Goal: Information Seeking & Learning: Learn about a topic

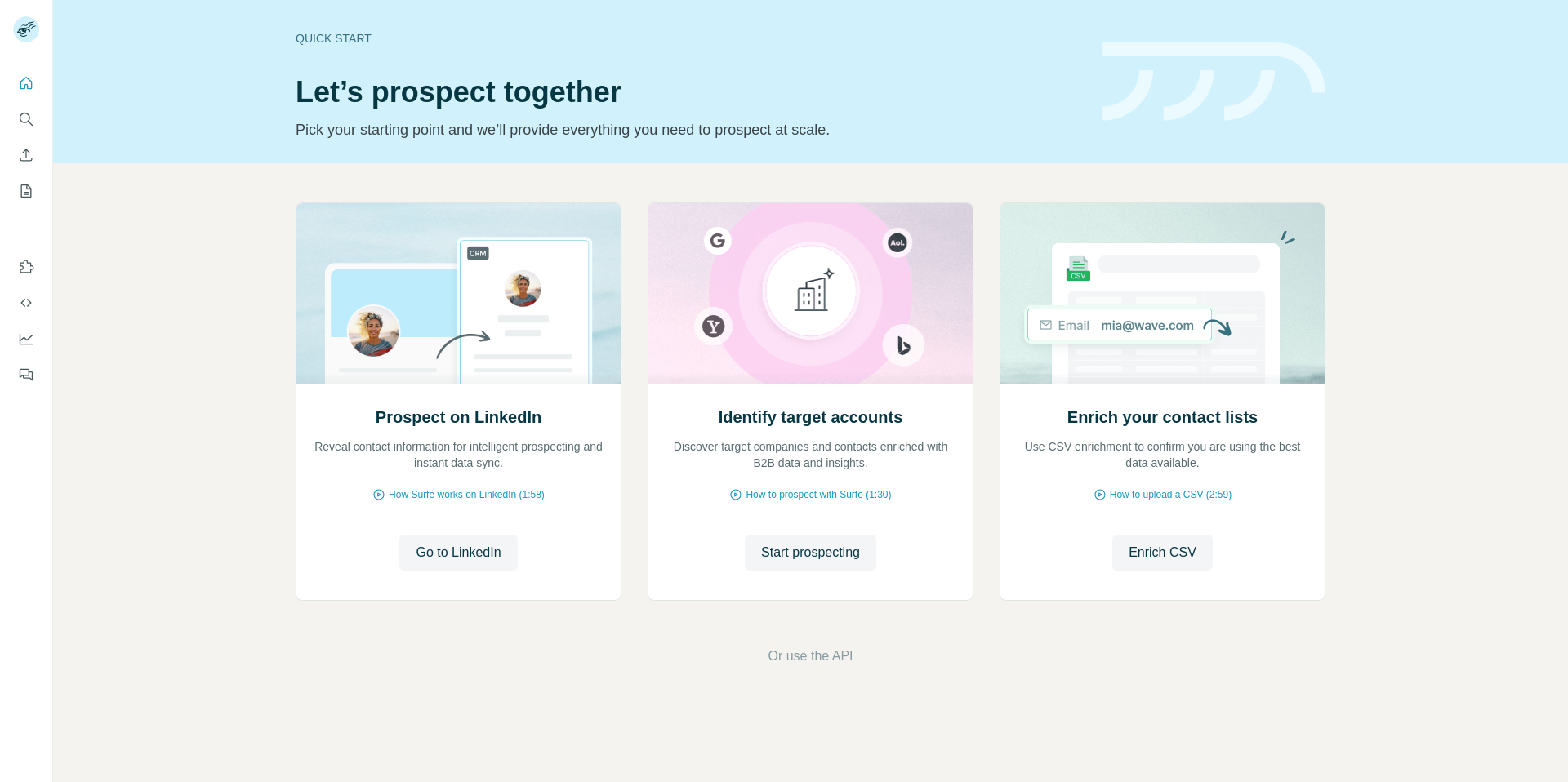
drag, startPoint x: 780, startPoint y: 559, endPoint x: 559, endPoint y: 191, distance: 429.3
click at [778, 557] on span "Start prospecting" at bounding box center [811, 553] width 99 height 20
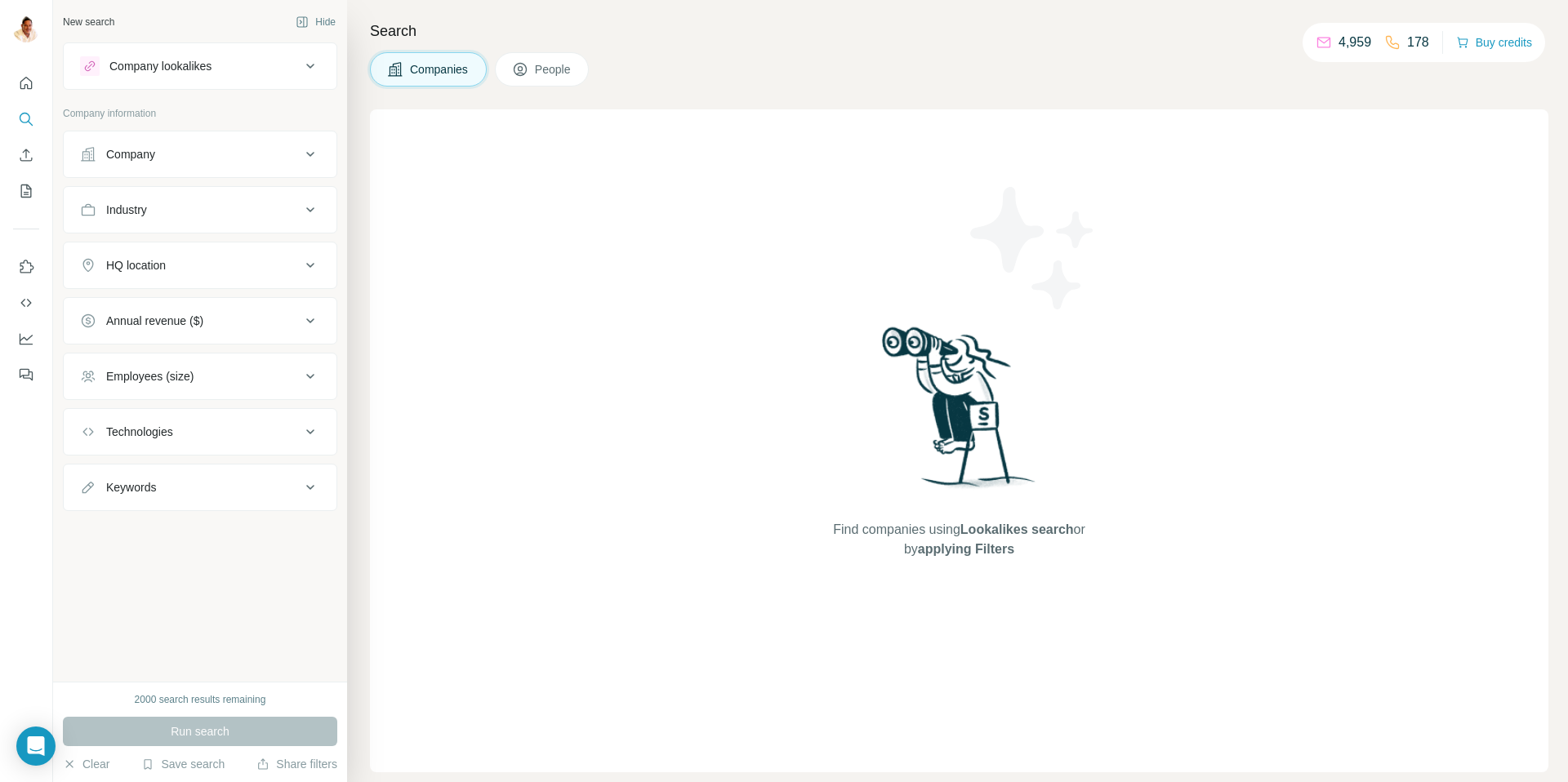
click at [150, 159] on div "Company" at bounding box center [130, 154] width 49 height 17
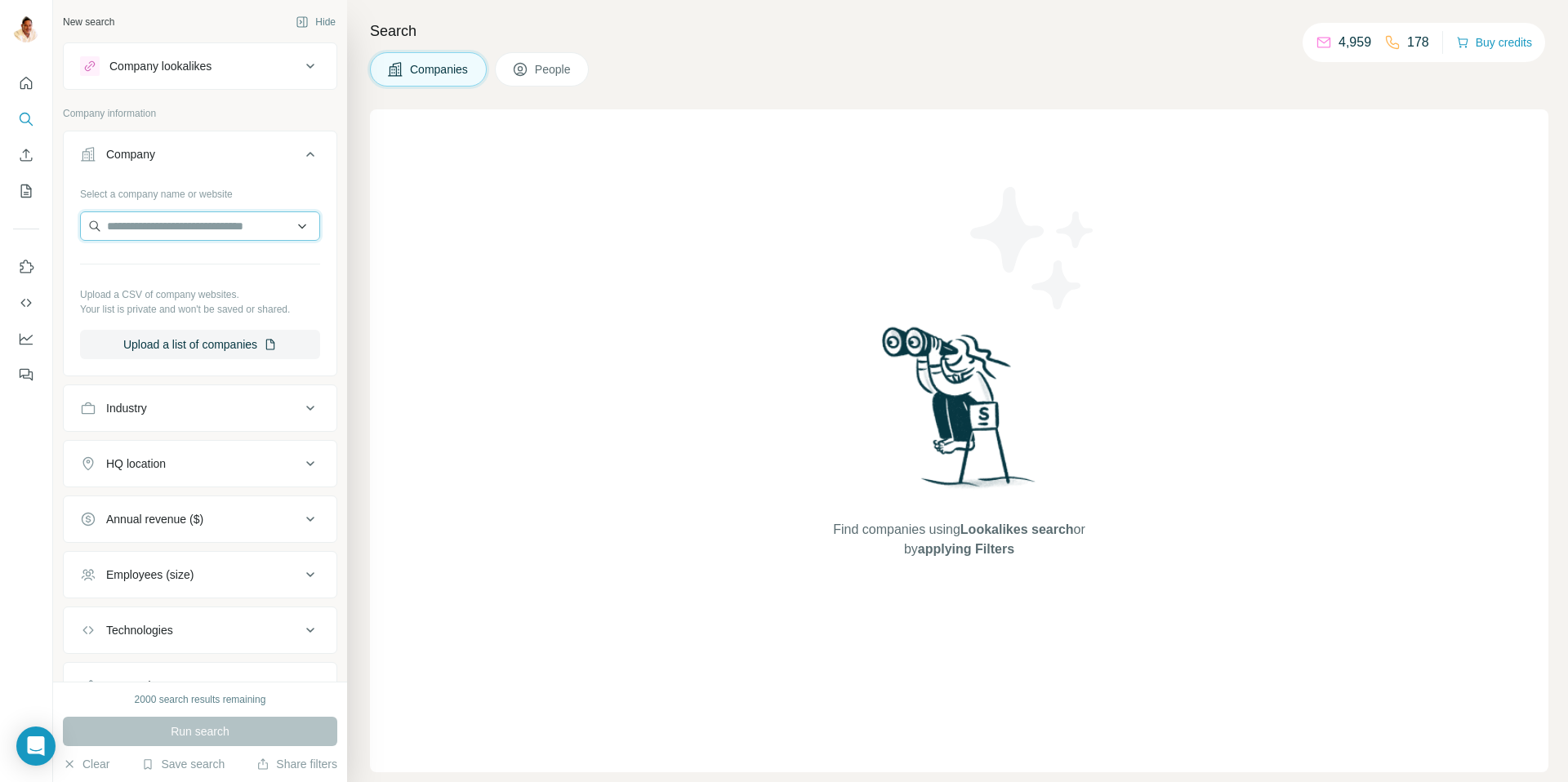
click at [151, 227] on input "text" at bounding box center [200, 226] width 240 height 30
paste input "**********"
type input "**********"
click at [210, 265] on p "Hyundai Capital Bank Europe" at bounding box center [201, 263] width 150 height 17
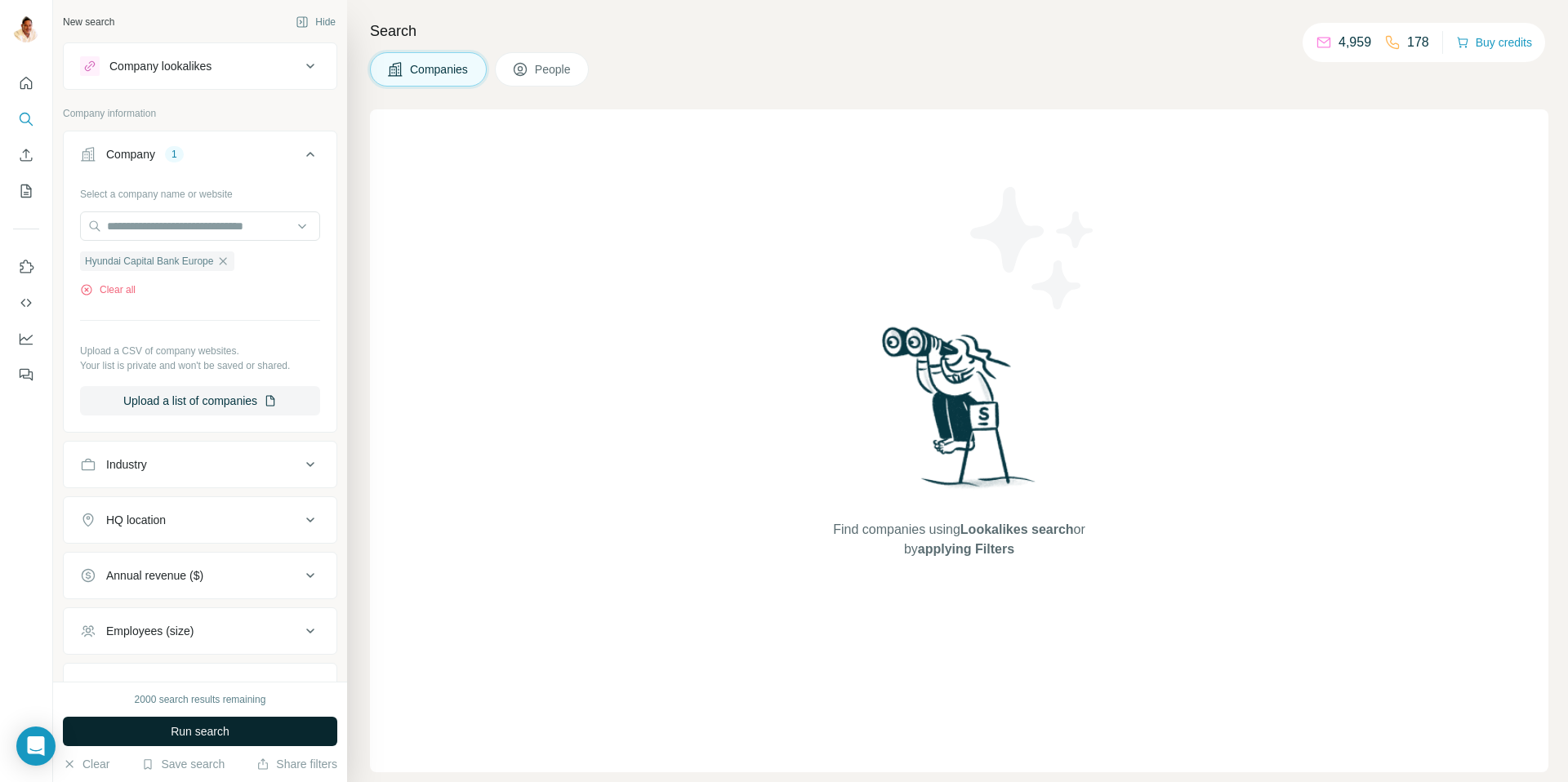
click at [204, 722] on button "Run search" at bounding box center [200, 732] width 274 height 30
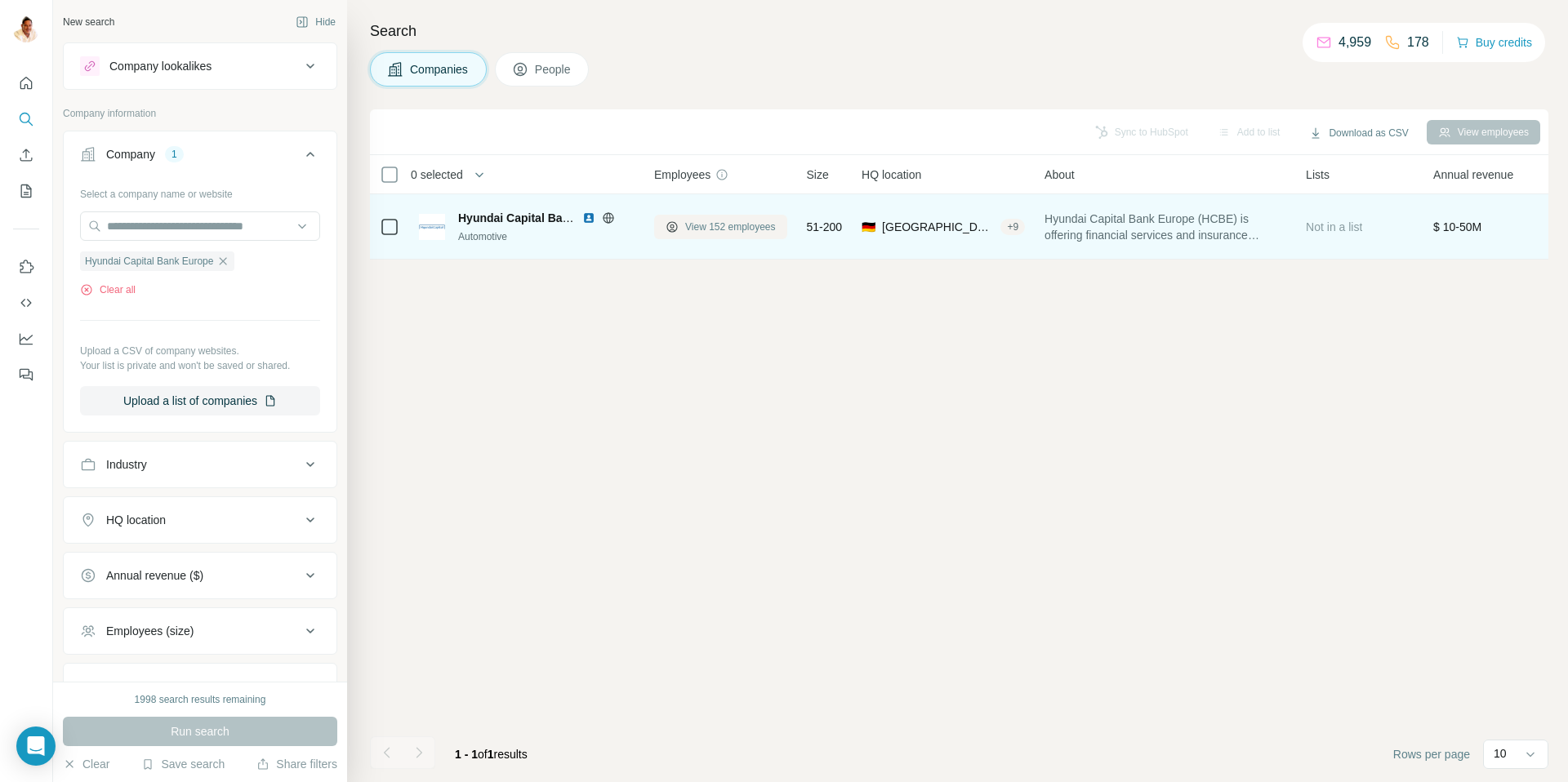
click at [736, 231] on span "View 152 employees" at bounding box center [731, 227] width 91 height 15
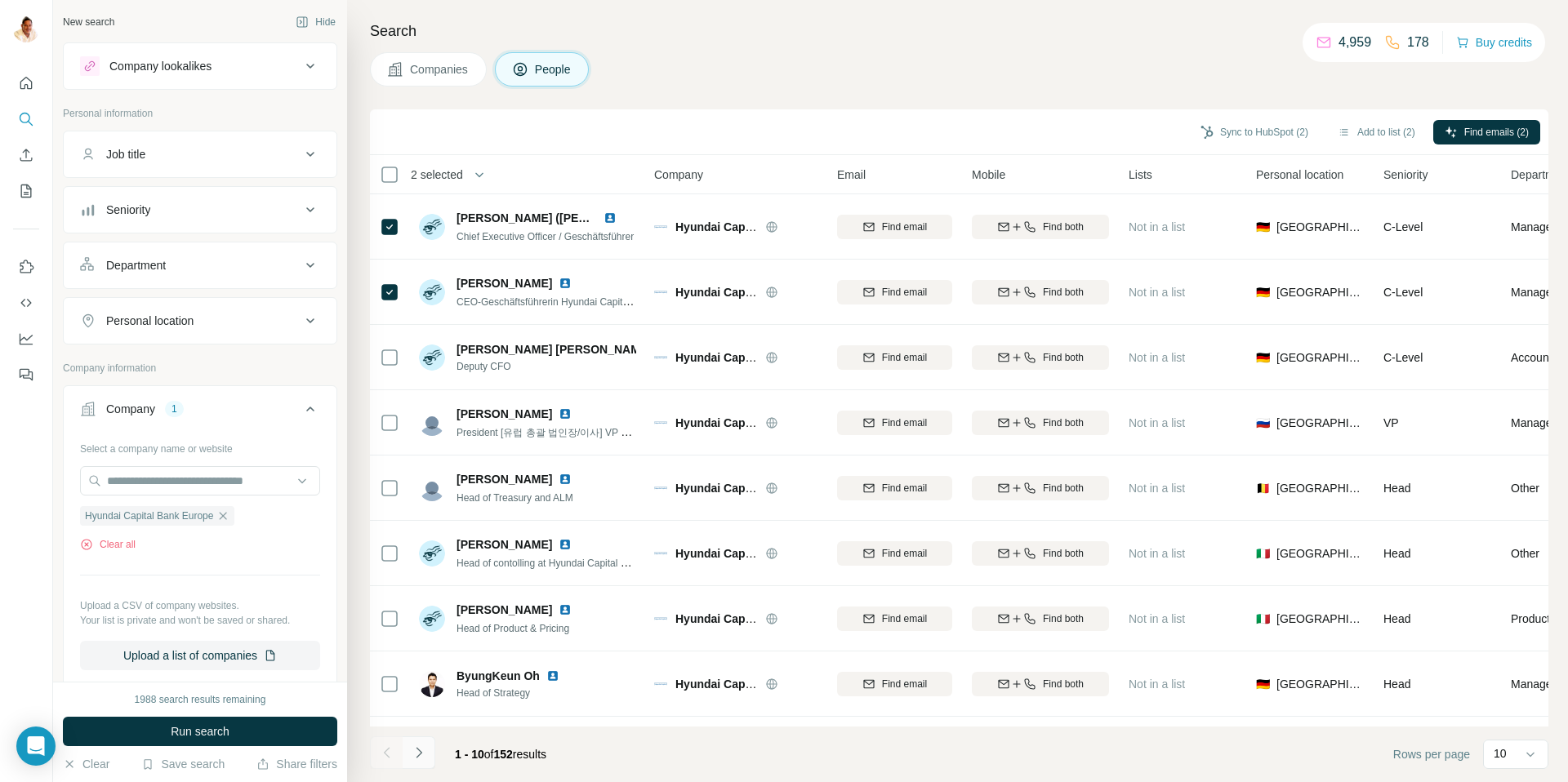
click at [423, 749] on icon "Navigate to next page" at bounding box center [419, 753] width 17 height 17
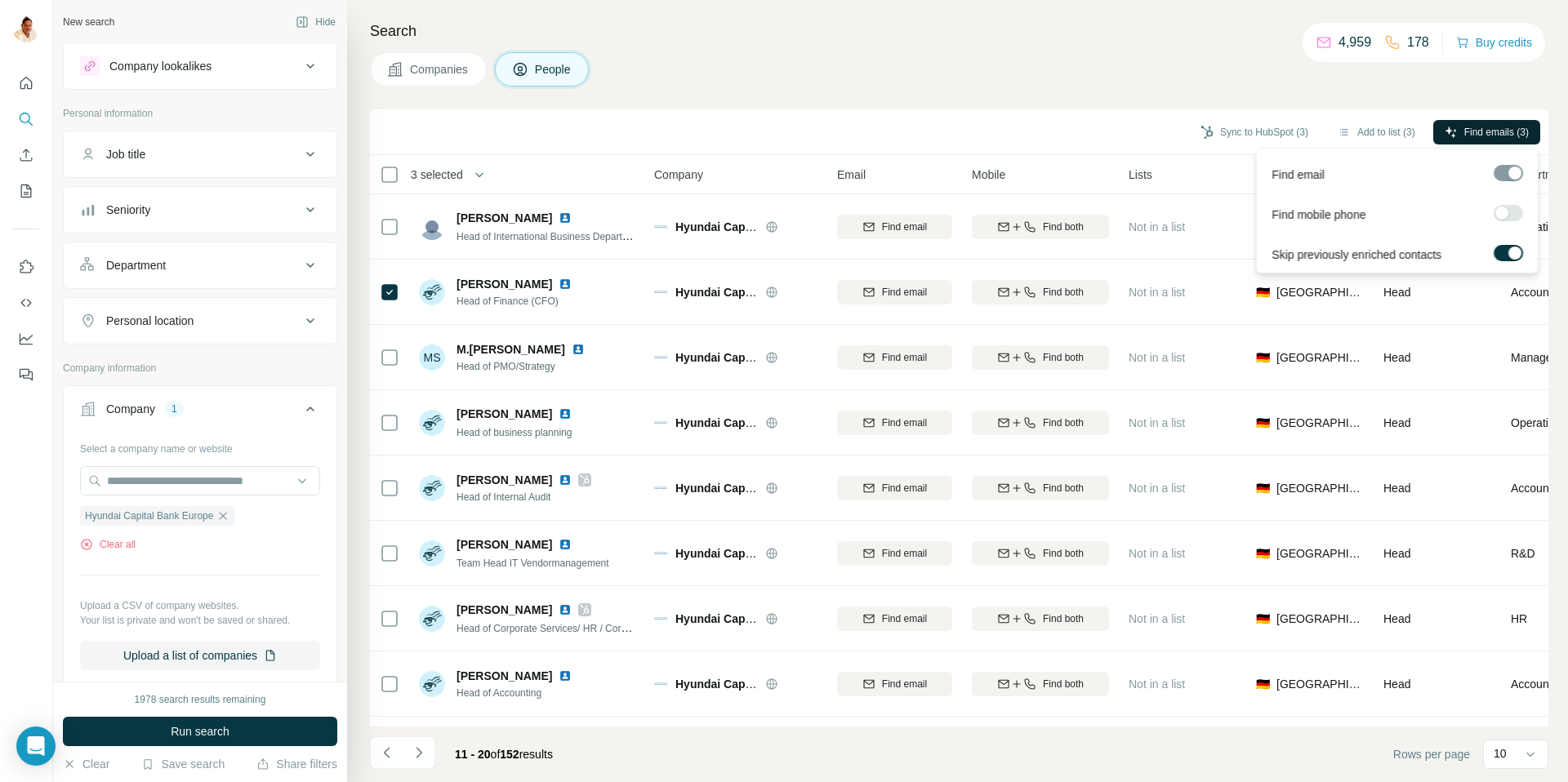
click at [1450, 130] on icon "button" at bounding box center [1451, 131] width 11 height 11
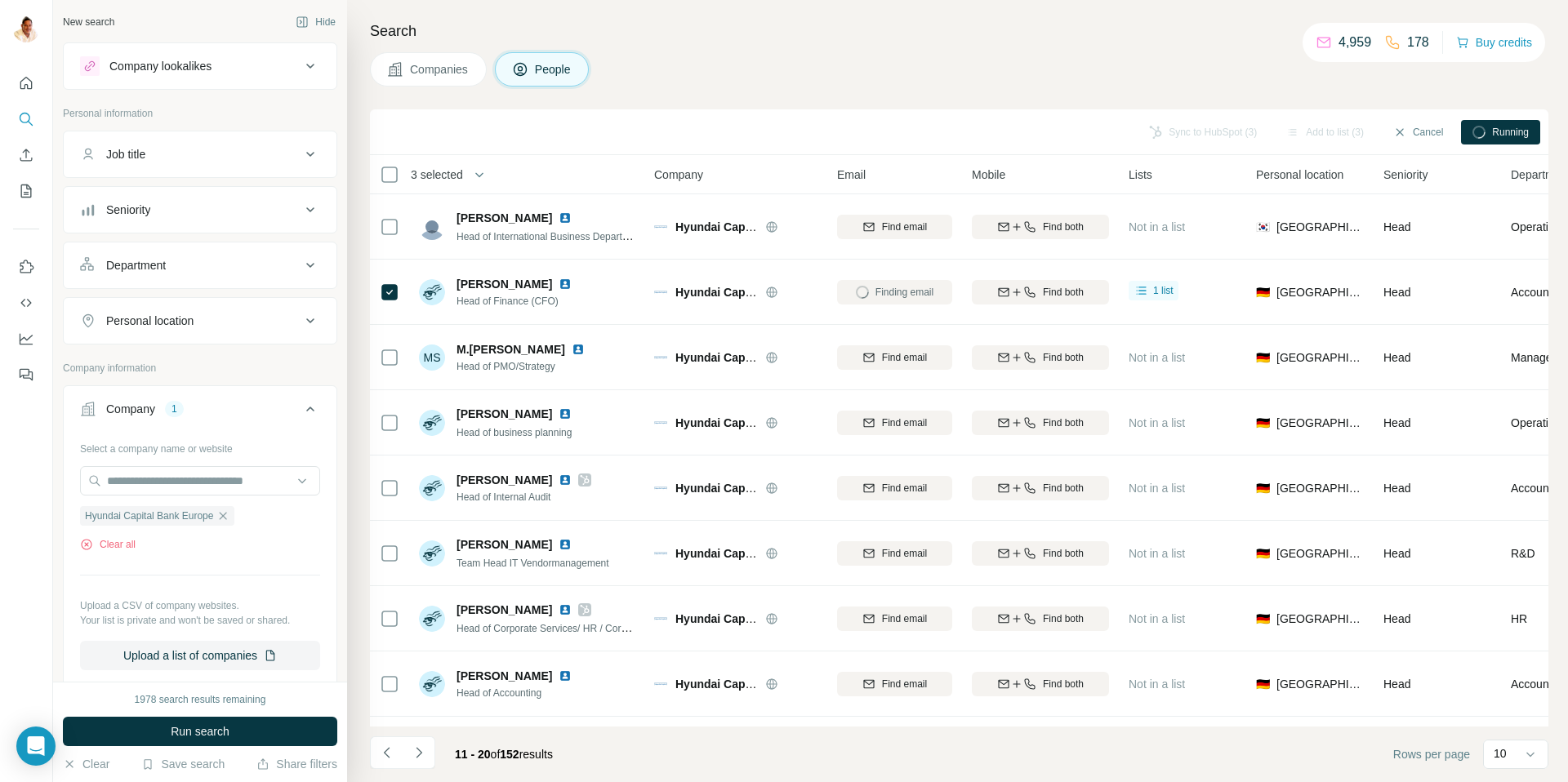
click at [1234, 130] on div "Sync to HubSpot (3)" at bounding box center [1203, 132] width 130 height 25
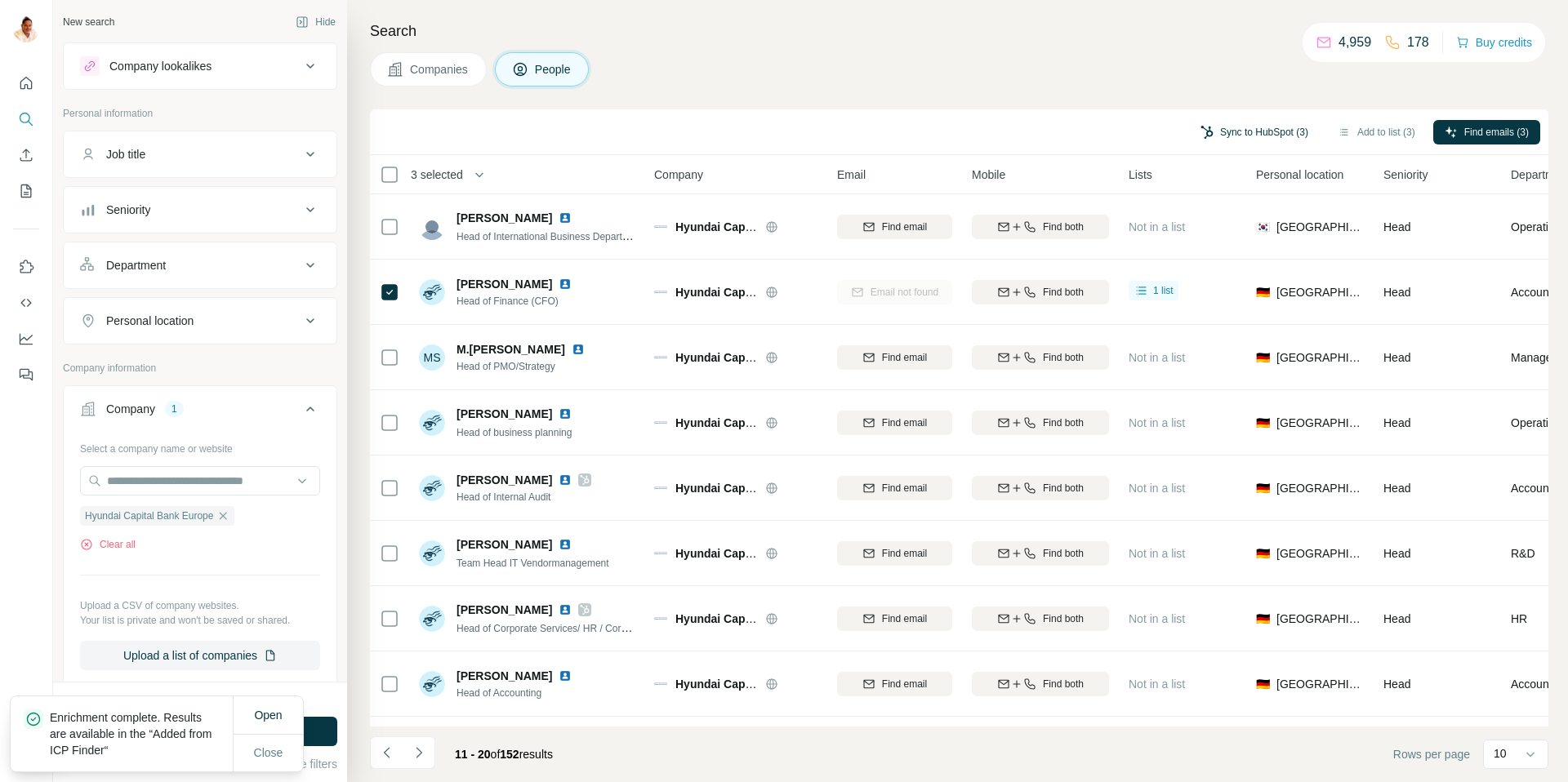
click at [1236, 130] on button "Sync to HubSpot (3)" at bounding box center [1254, 132] width 130 height 25
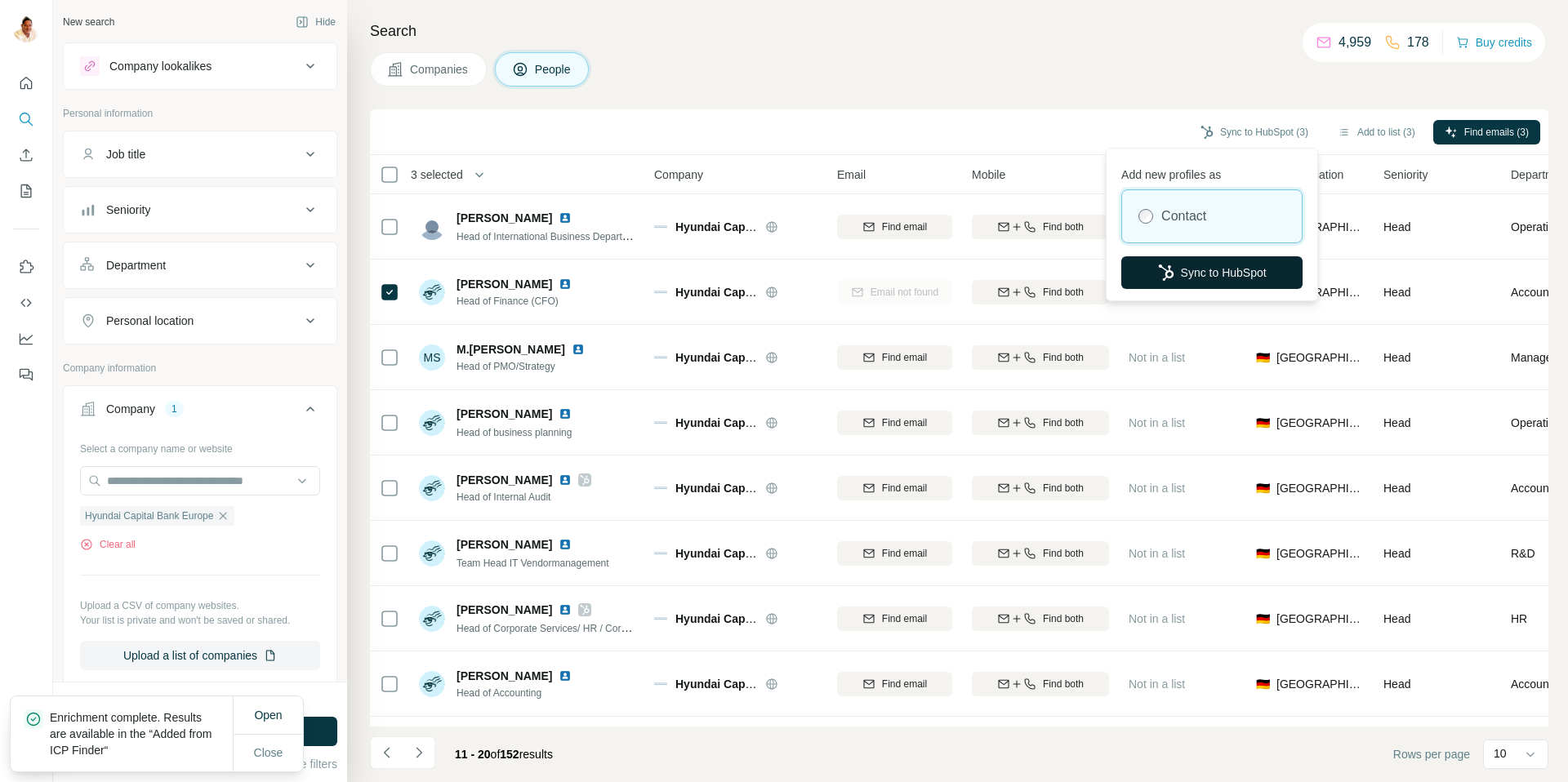
click at [1189, 270] on button "Sync to HubSpot" at bounding box center [1212, 273] width 182 height 33
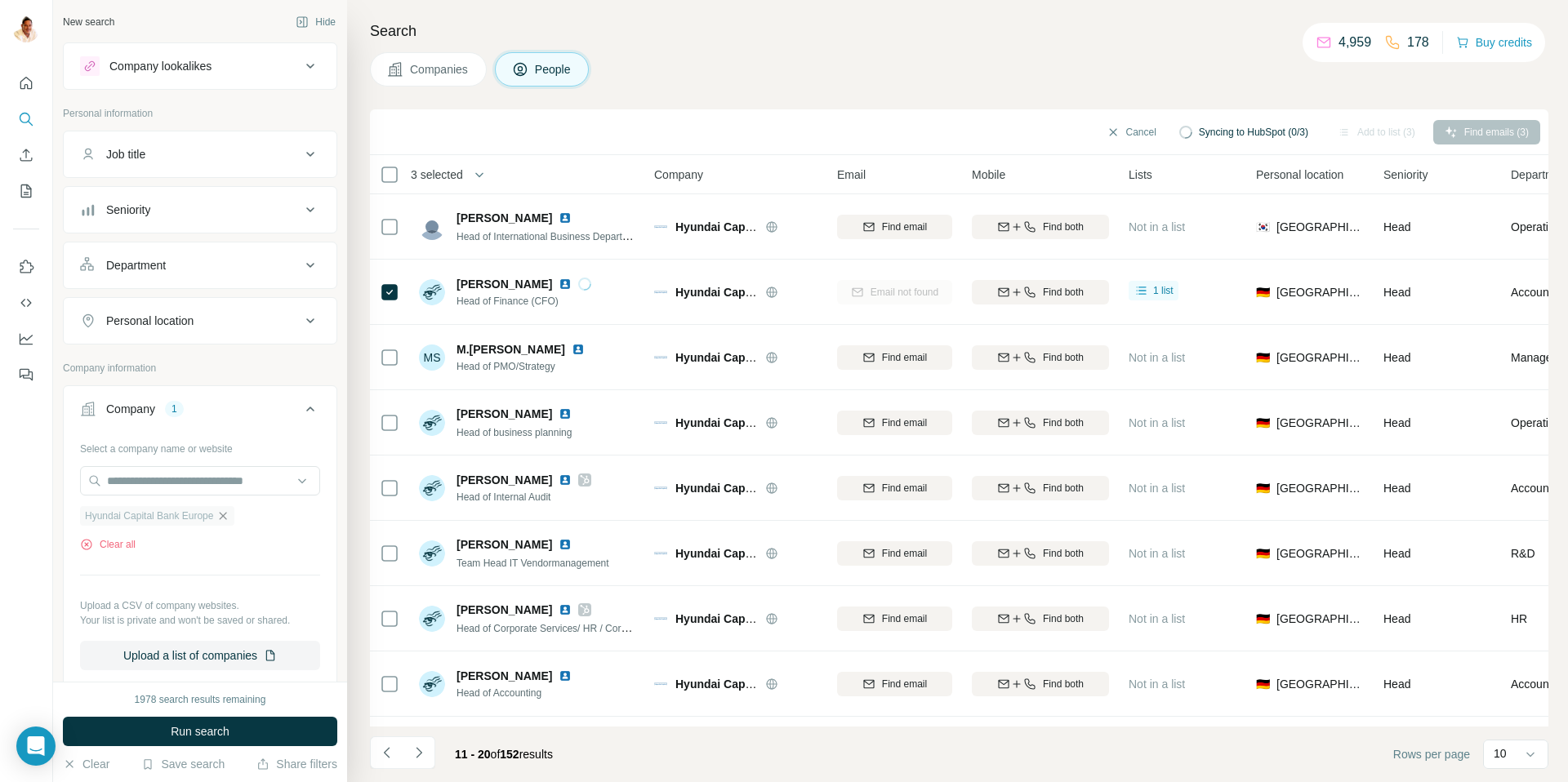
click at [230, 520] on icon "button" at bounding box center [223, 516] width 13 height 13
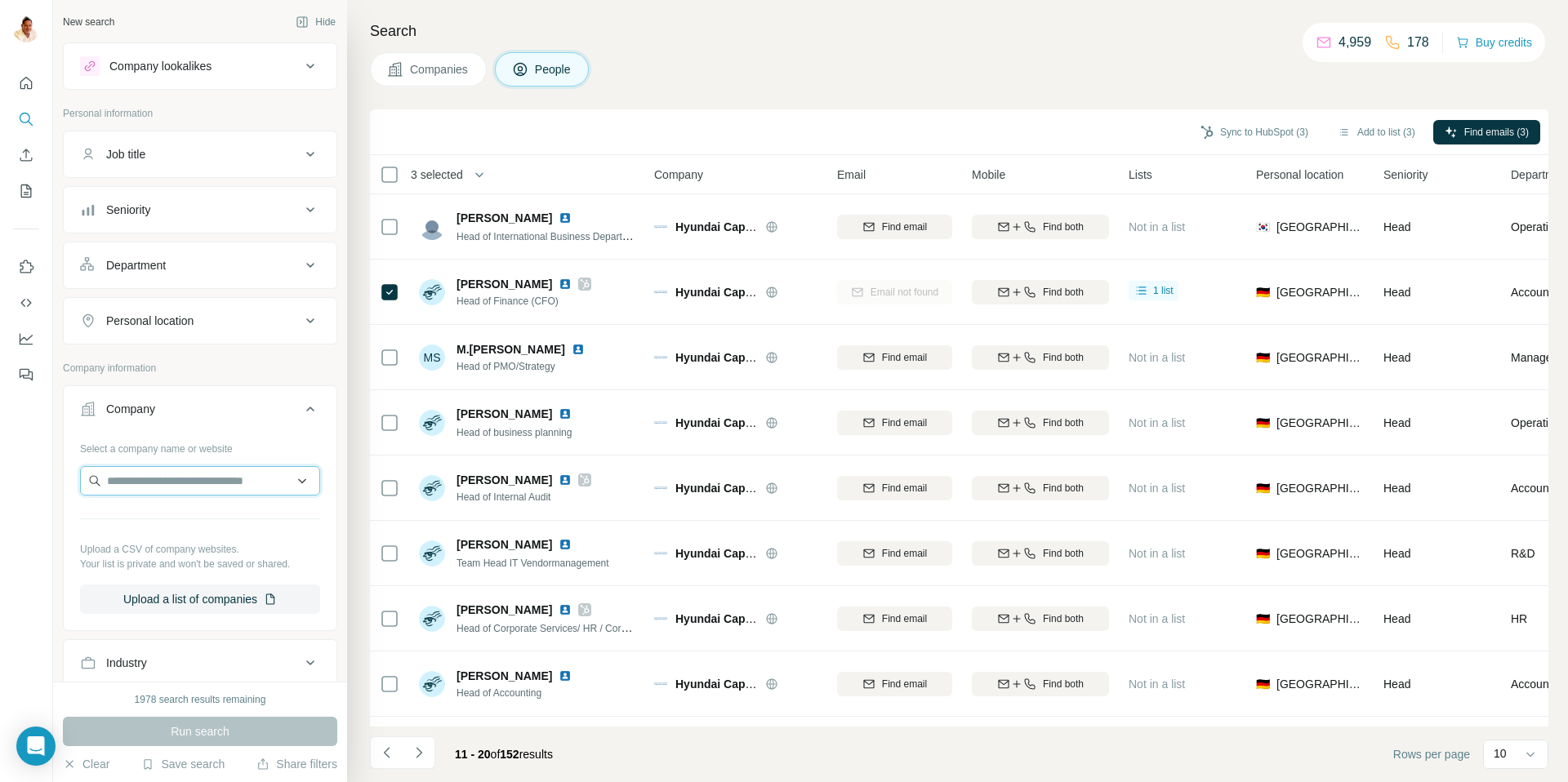
click at [176, 480] on input "text" at bounding box center [200, 481] width 240 height 30
paste input "**********"
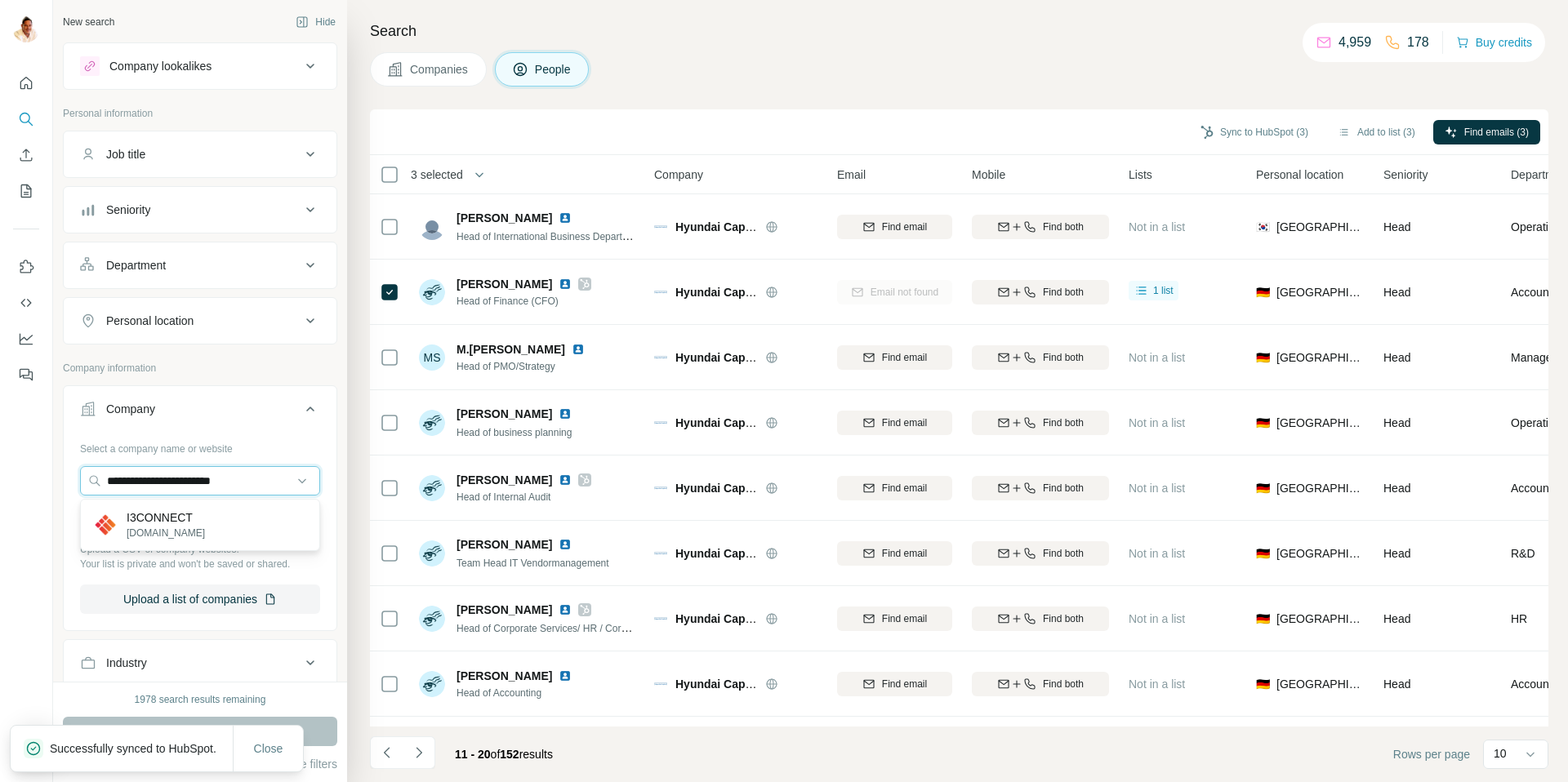
type input "**********"
click at [173, 525] on p "I3CONNECT" at bounding box center [165, 518] width 78 height 17
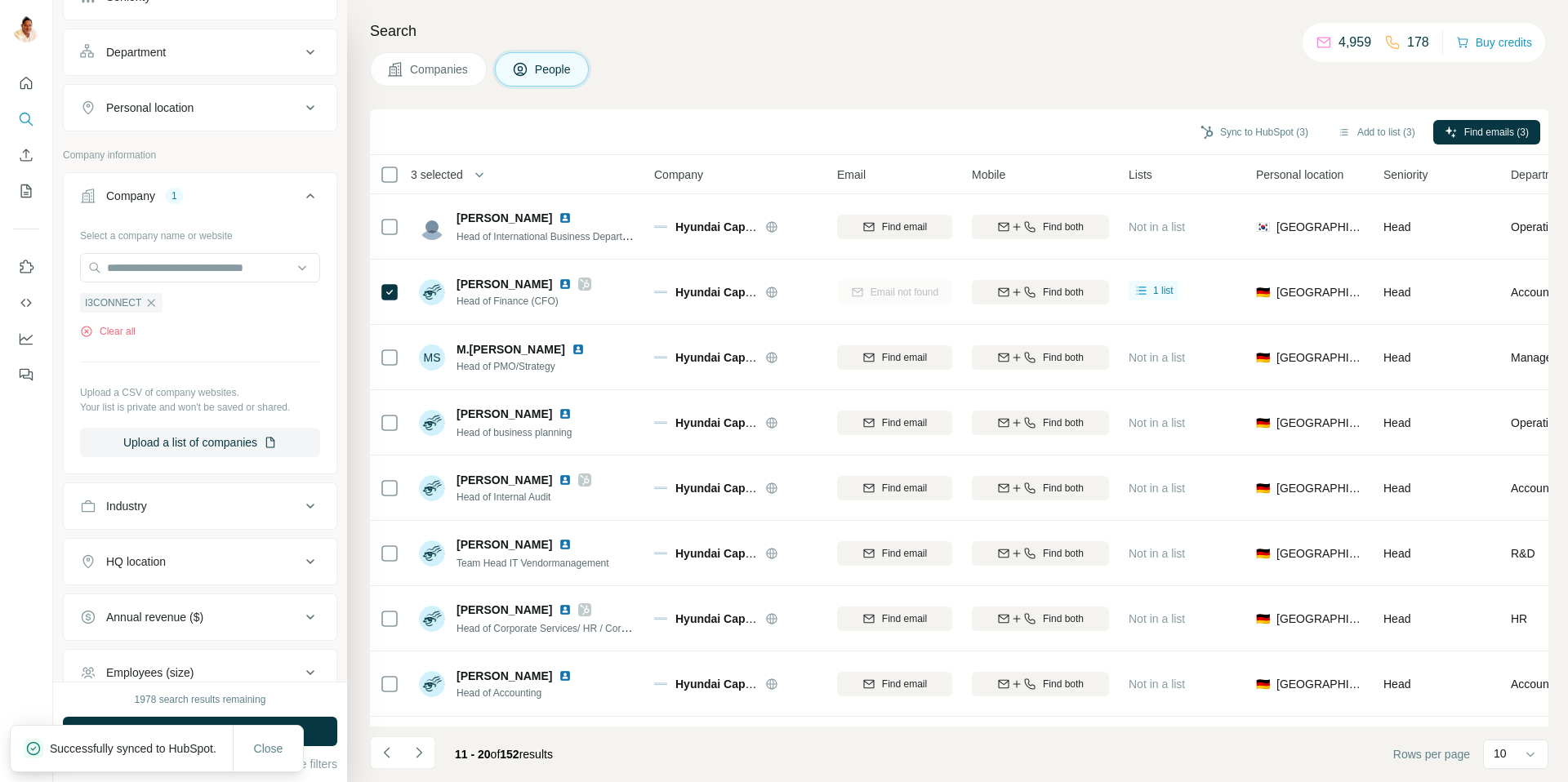
scroll to position [227, 0]
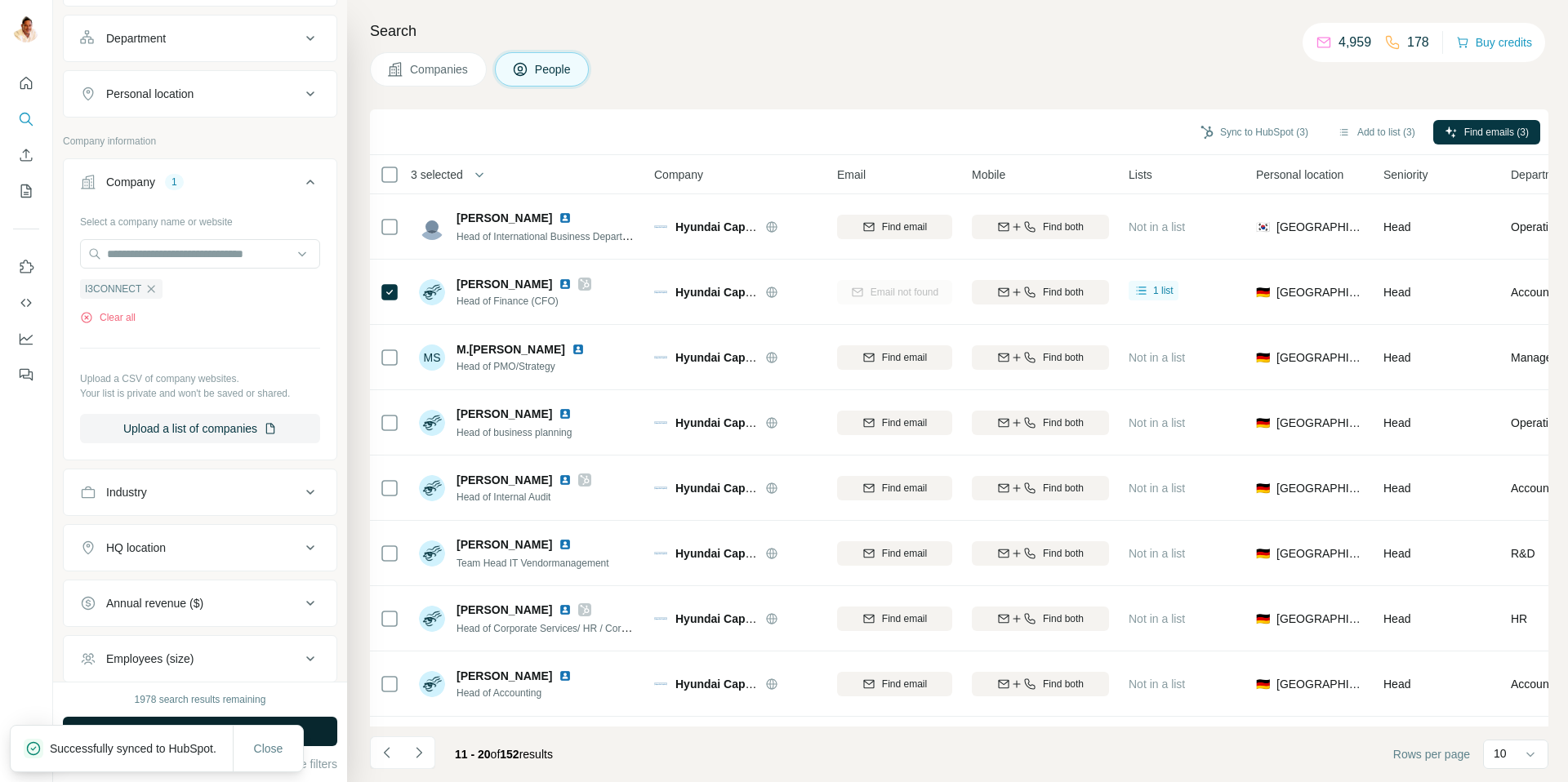
click at [322, 735] on button "Run search" at bounding box center [200, 732] width 274 height 30
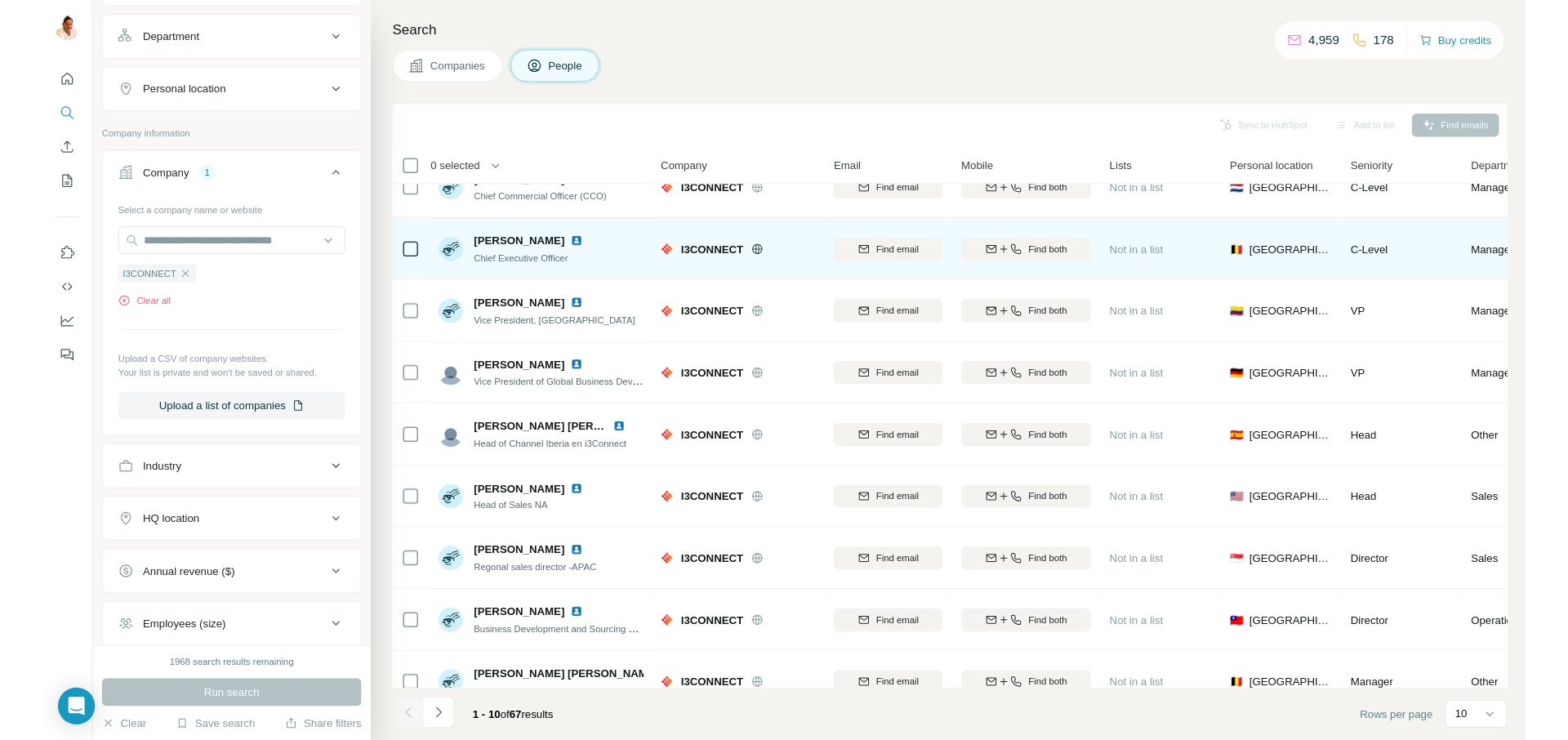
scroll to position [0, 0]
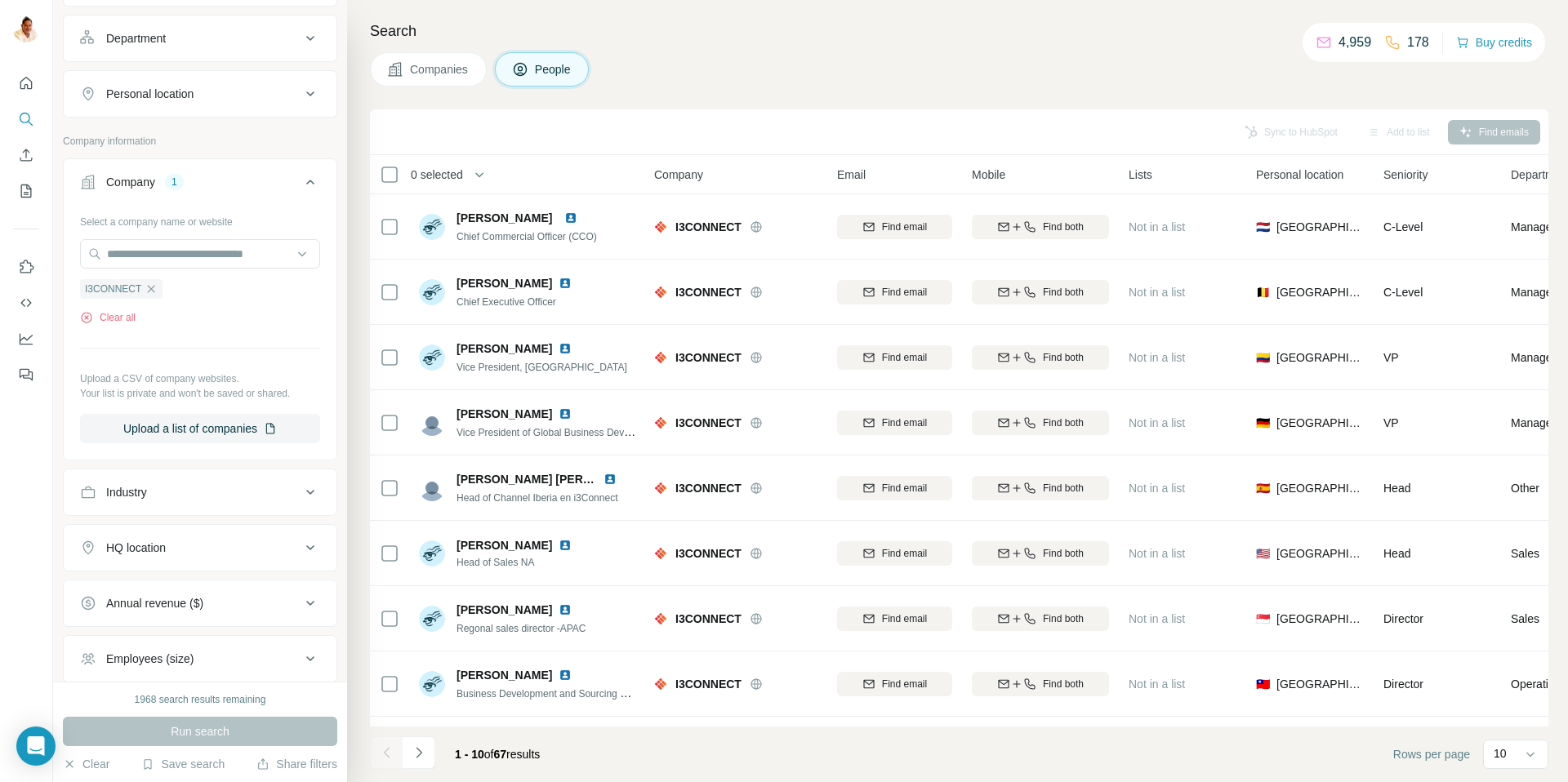
click at [1287, 179] on span "Personal location" at bounding box center [1300, 175] width 88 height 17
click at [197, 546] on div "HQ location" at bounding box center [190, 548] width 220 height 17
click at [158, 585] on input "text" at bounding box center [200, 589] width 240 height 30
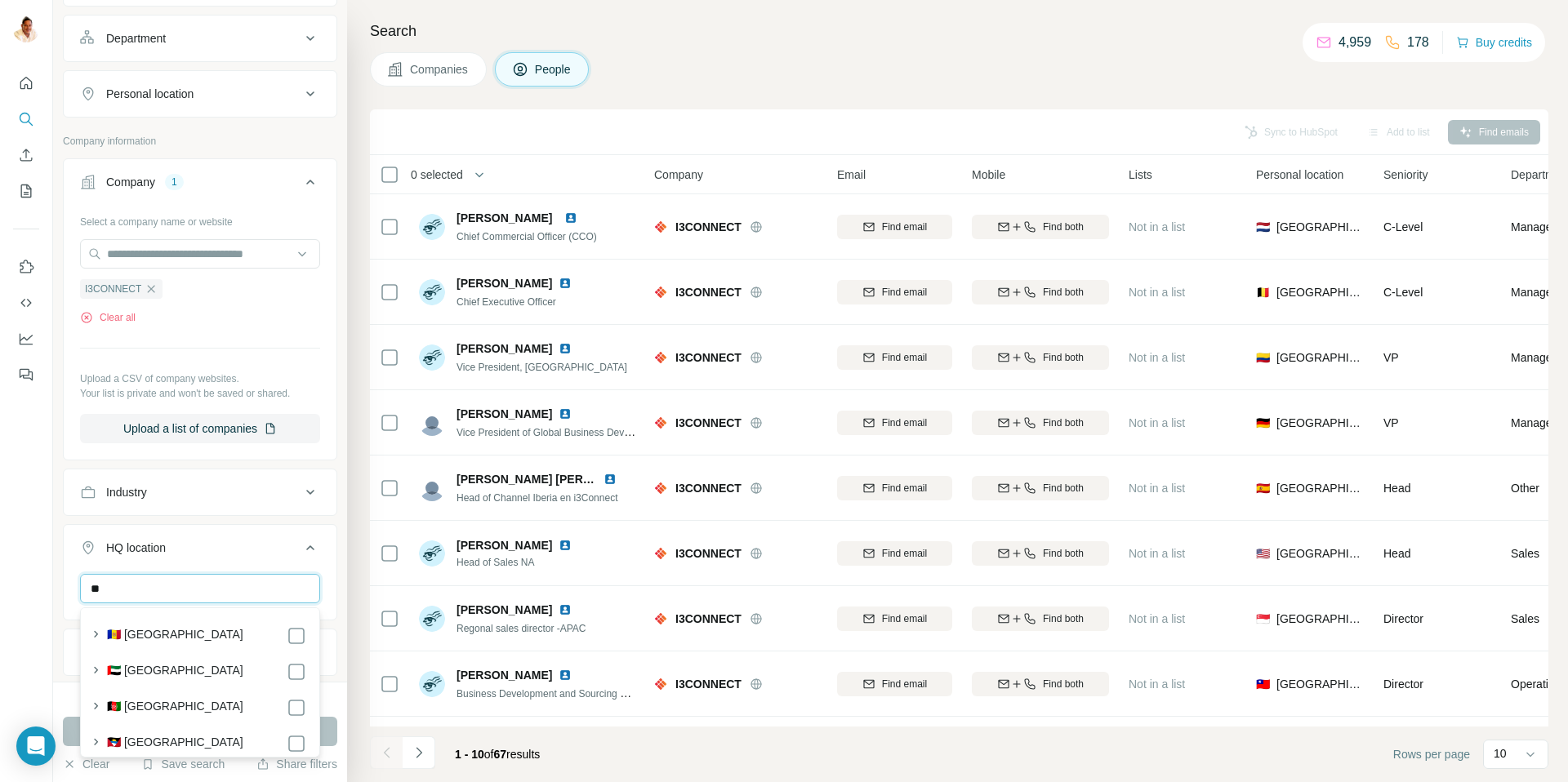
type input "*"
type input "******"
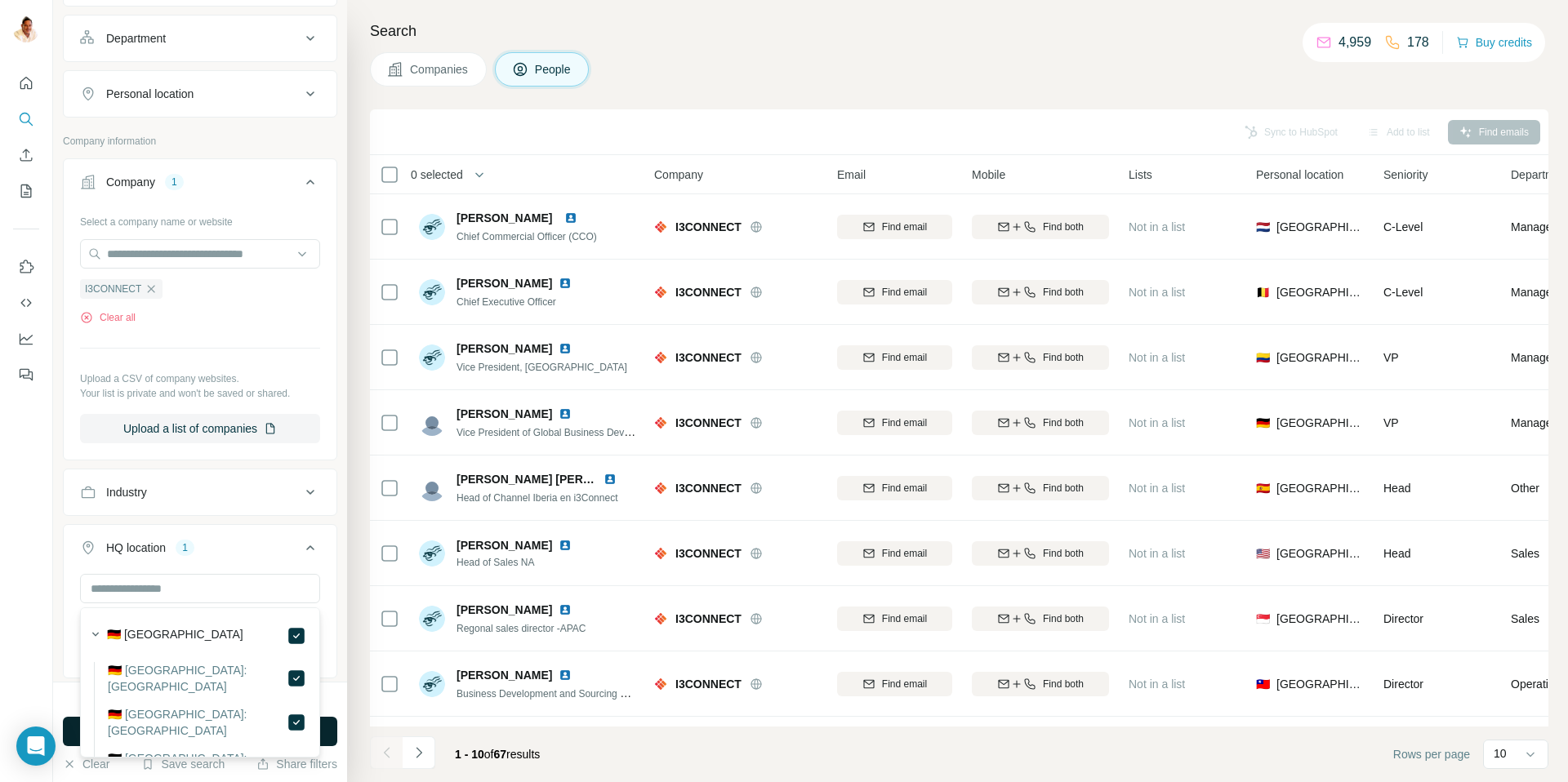
click at [325, 724] on button "Run search" at bounding box center [200, 732] width 274 height 30
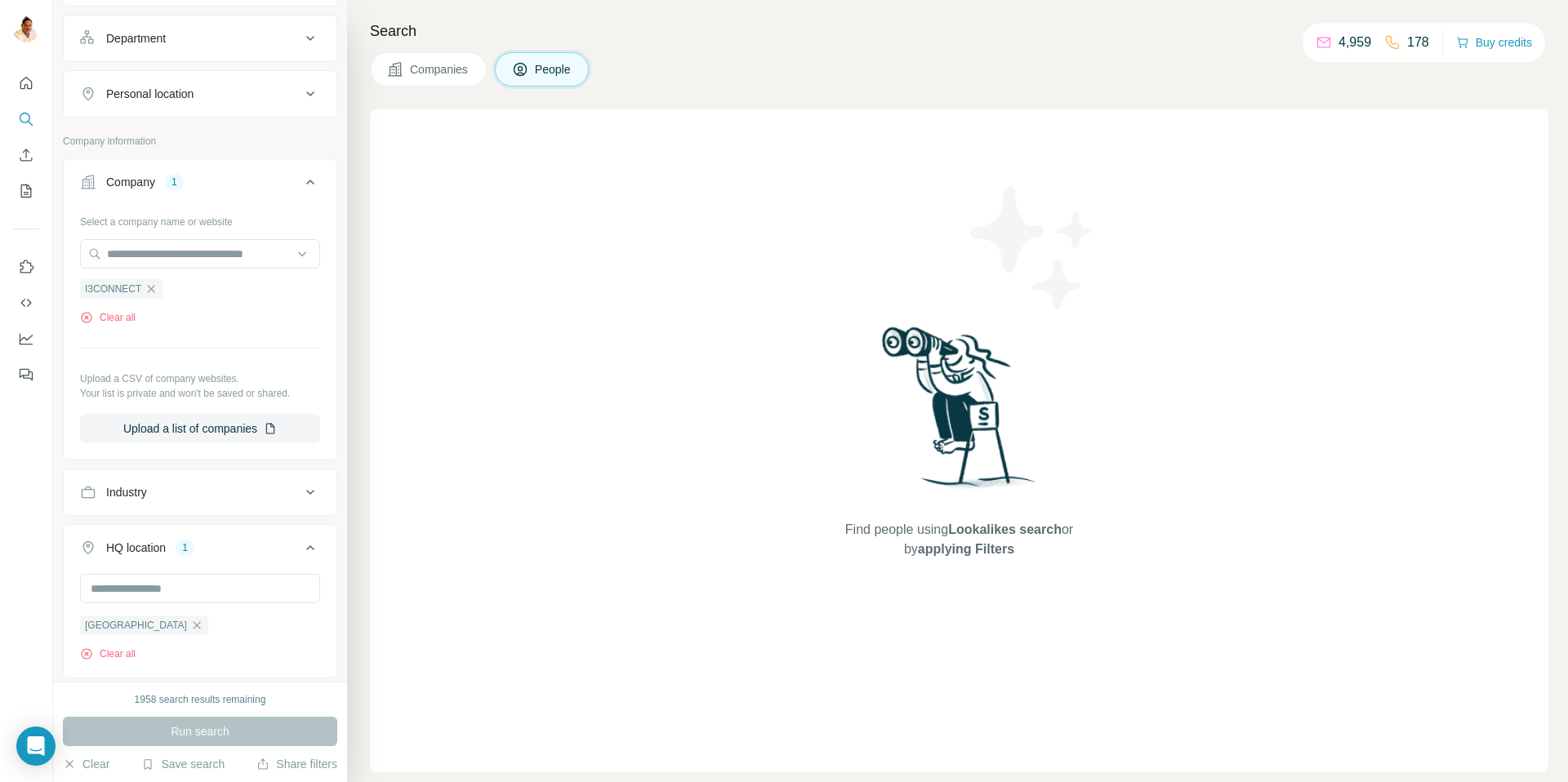
click at [198, 732] on div "Run search" at bounding box center [200, 732] width 274 height 30
click at [197, 732] on div "Run search" at bounding box center [200, 732] width 274 height 30
click at [190, 624] on icon "button" at bounding box center [197, 626] width 13 height 13
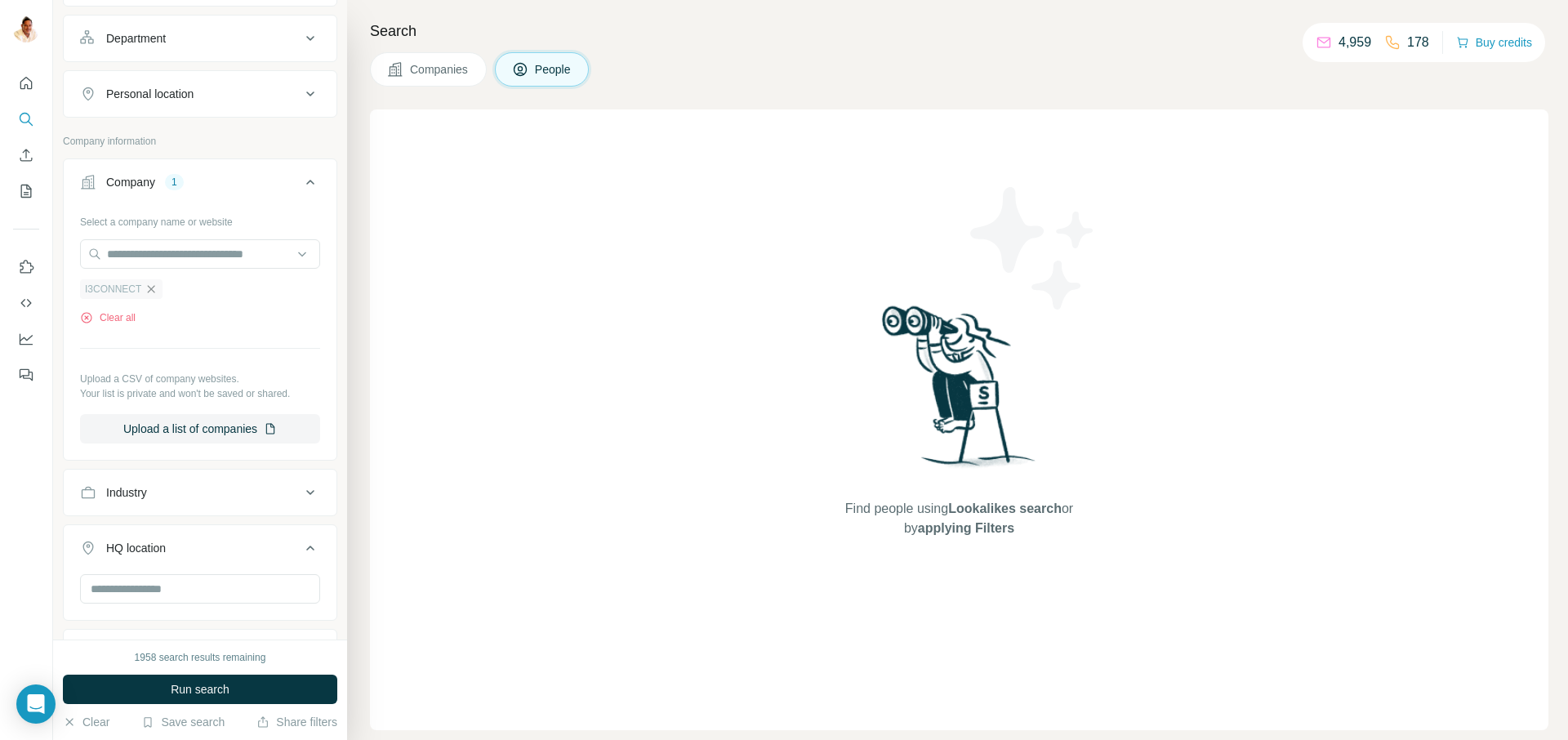
click at [154, 284] on icon "button" at bounding box center [151, 289] width 13 height 13
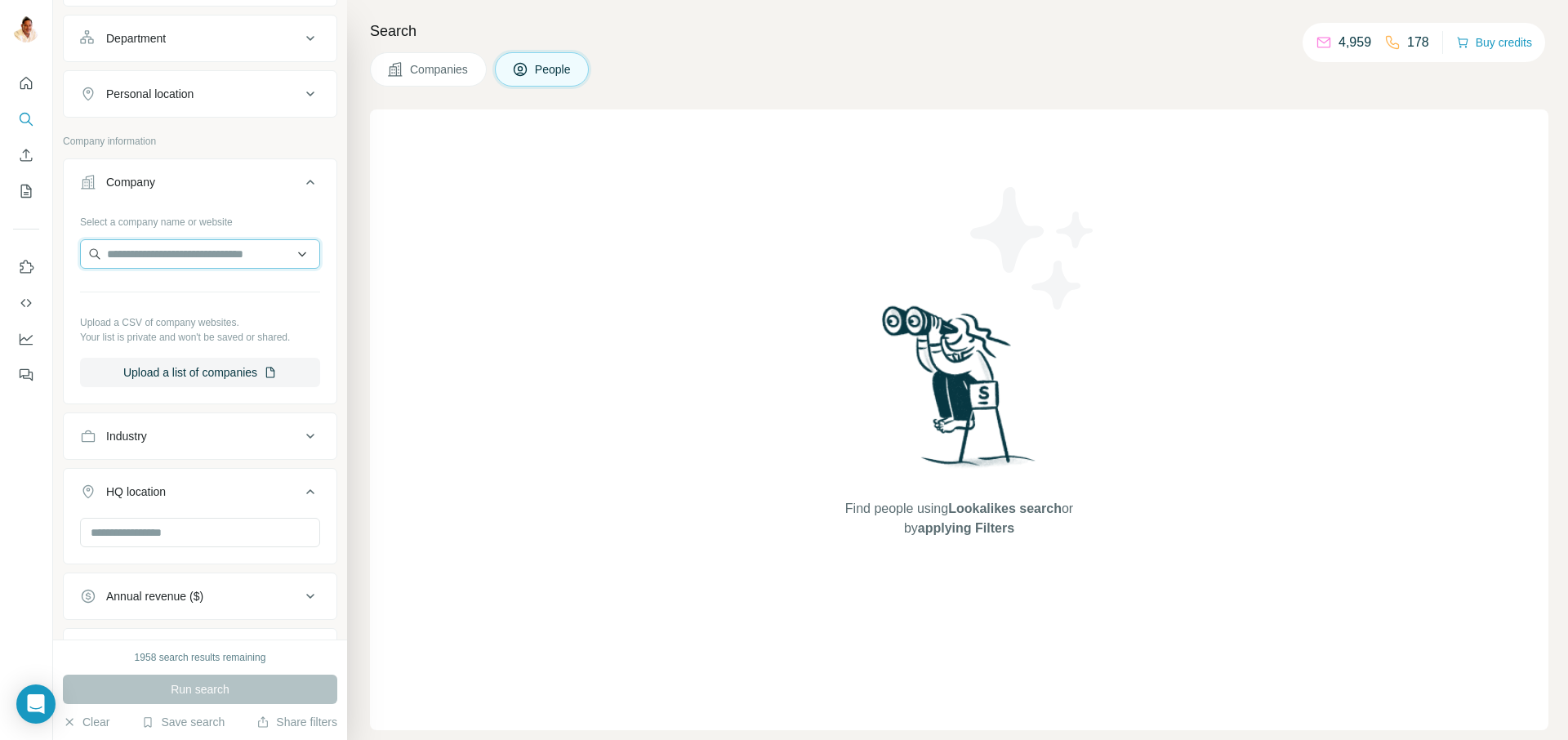
click at [153, 261] on input "text" at bounding box center [200, 254] width 240 height 30
type input "**********"
click at [164, 297] on p "Frako" at bounding box center [165, 291] width 78 height 17
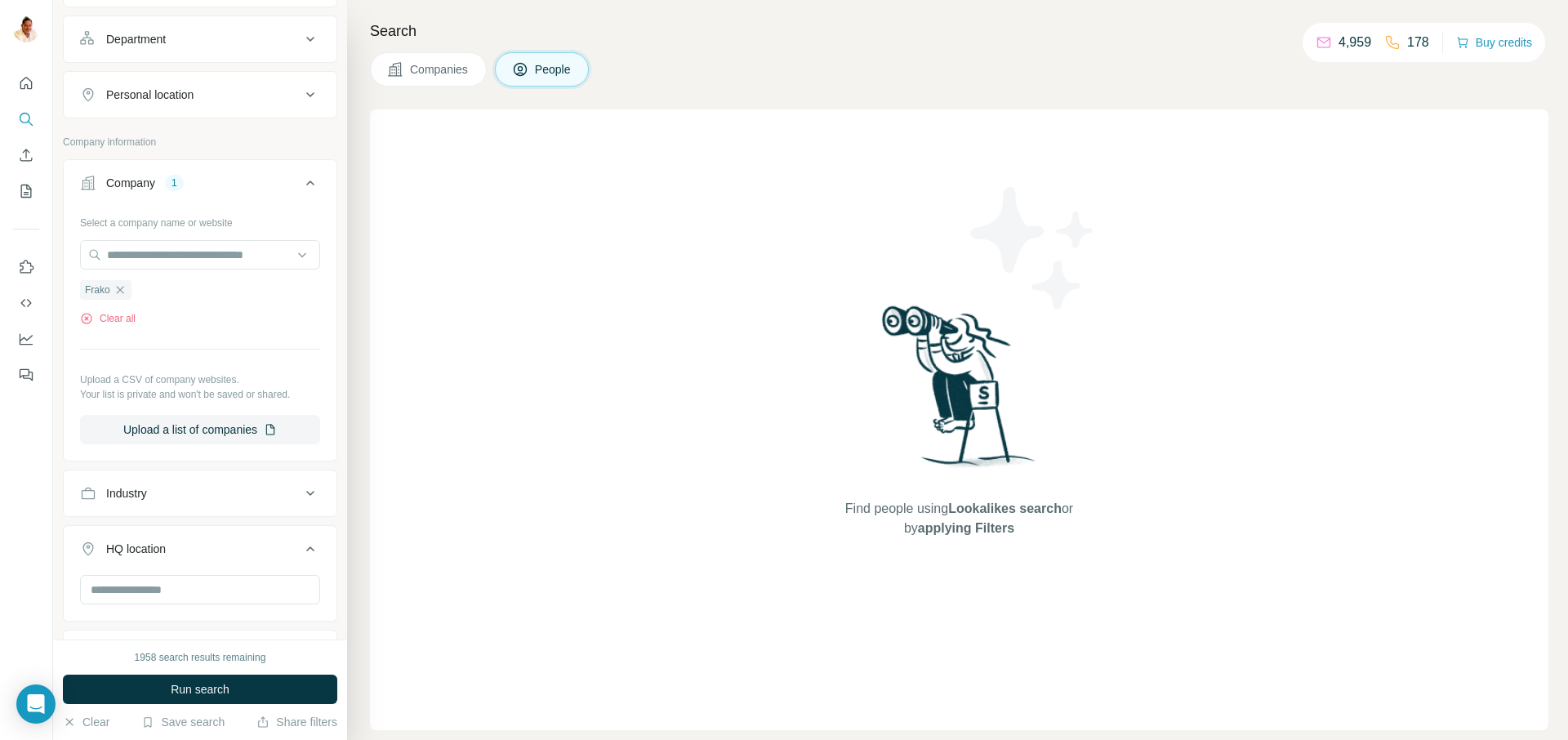
scroll to position [292, 0]
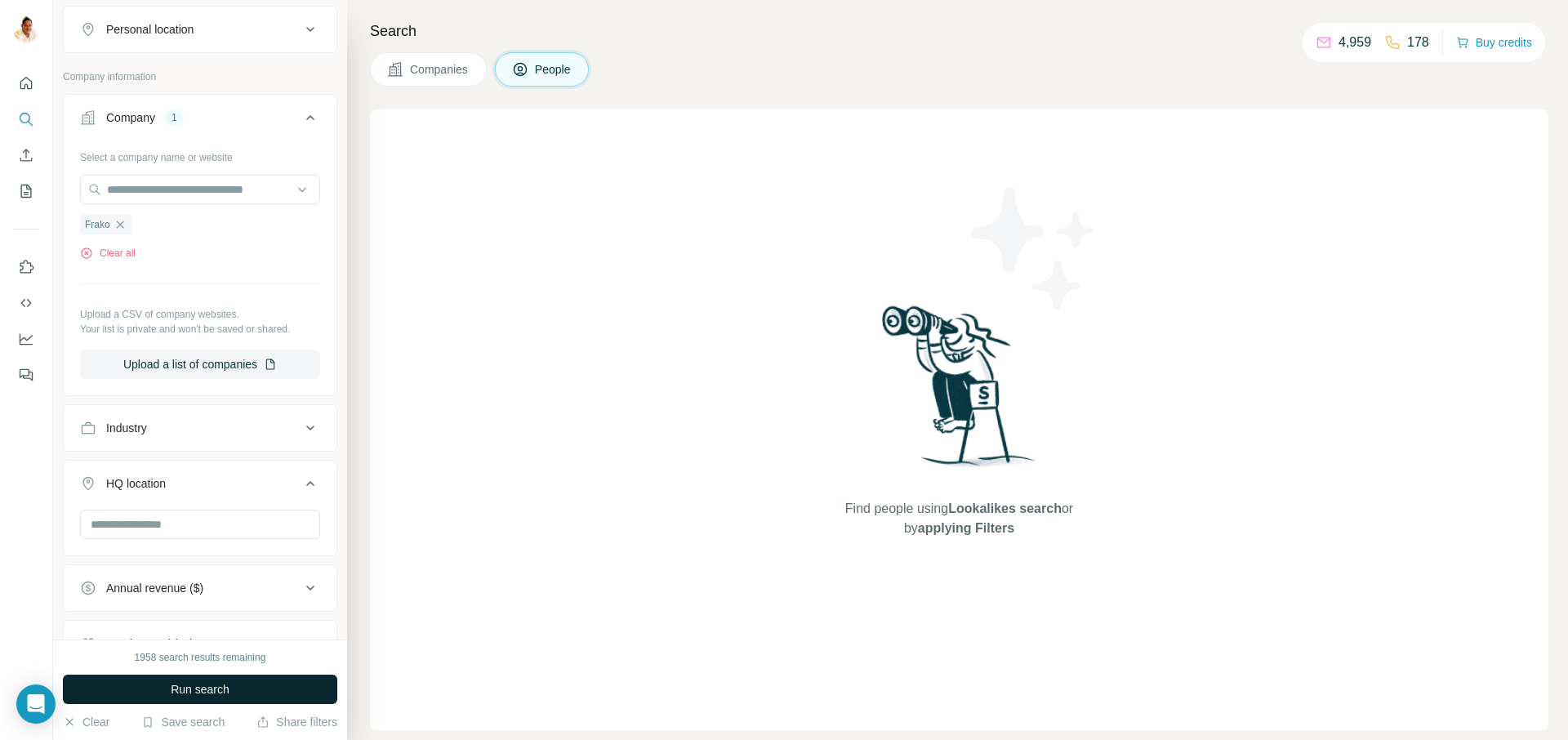
click at [187, 681] on span "Run search" at bounding box center [200, 690] width 59 height 17
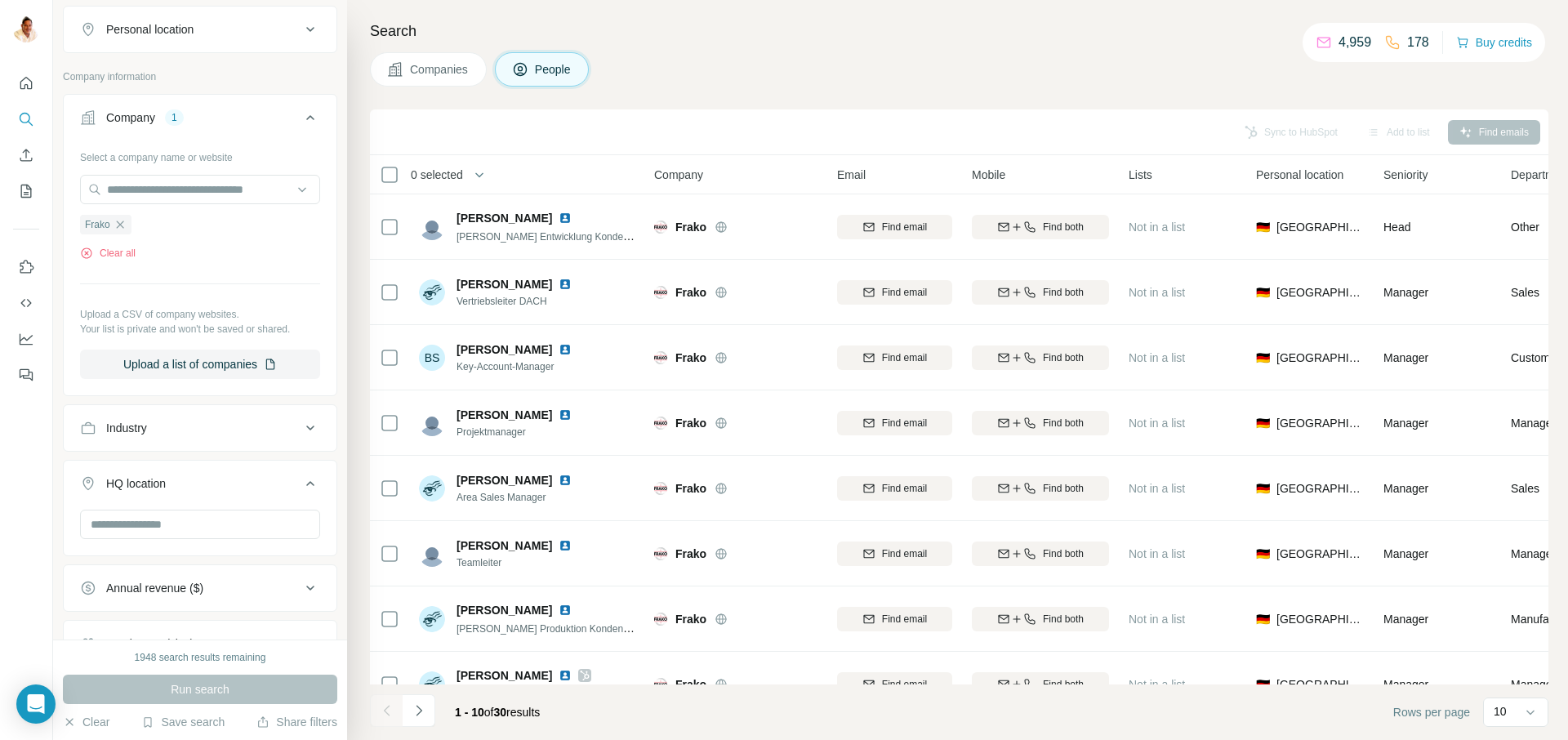
click at [432, 70] on span "Companies" at bounding box center [439, 69] width 59 height 17
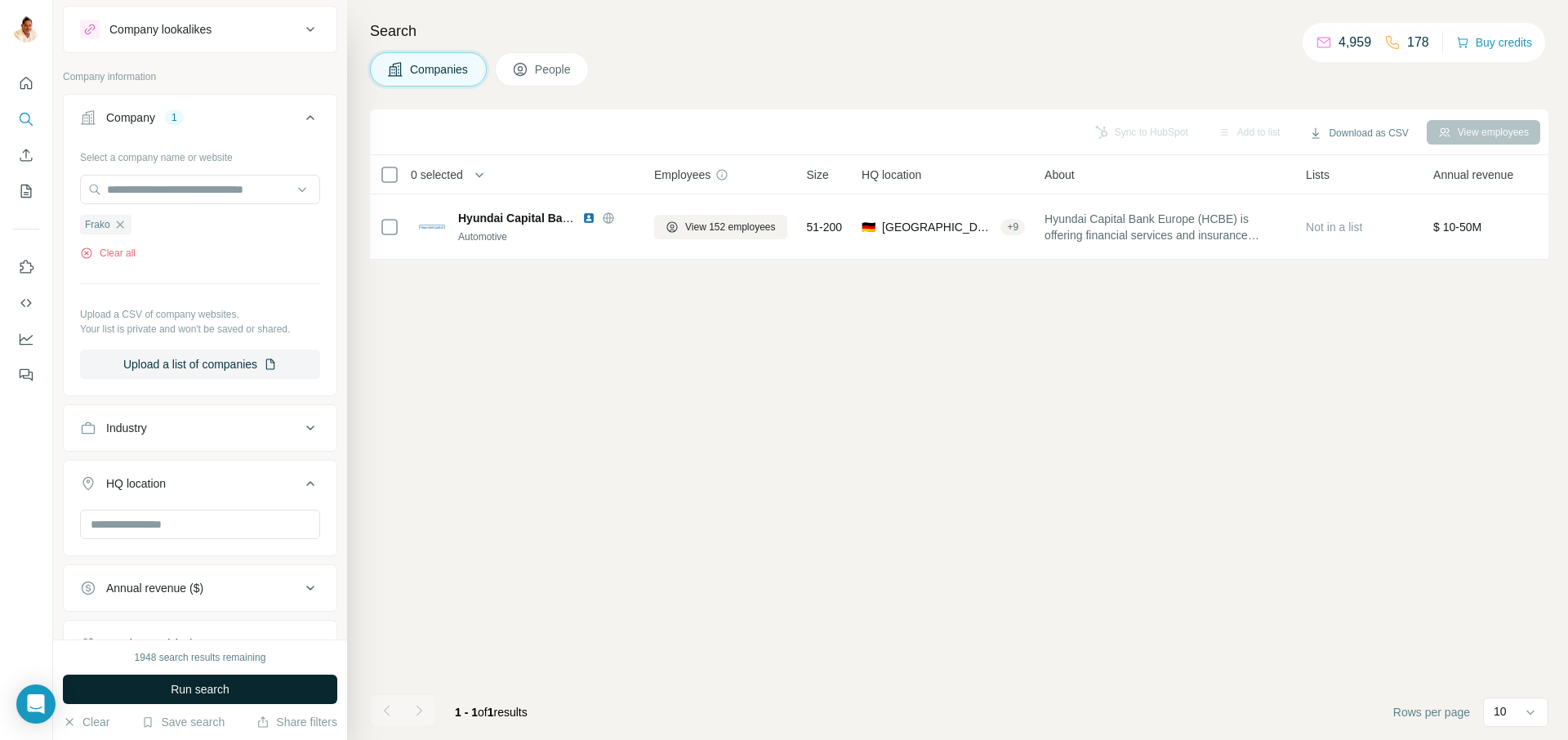
click at [199, 689] on span "Run search" at bounding box center [200, 690] width 59 height 17
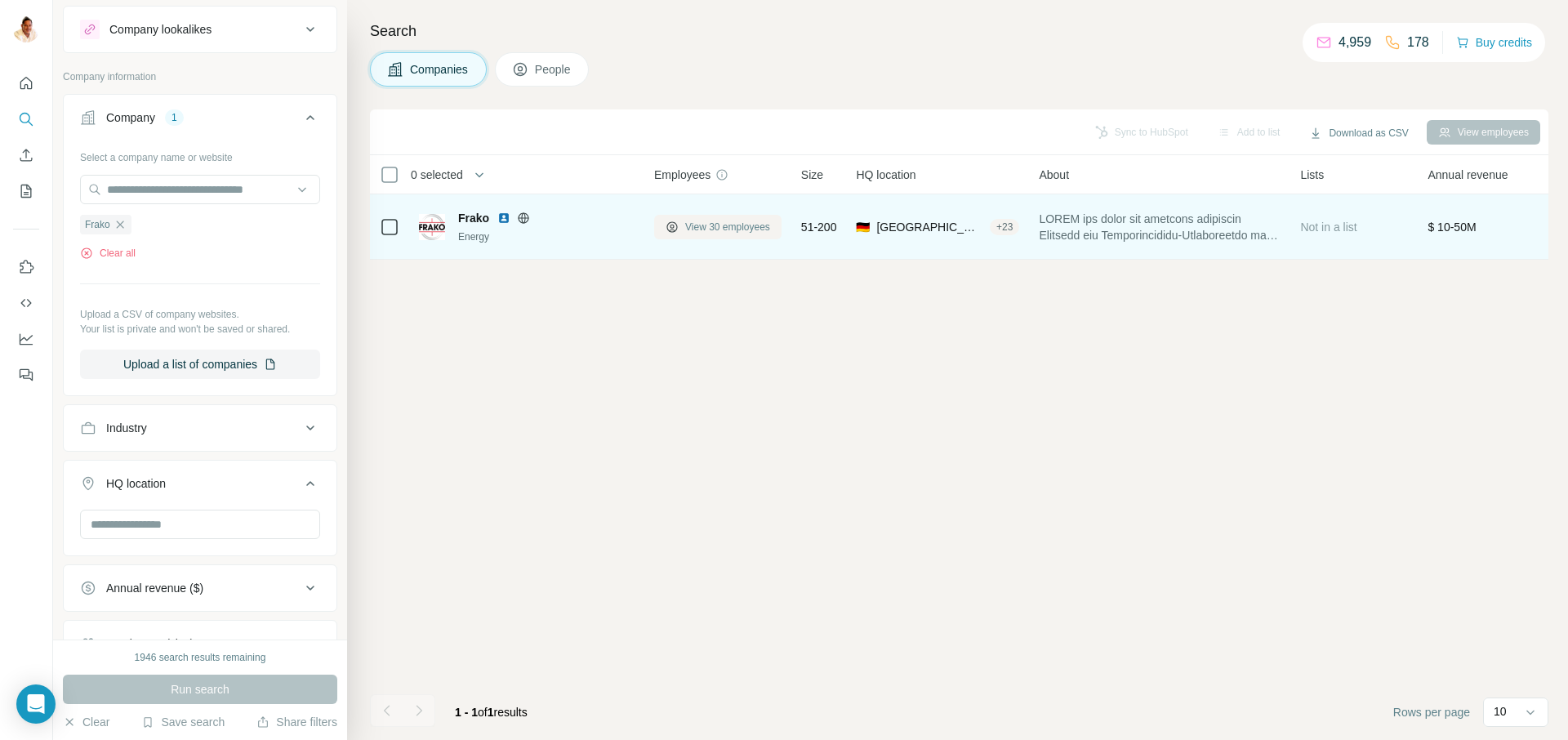
click at [745, 225] on span "View 30 employees" at bounding box center [727, 227] width 85 height 15
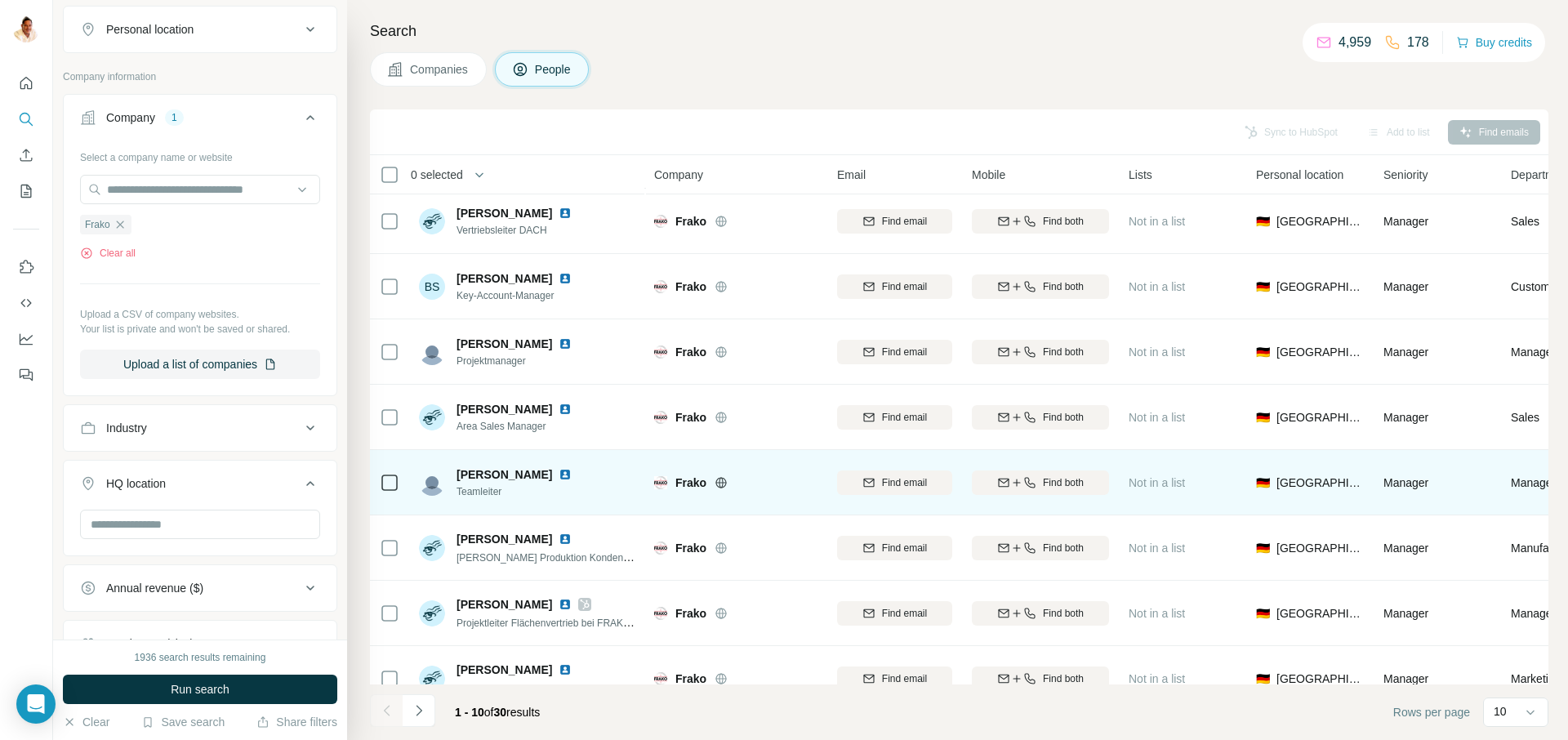
scroll to position [164, 0]
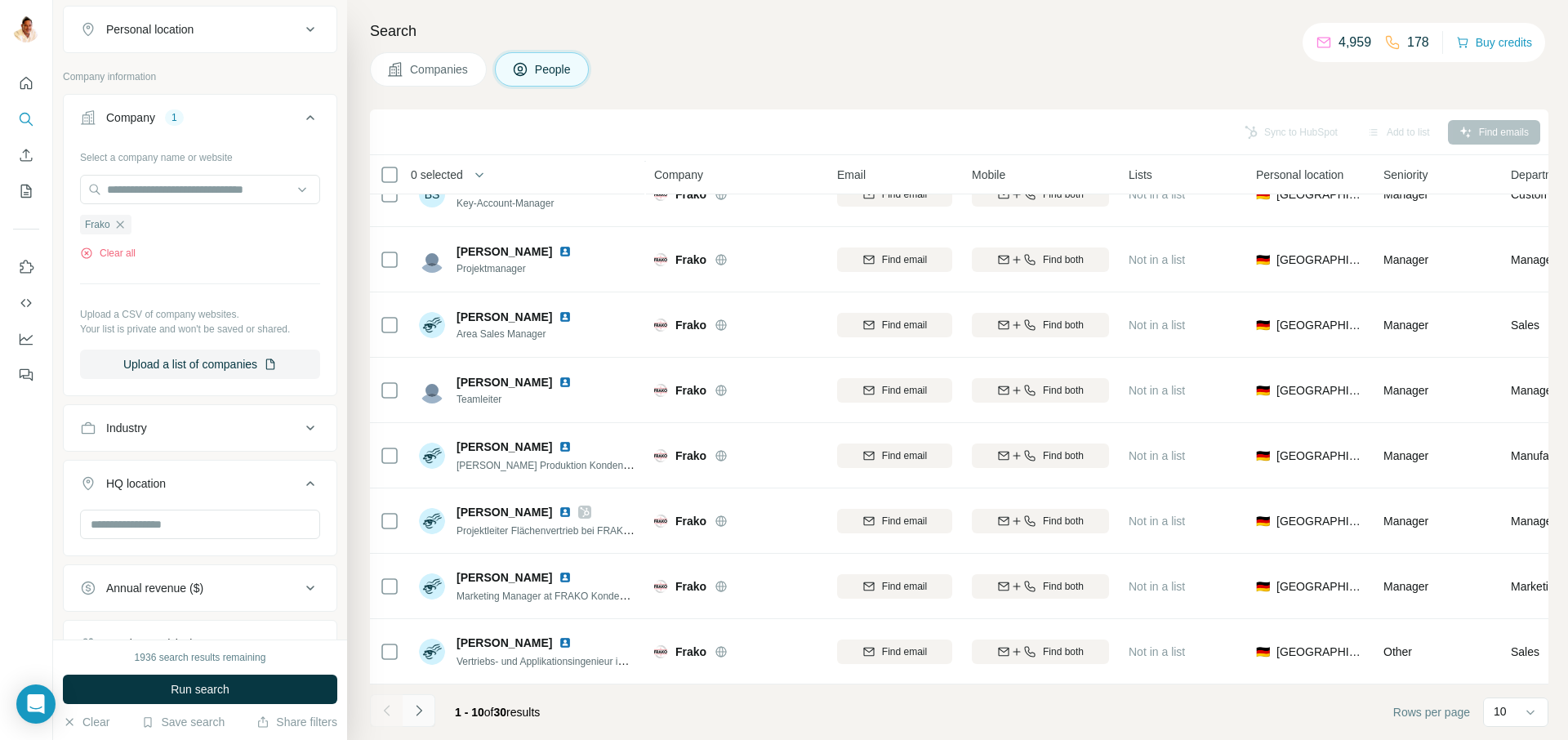
click at [411, 707] on icon "Navigate to next page" at bounding box center [419, 711] width 17 height 17
click at [411, 709] on icon "Navigate to next page" at bounding box center [419, 711] width 17 height 17
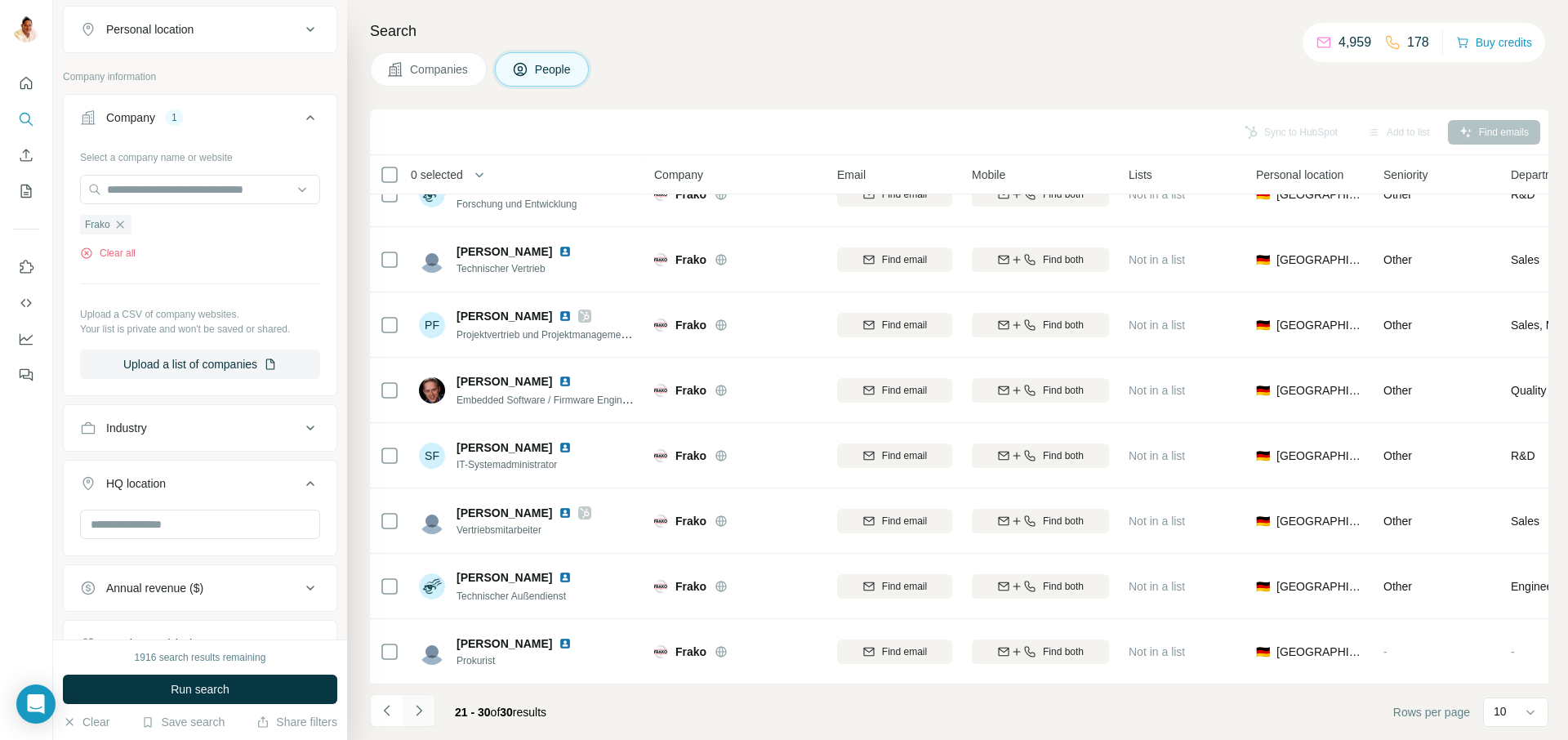
click at [424, 705] on icon "Navigate to next page" at bounding box center [419, 711] width 17 height 17
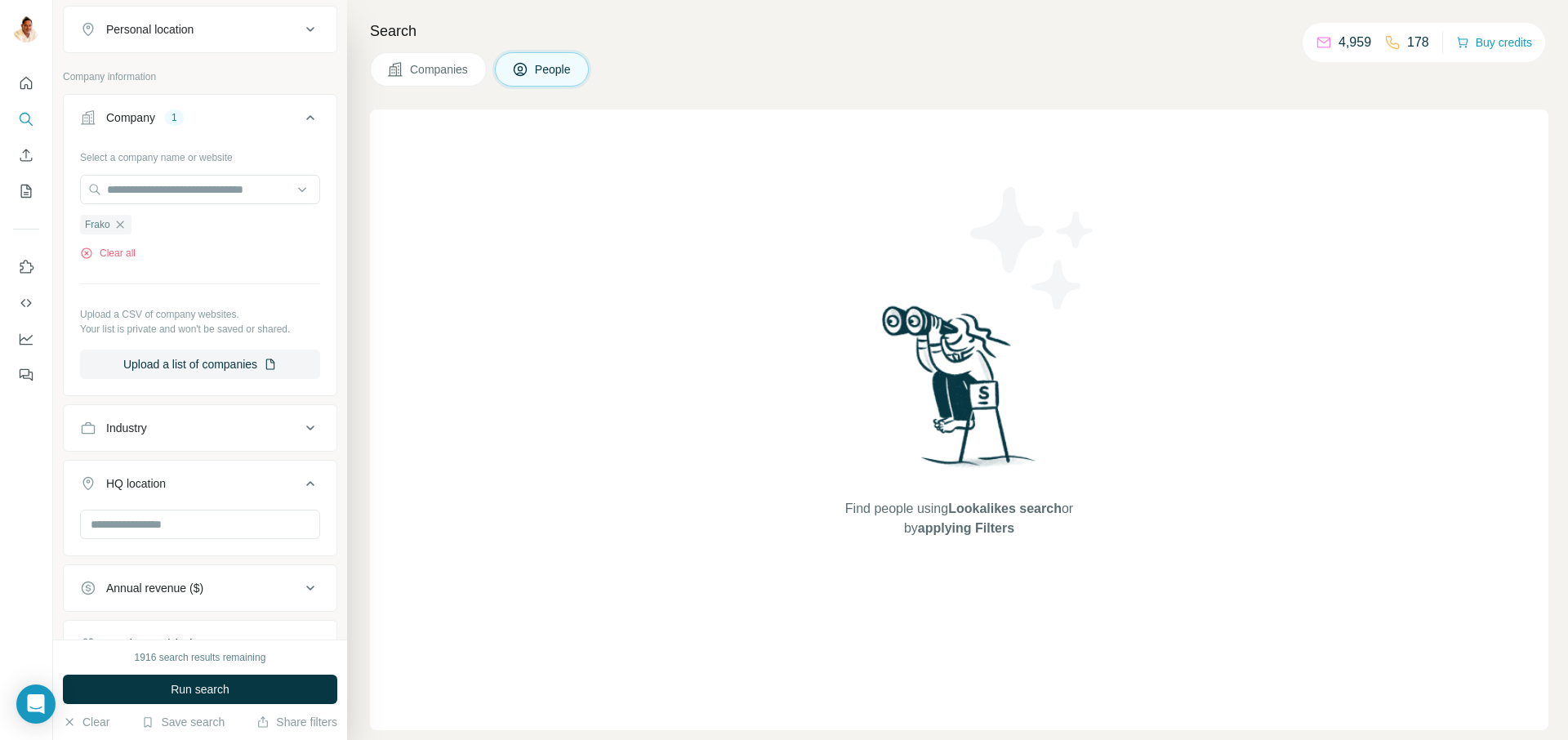
click at [421, 72] on span "Companies" at bounding box center [439, 69] width 59 height 17
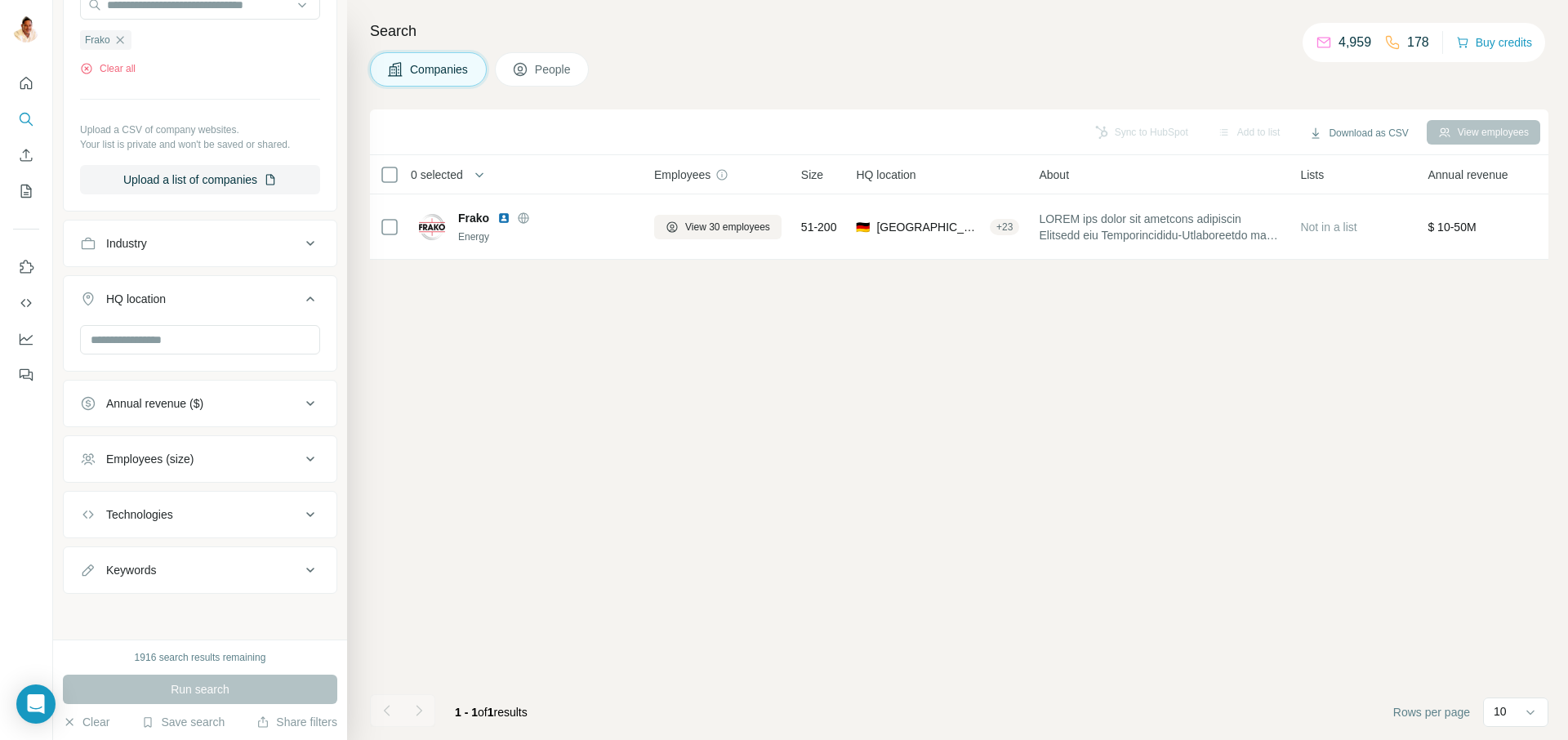
scroll to position [37, 0]
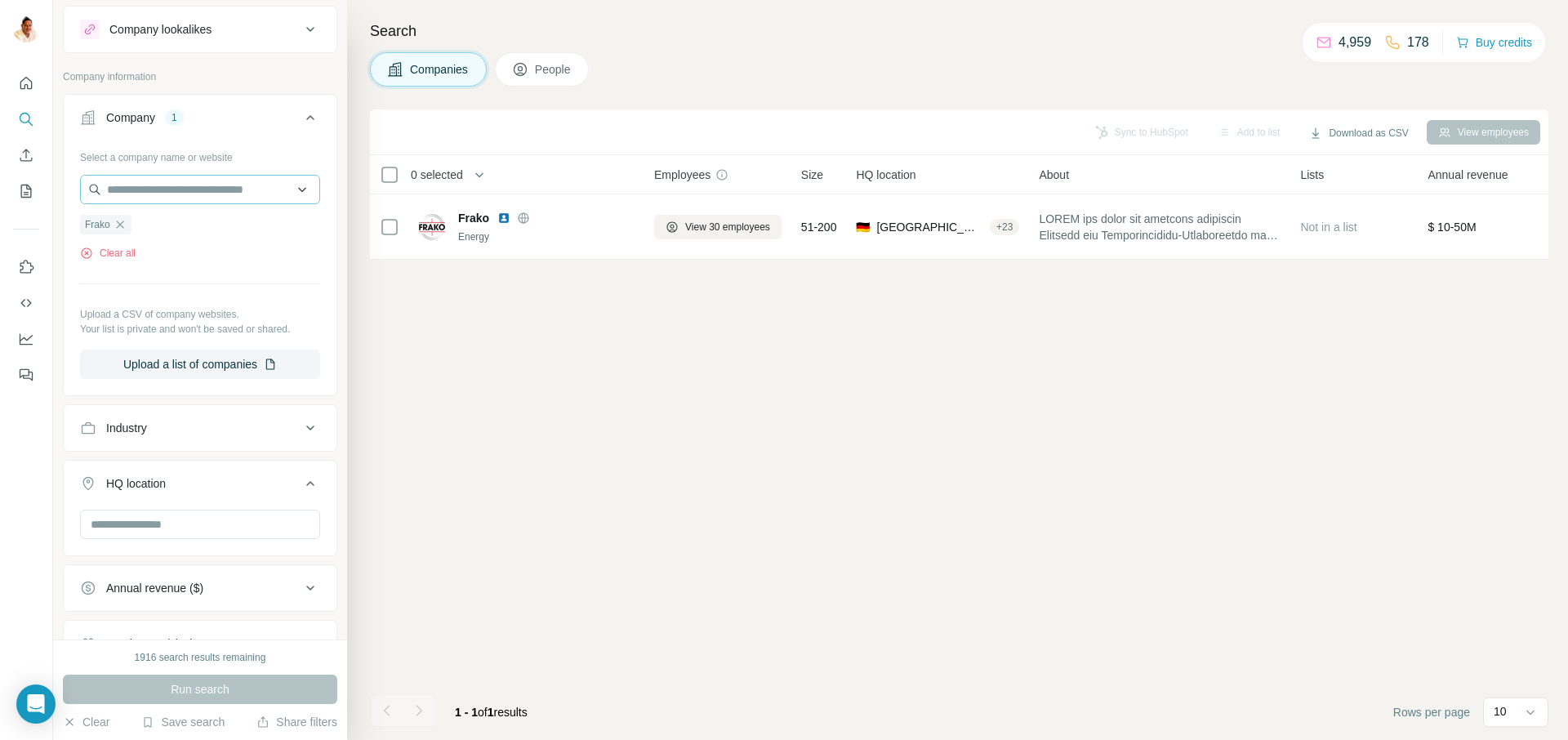
drag, startPoint x: 123, startPoint y: 224, endPoint x: 125, endPoint y: 198, distance: 26.1
click at [122, 224] on icon "button" at bounding box center [120, 225] width 13 height 13
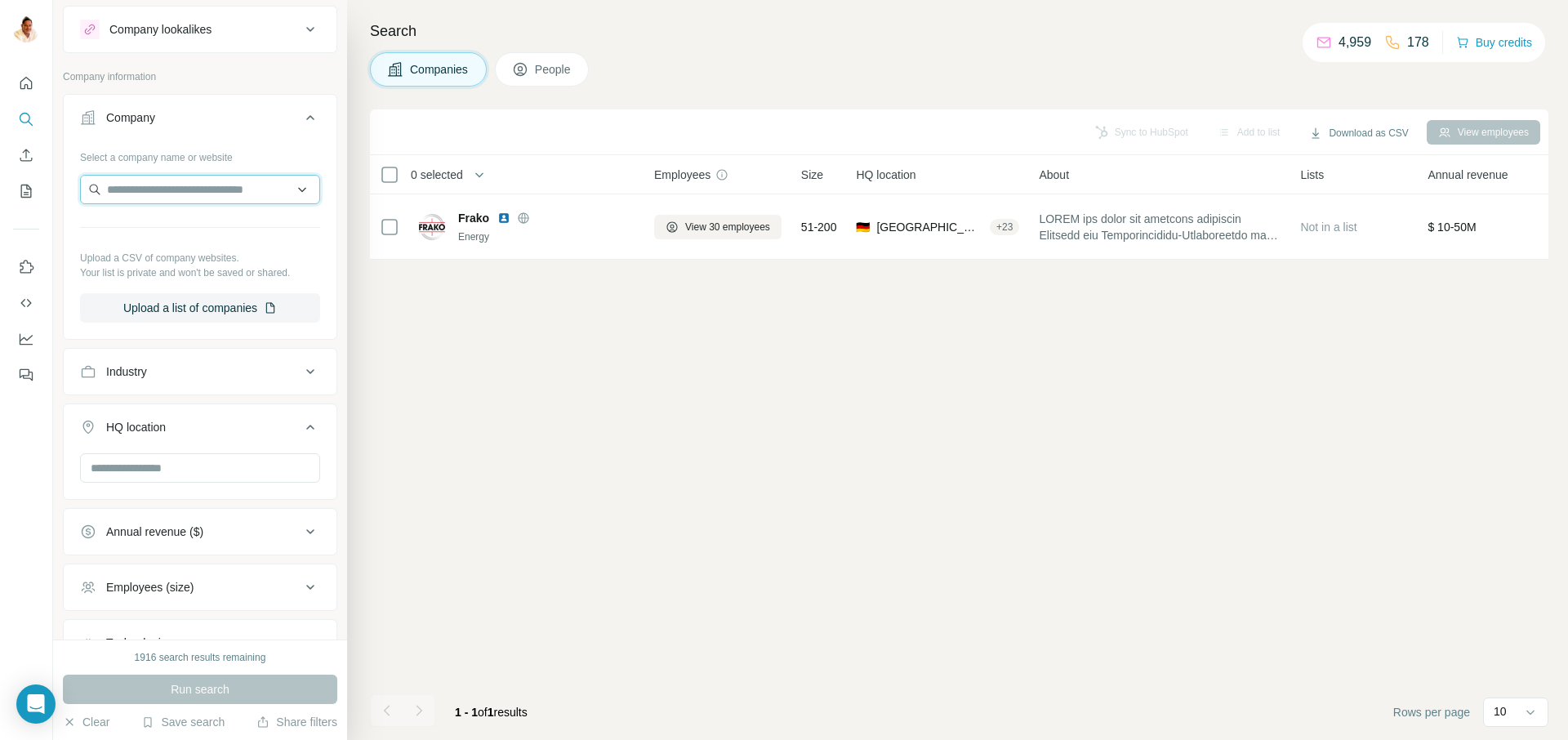
click at [126, 189] on input "text" at bounding box center [200, 190] width 240 height 30
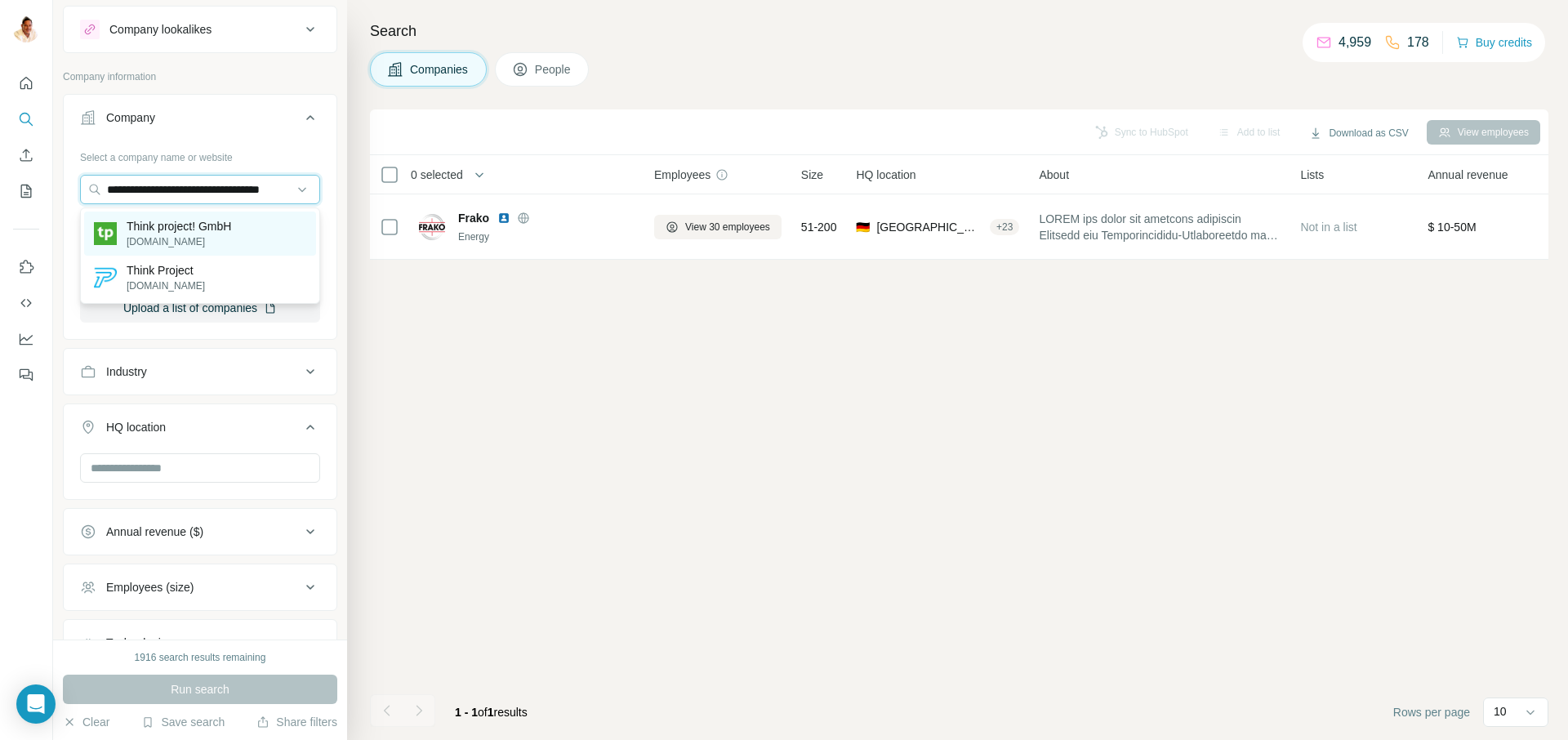
type input "**********"
click at [167, 224] on p "Think project! GmbH" at bounding box center [178, 226] width 105 height 17
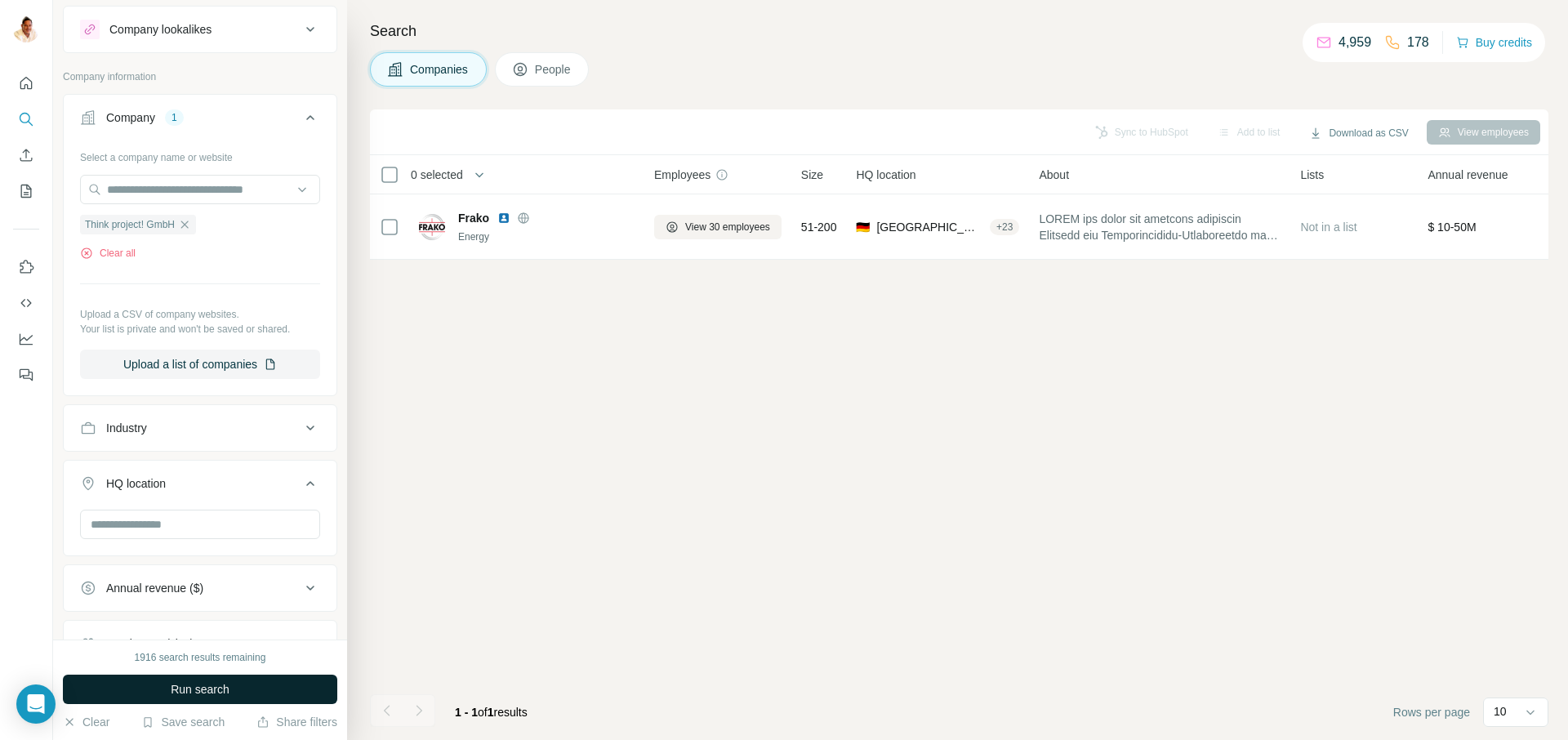
click at [234, 695] on button "Run search" at bounding box center [200, 690] width 274 height 30
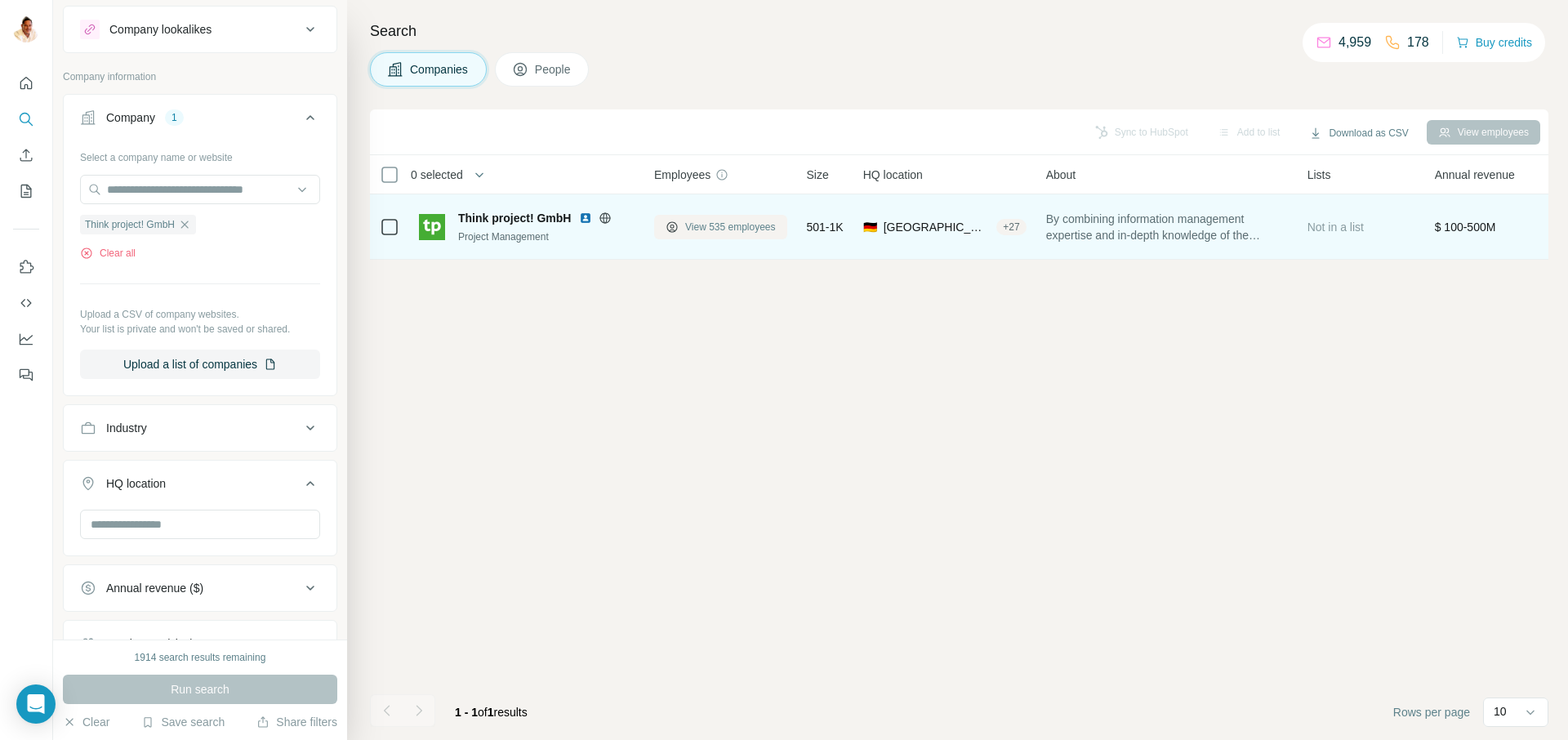
click at [731, 224] on span "View 535 employees" at bounding box center [731, 227] width 91 height 15
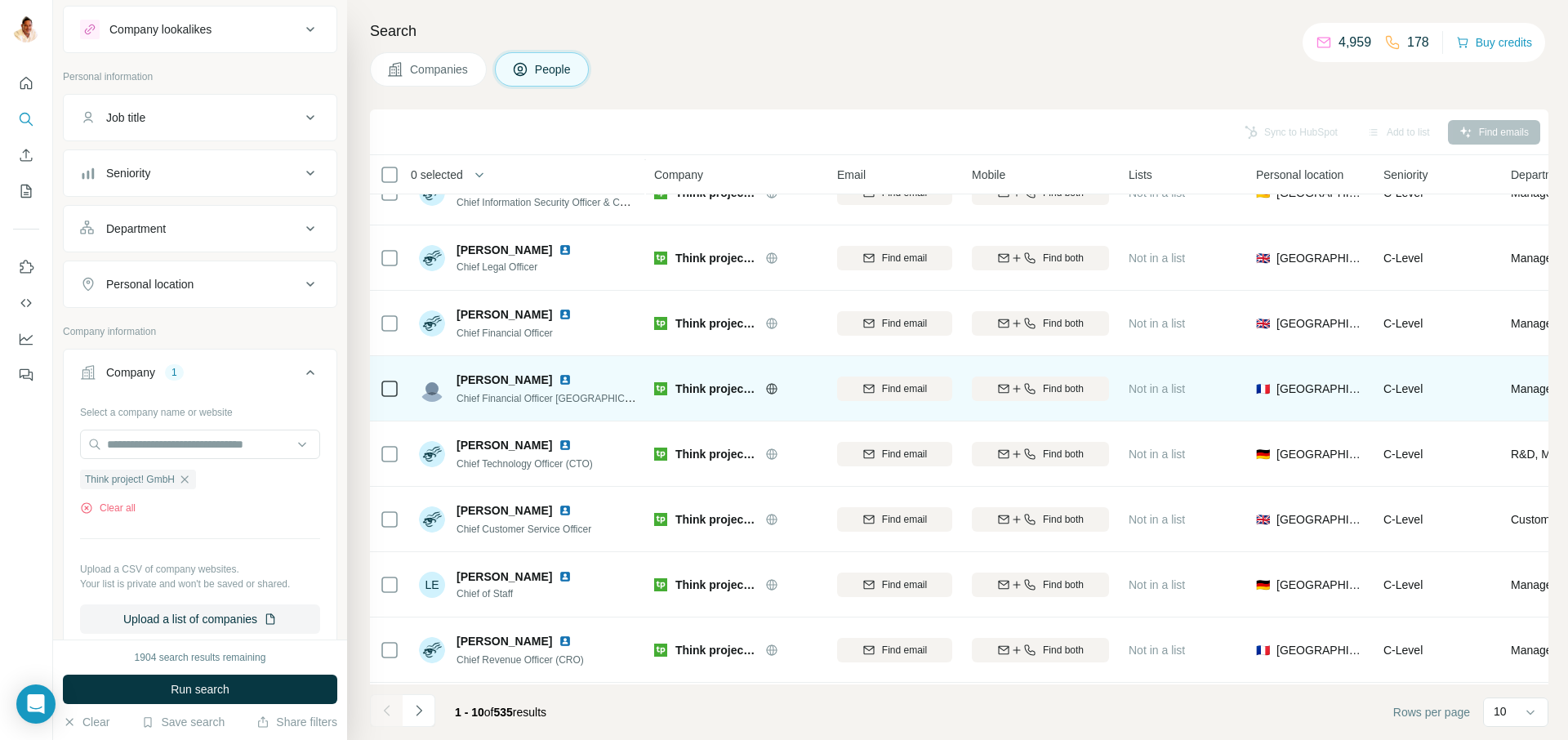
scroll to position [164, 0]
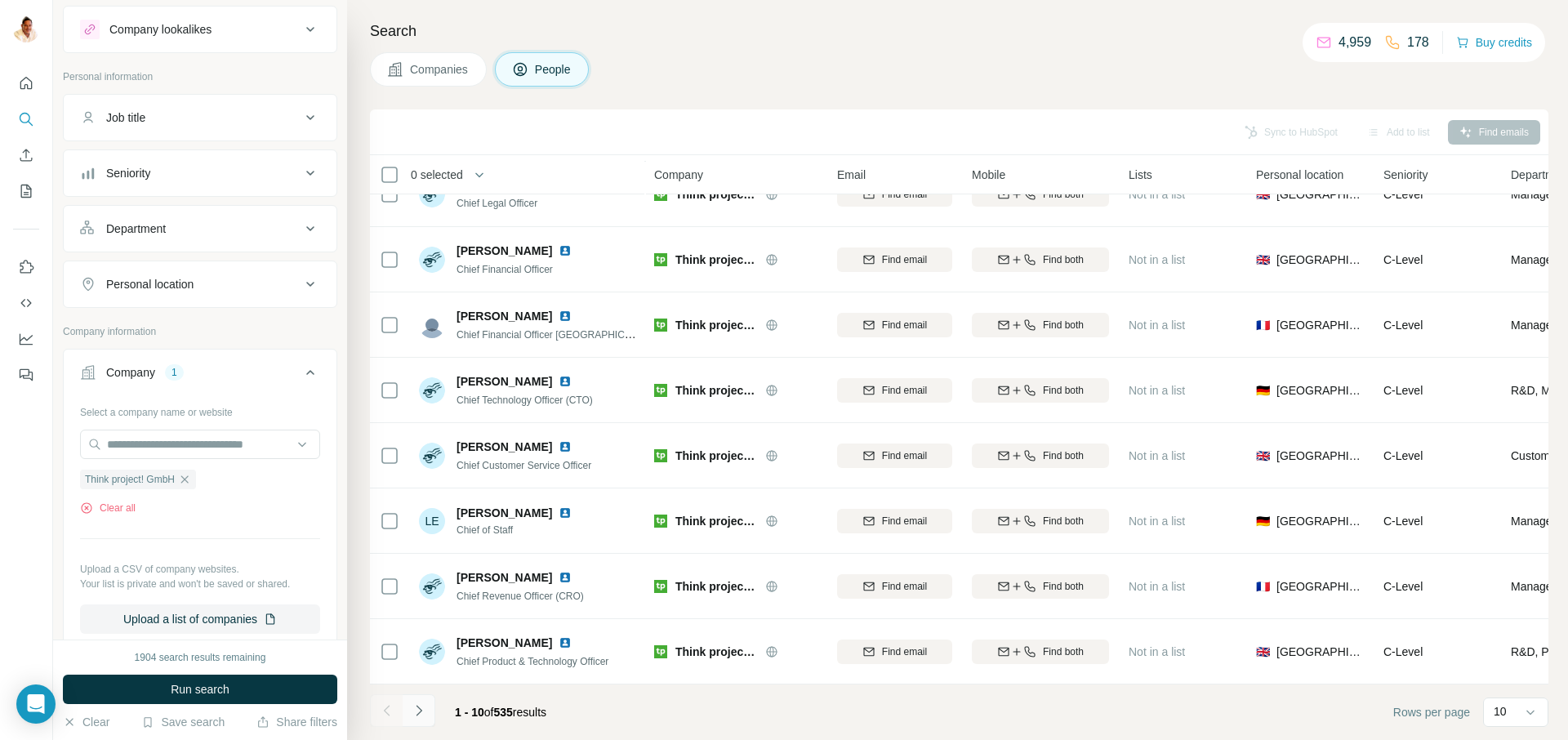
click at [424, 706] on icon "Navigate to next page" at bounding box center [419, 711] width 17 height 17
click at [421, 711] on icon "Navigate to next page" at bounding box center [419, 711] width 17 height 17
click at [421, 697] on button "Navigate to next page" at bounding box center [419, 711] width 33 height 33
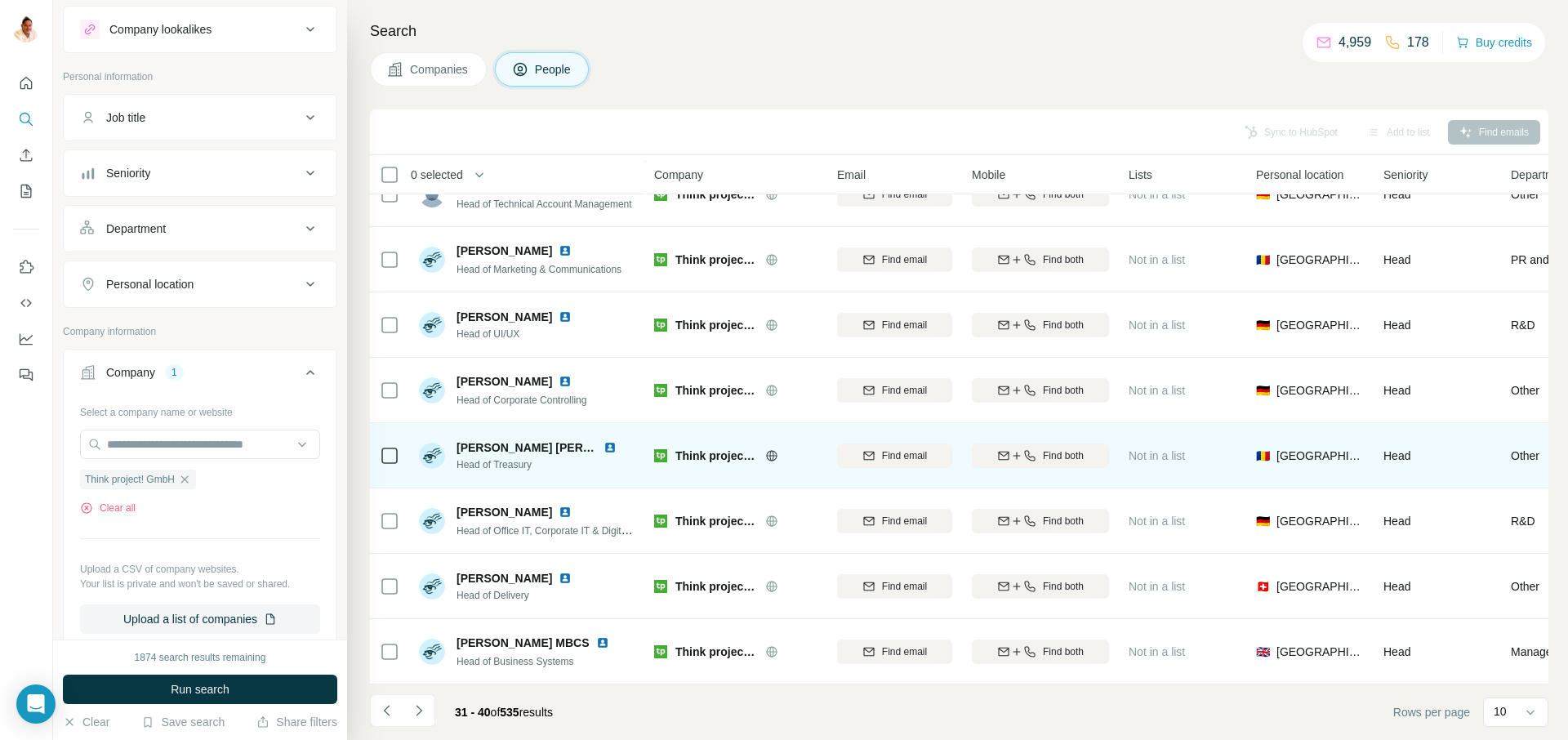
scroll to position [0, 0]
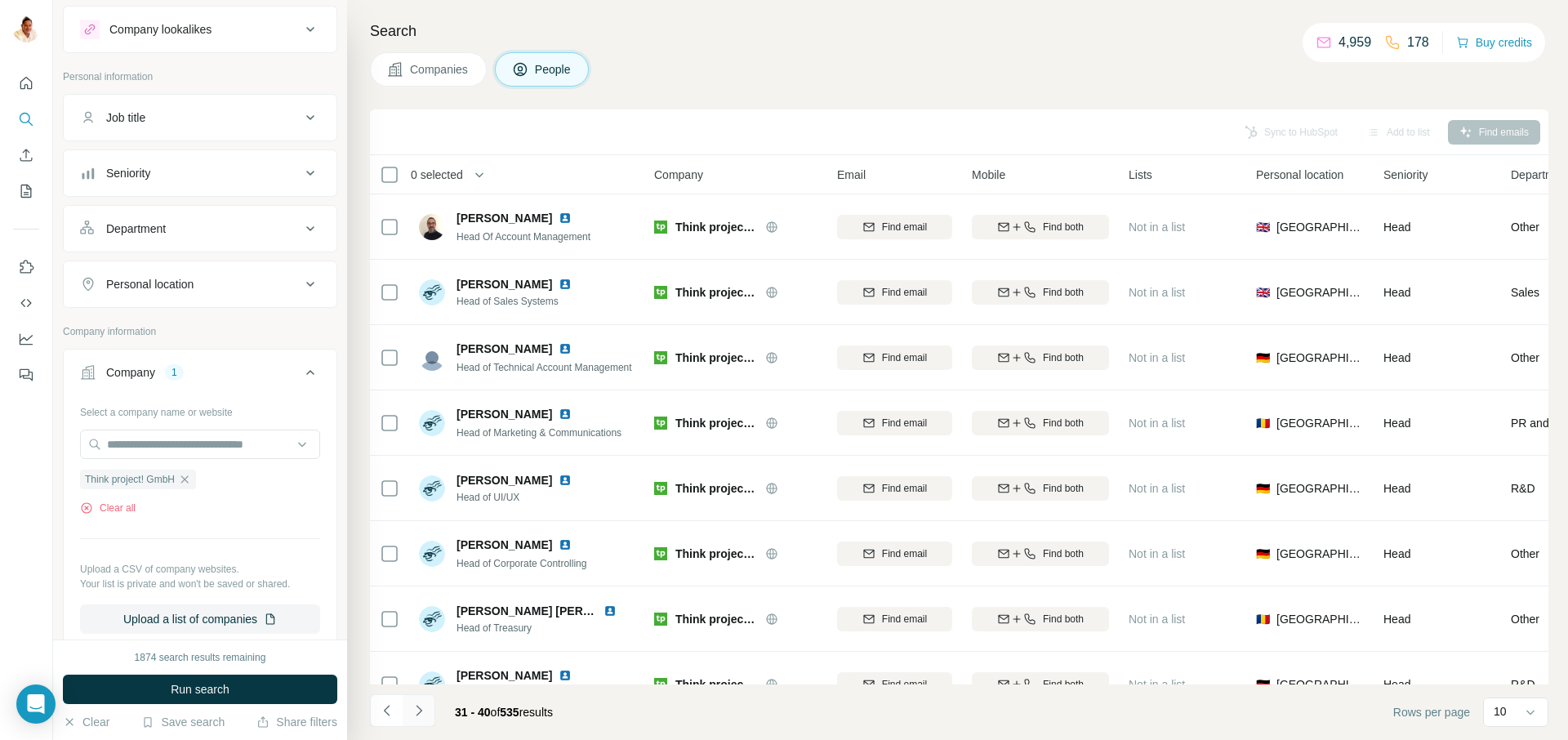
click at [425, 709] on icon "Navigate to next page" at bounding box center [419, 711] width 17 height 17
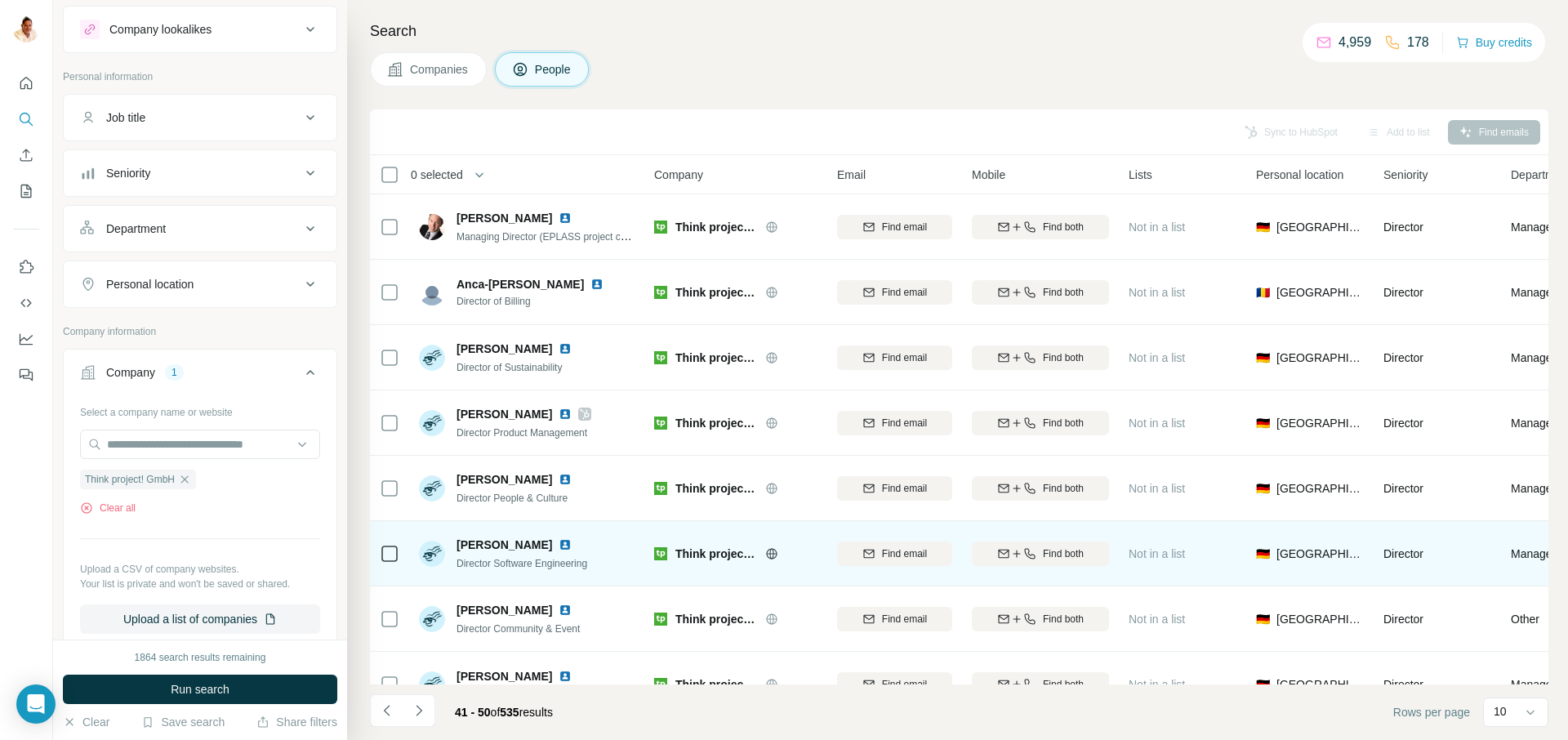
scroll to position [164, 0]
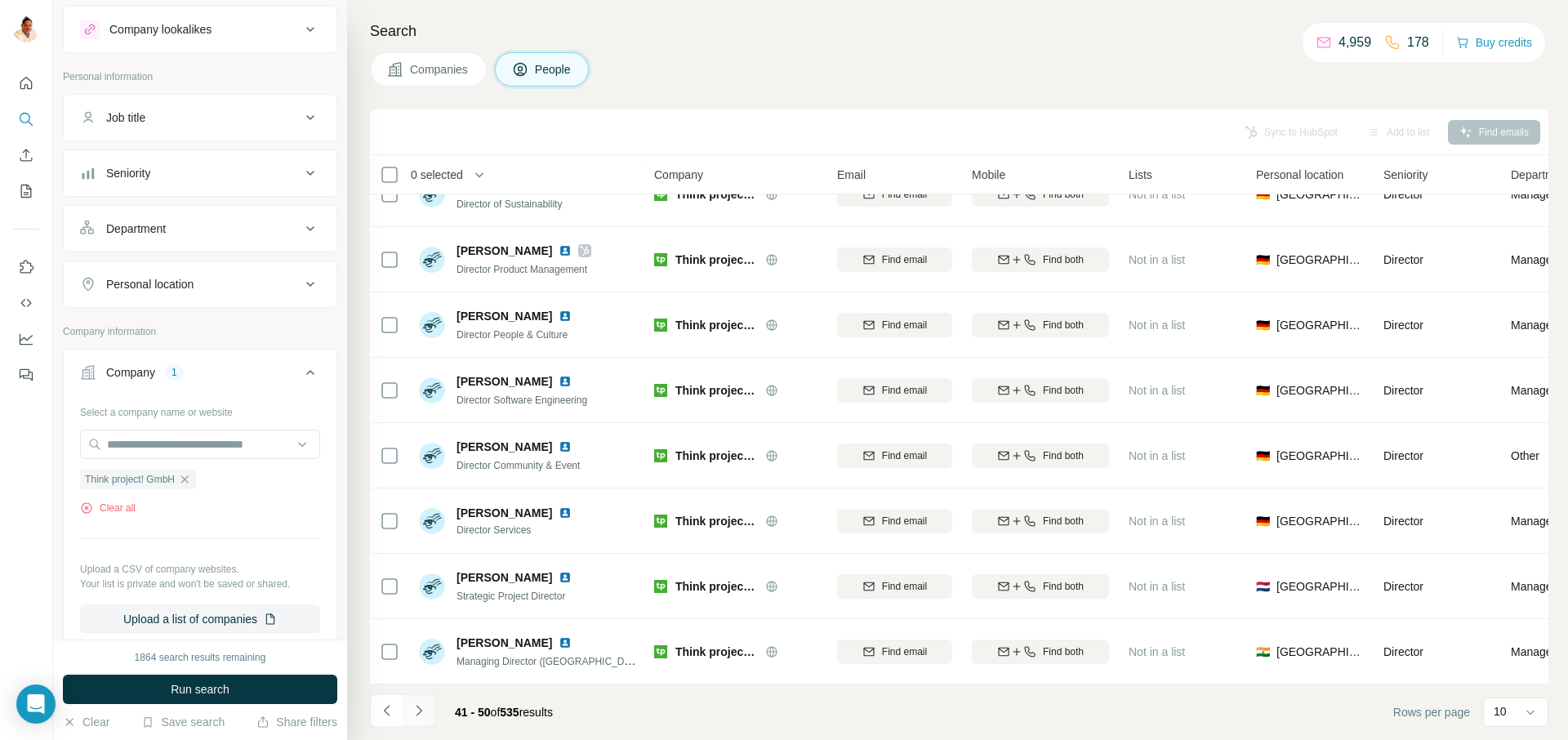
click at [426, 710] on icon "Navigate to next page" at bounding box center [419, 711] width 17 height 17
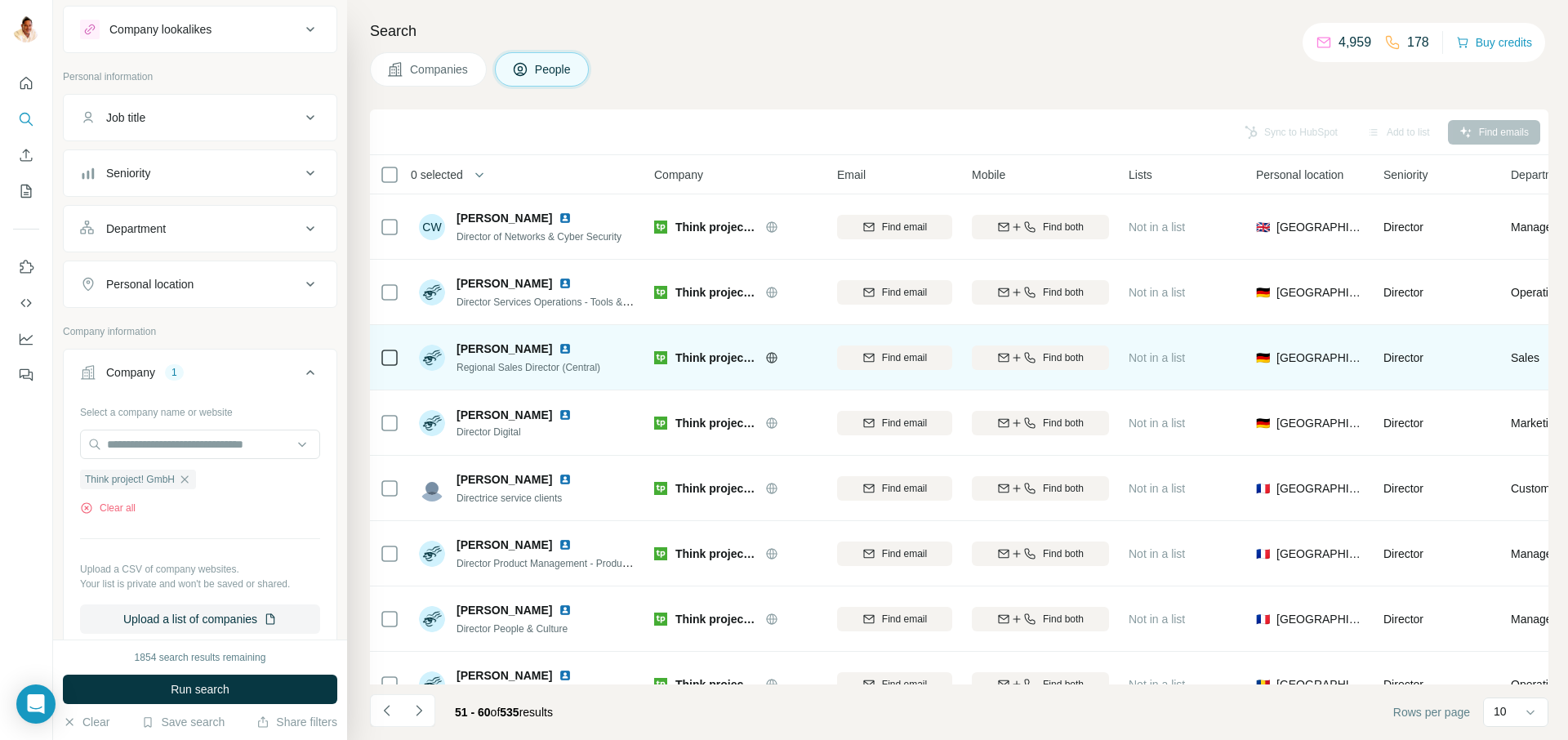
scroll to position [1, 0]
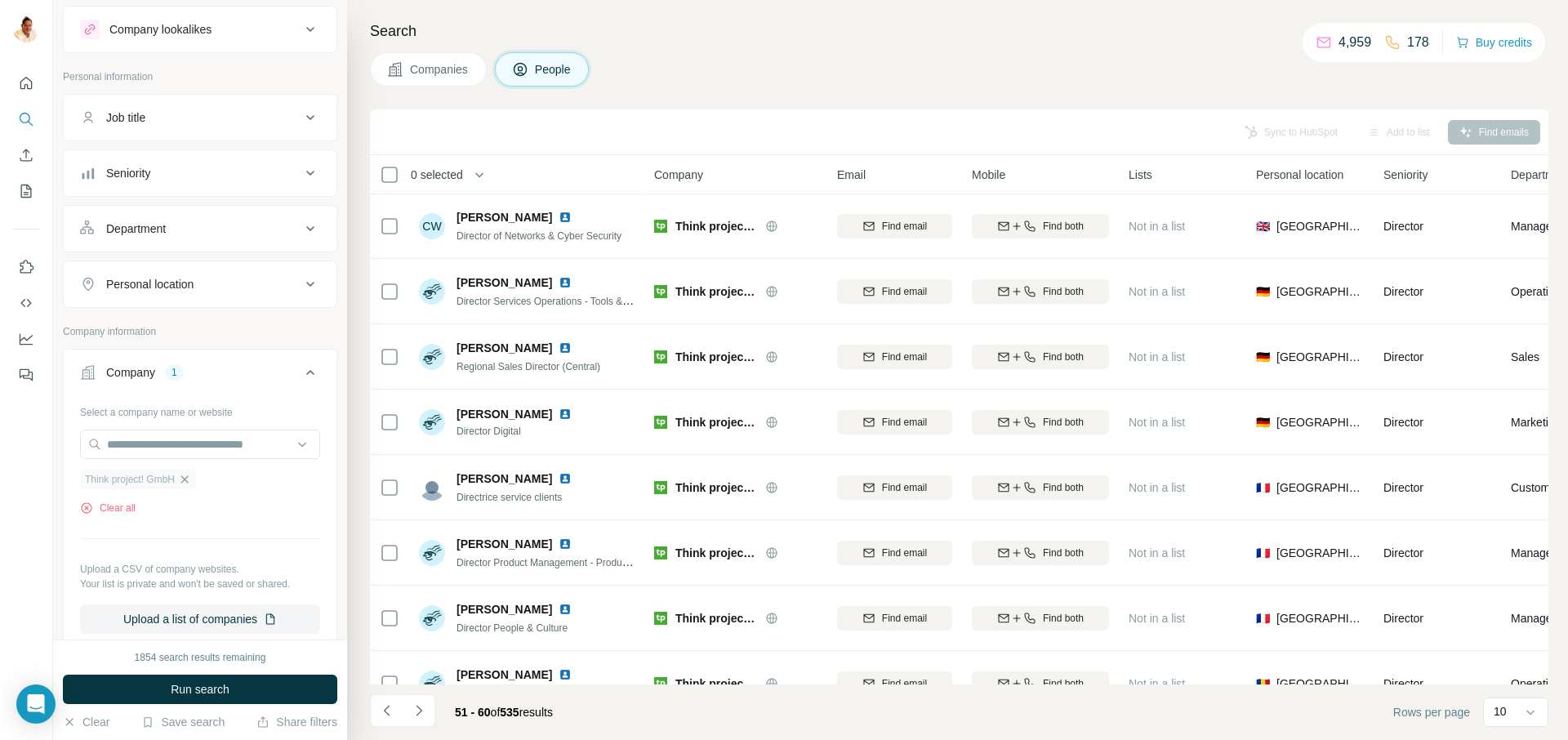
click at [191, 483] on icon "button" at bounding box center [185, 480] width 13 height 13
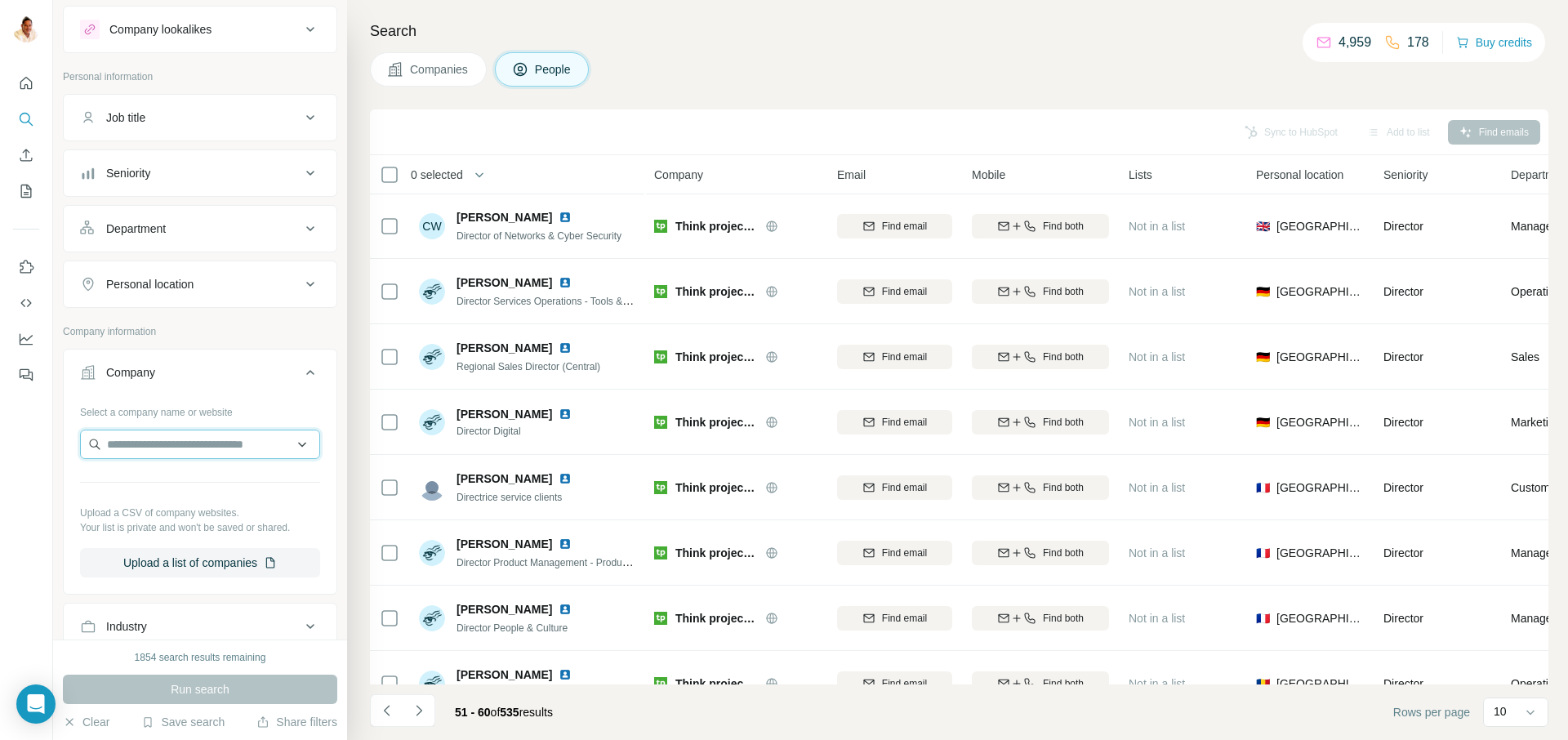
click at [171, 447] on input "text" at bounding box center [200, 444] width 240 height 30
paste input "**********"
type input "**********"
click at [169, 488] on div "[PERSON_NAME] [PERSON_NAME][DOMAIN_NAME]" at bounding box center [200, 488] width 232 height 44
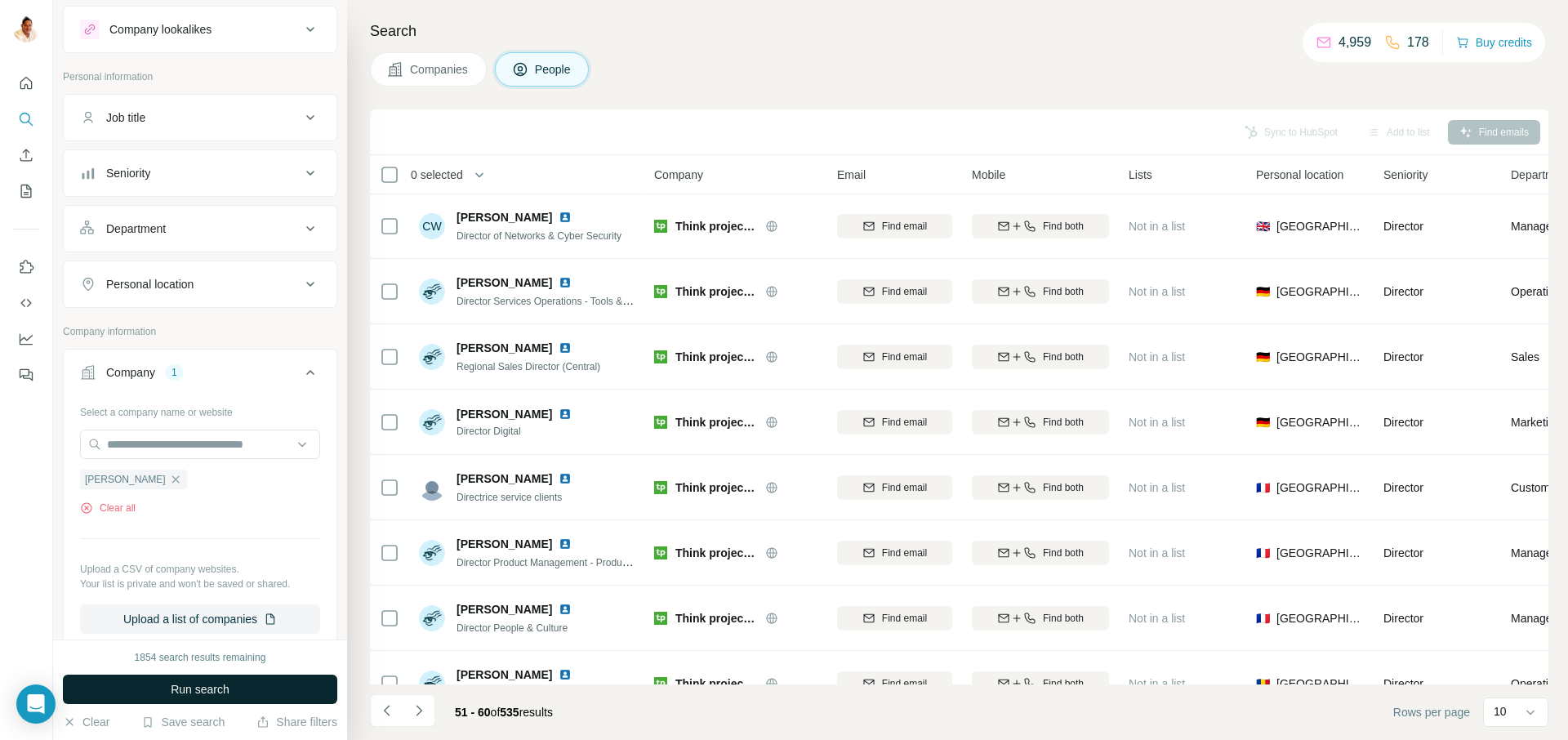
click at [202, 688] on span "Run search" at bounding box center [200, 690] width 59 height 17
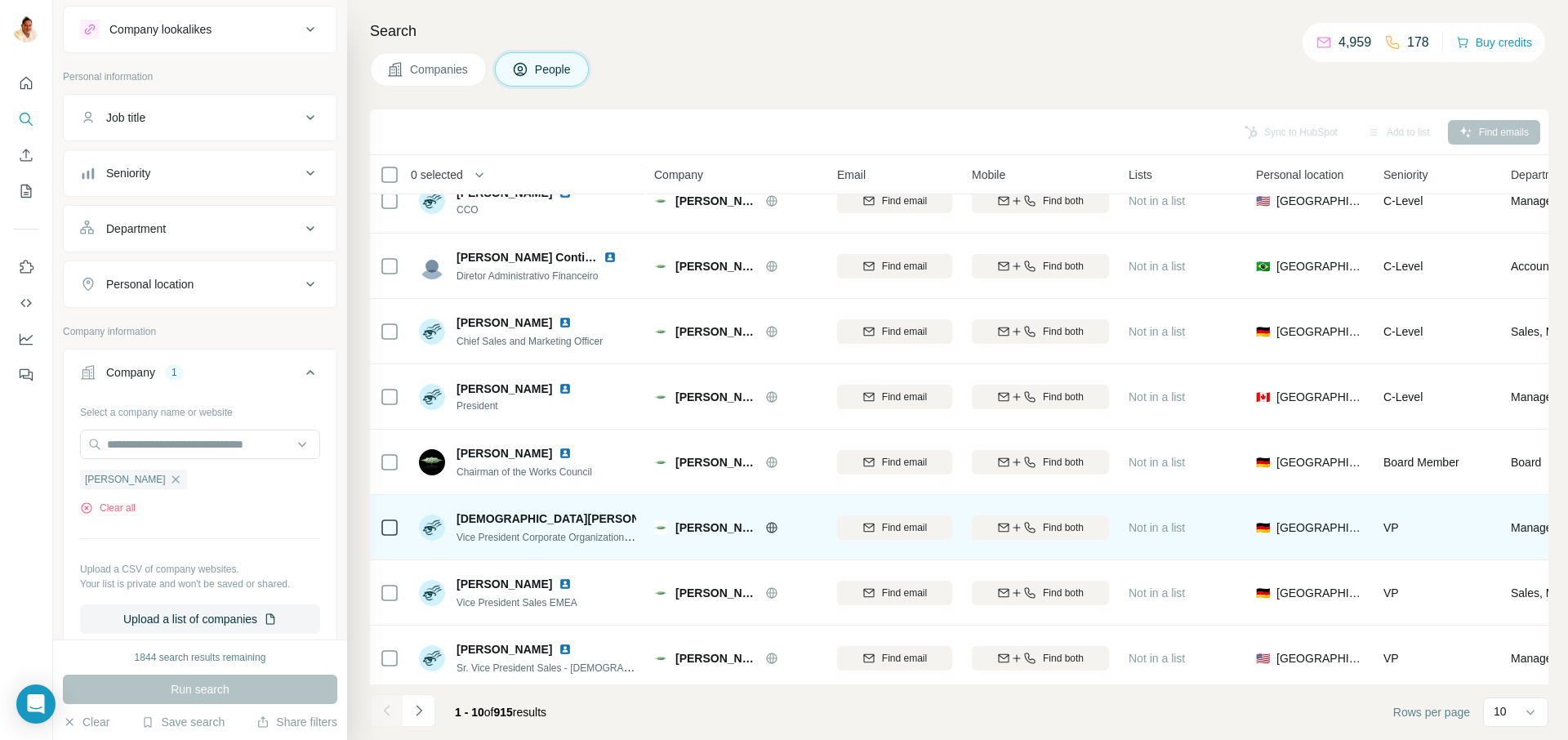
scroll to position [164, 0]
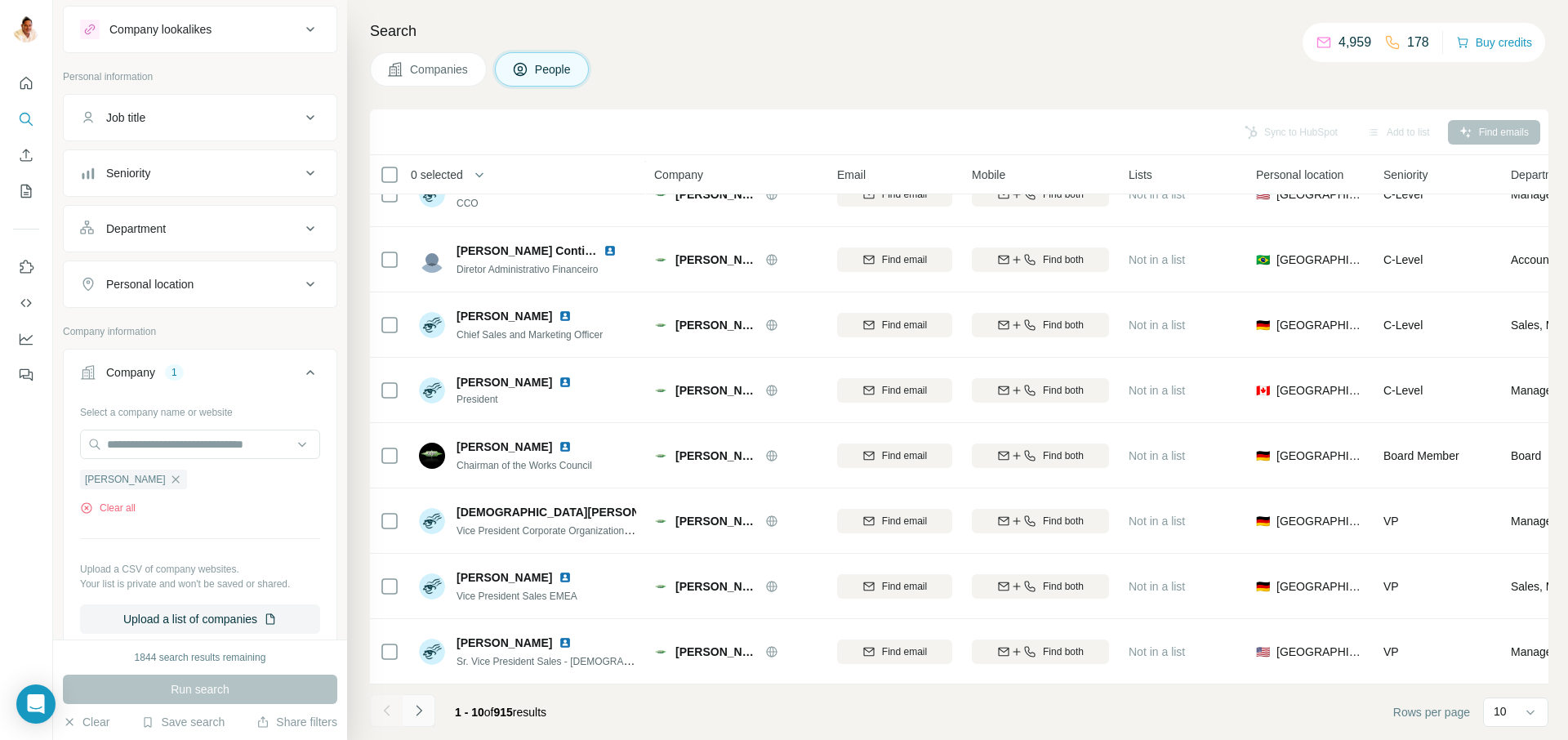
click at [423, 707] on icon "Navigate to next page" at bounding box center [419, 711] width 17 height 17
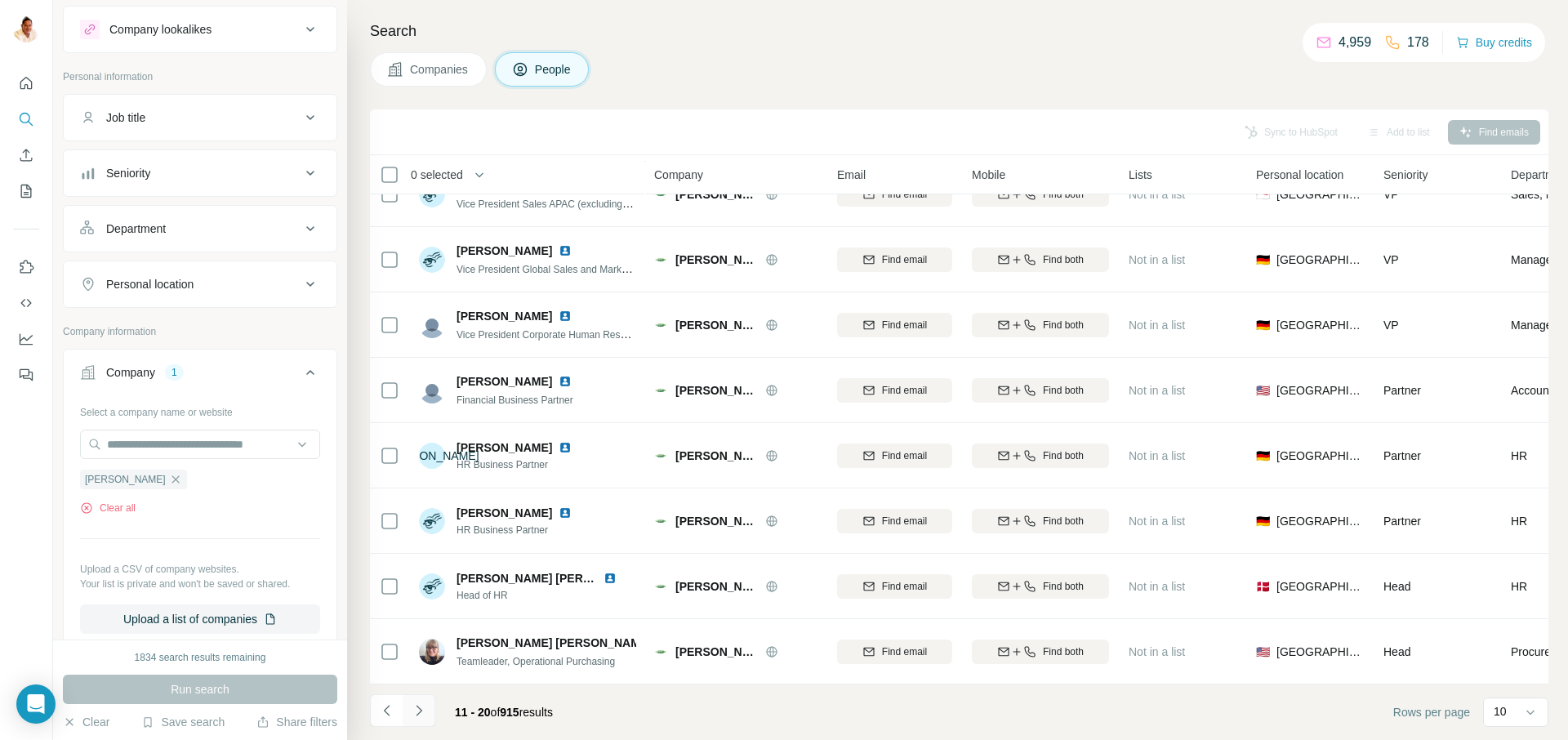
click at [425, 706] on icon "Navigate to next page" at bounding box center [419, 711] width 17 height 17
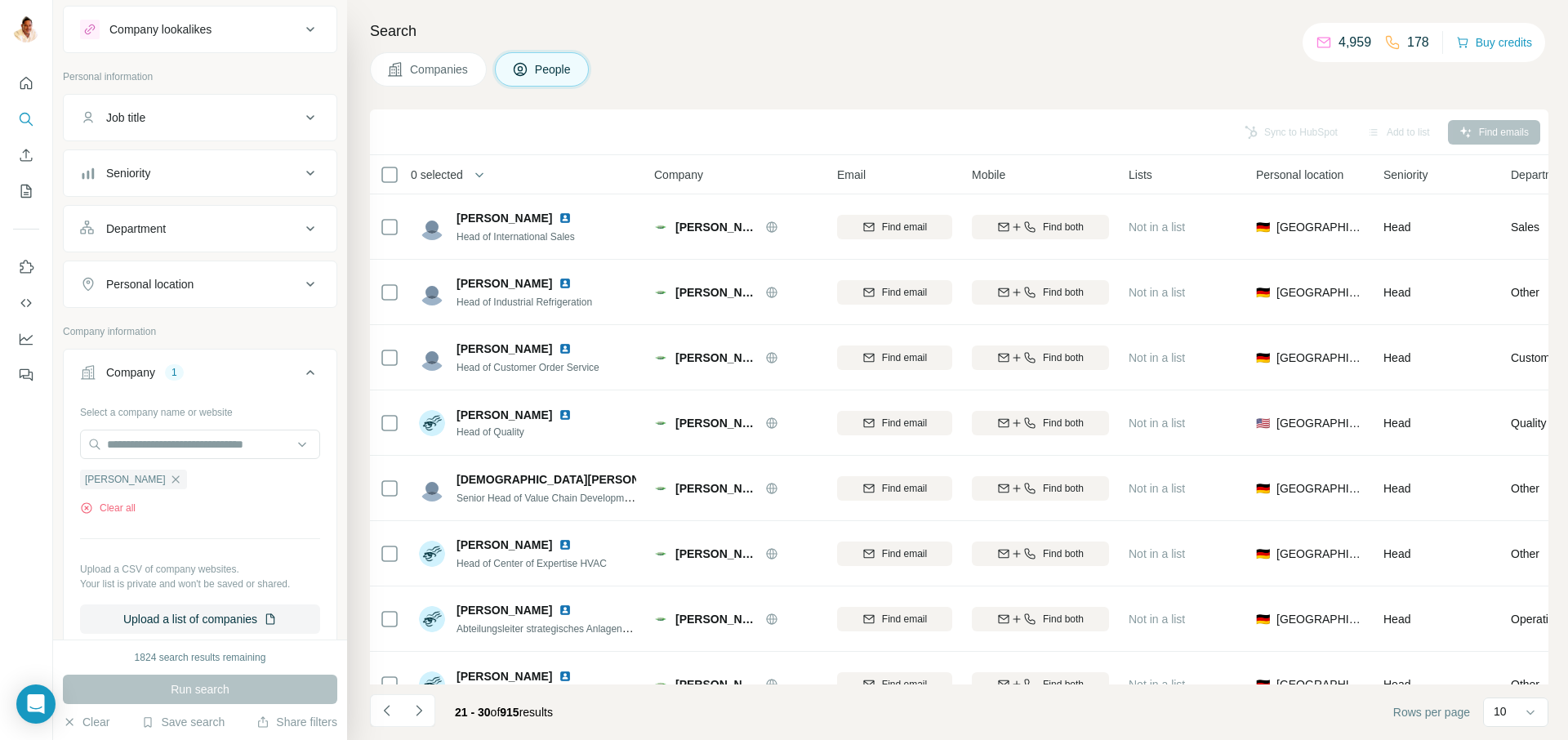
scroll to position [0, 0]
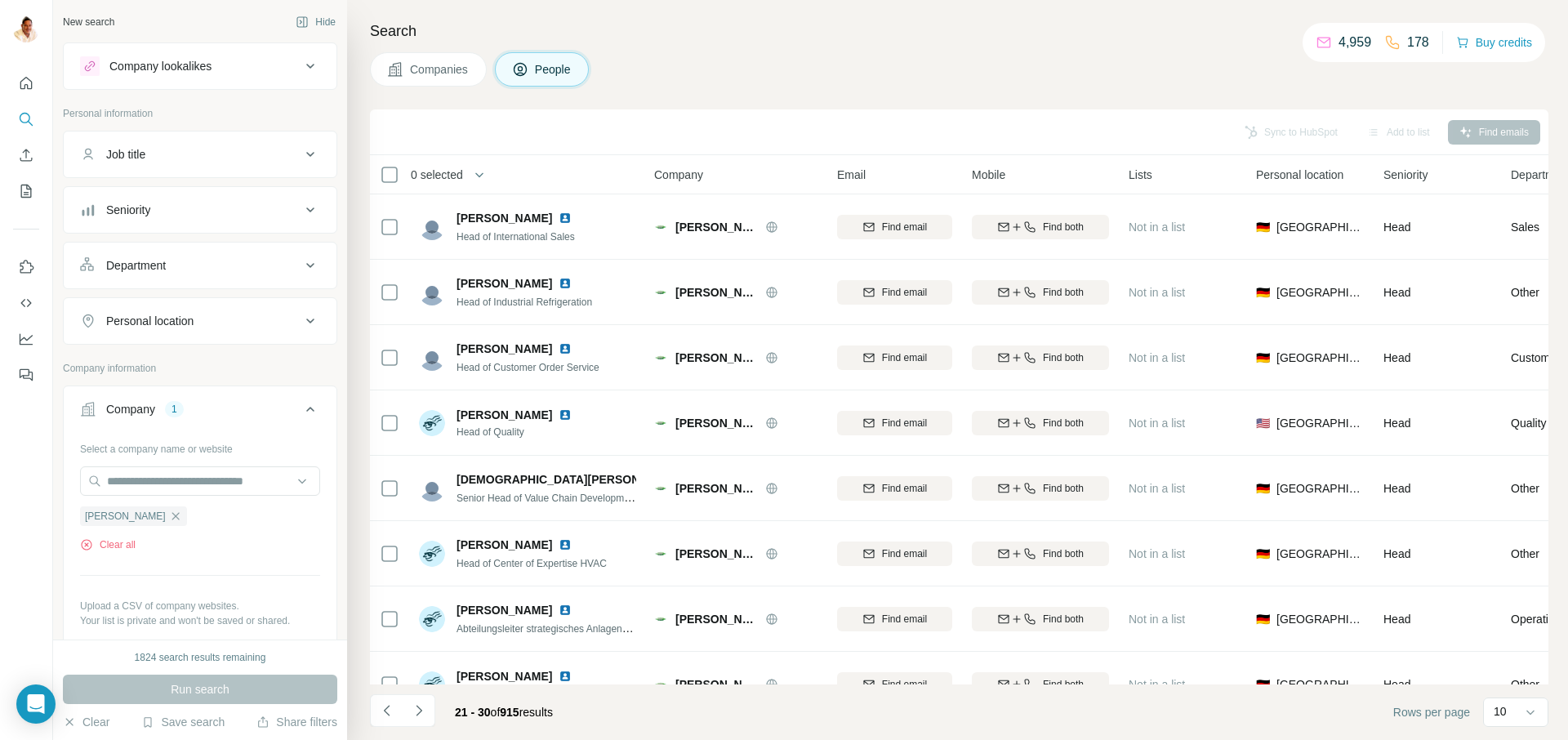
click at [177, 63] on div "Company lookalikes" at bounding box center [161, 66] width 102 height 17
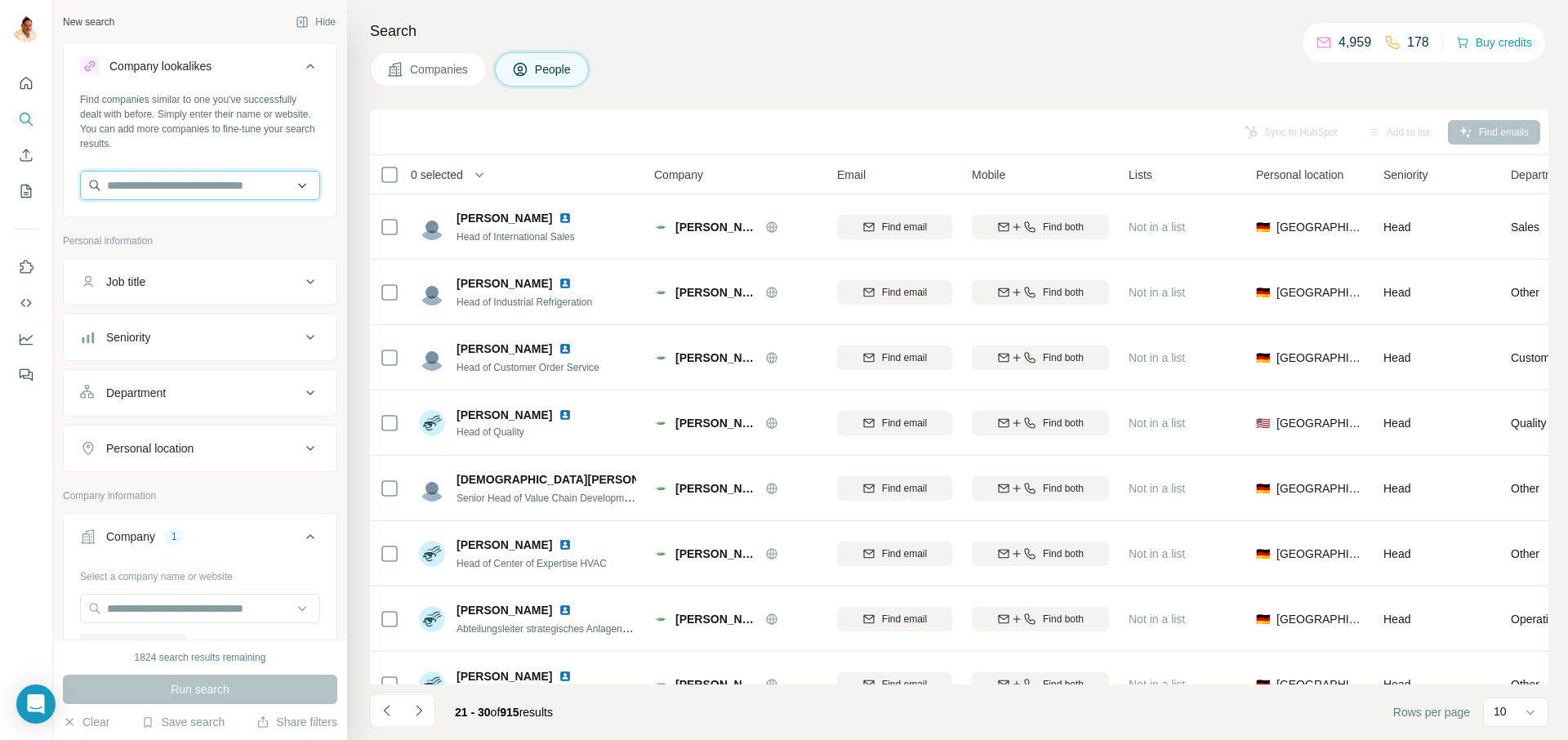
click at [163, 187] on input "text" at bounding box center [200, 186] width 240 height 30
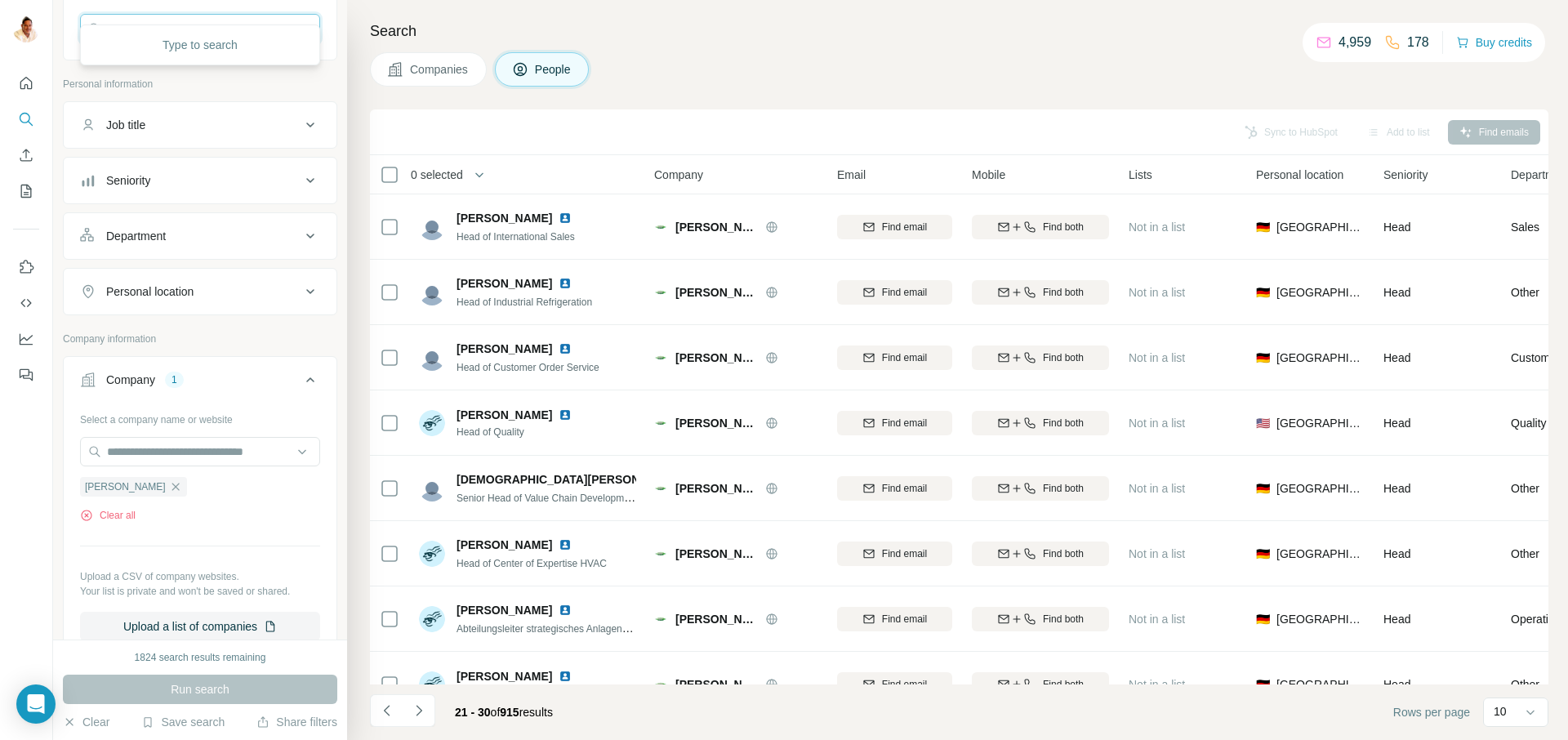
scroll to position [184, 0]
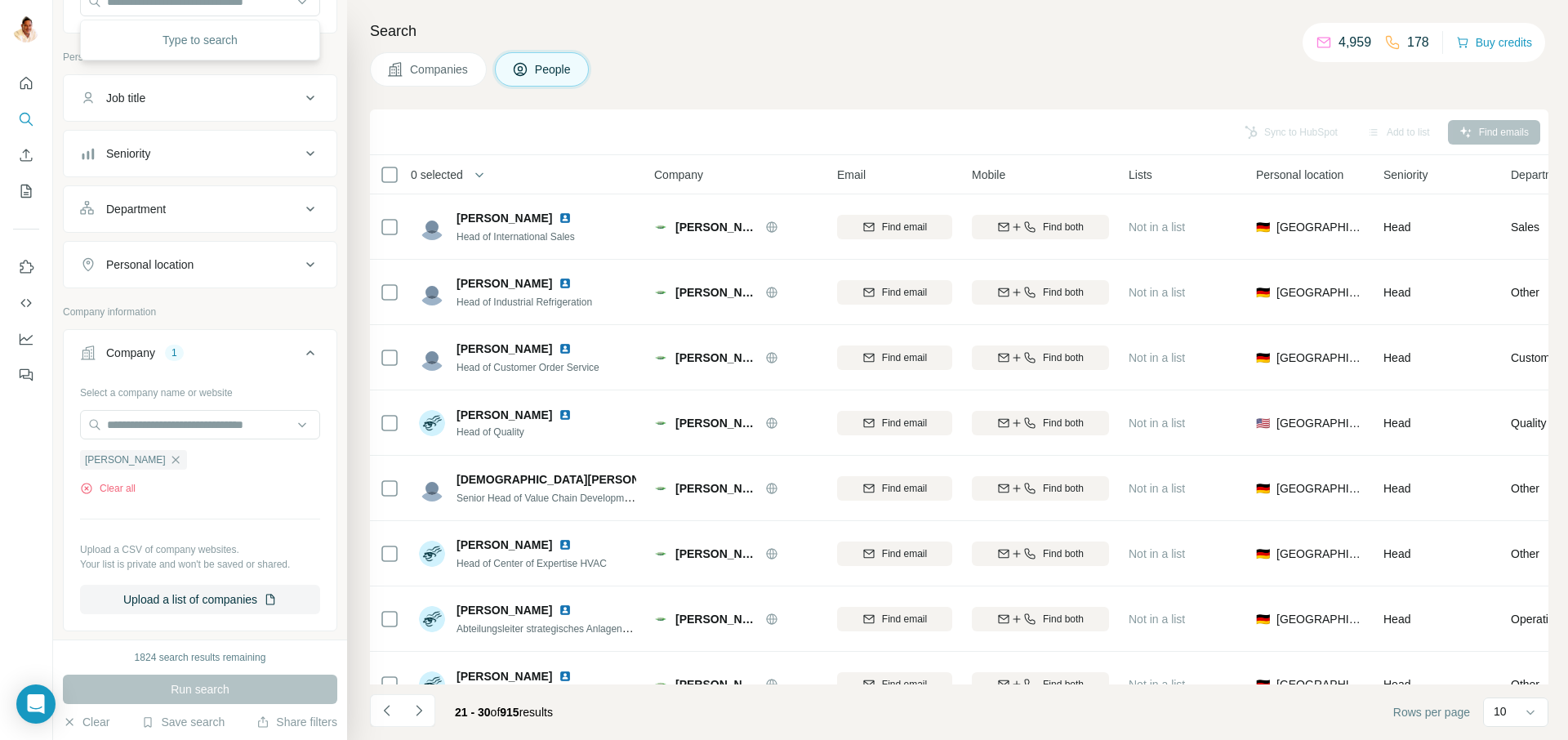
drag, startPoint x: 123, startPoint y: 462, endPoint x: 126, endPoint y: 450, distance: 12.4
click at [169, 461] on icon "button" at bounding box center [176, 460] width 13 height 13
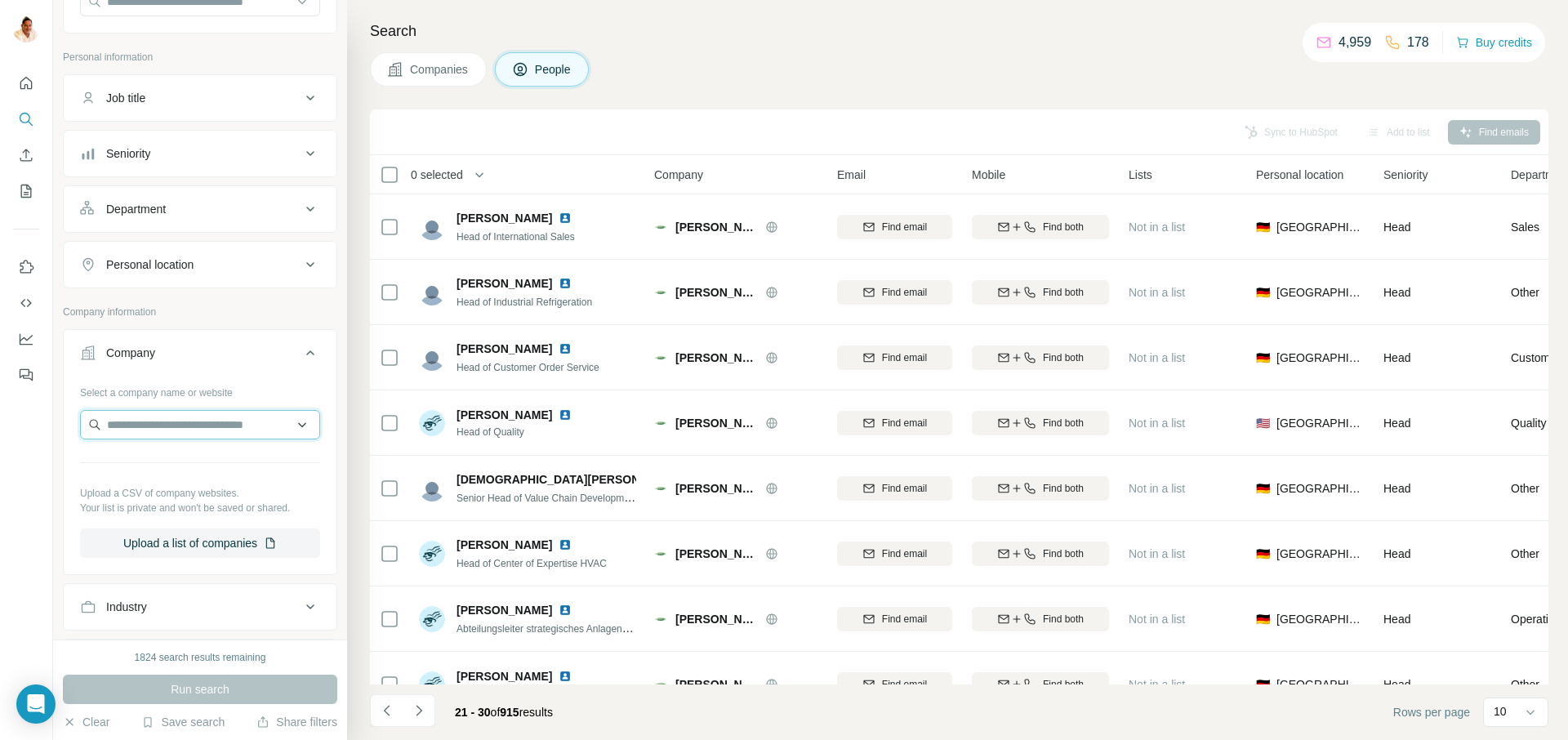
click at [127, 436] on input "text" at bounding box center [200, 425] width 240 height 30
type input "**********"
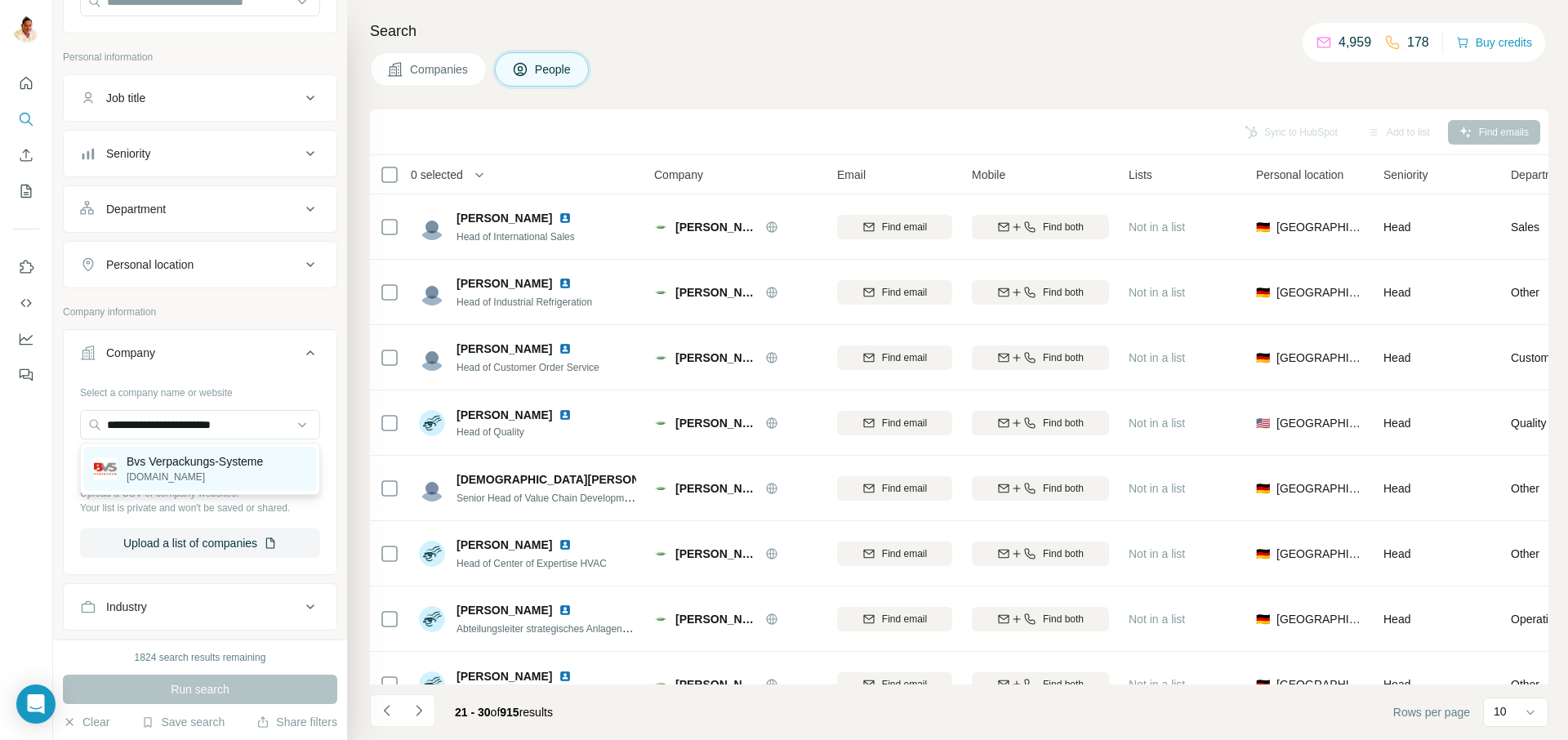
click at [179, 461] on p "Bvs Verpackungs-Systeme" at bounding box center [194, 462] width 136 height 17
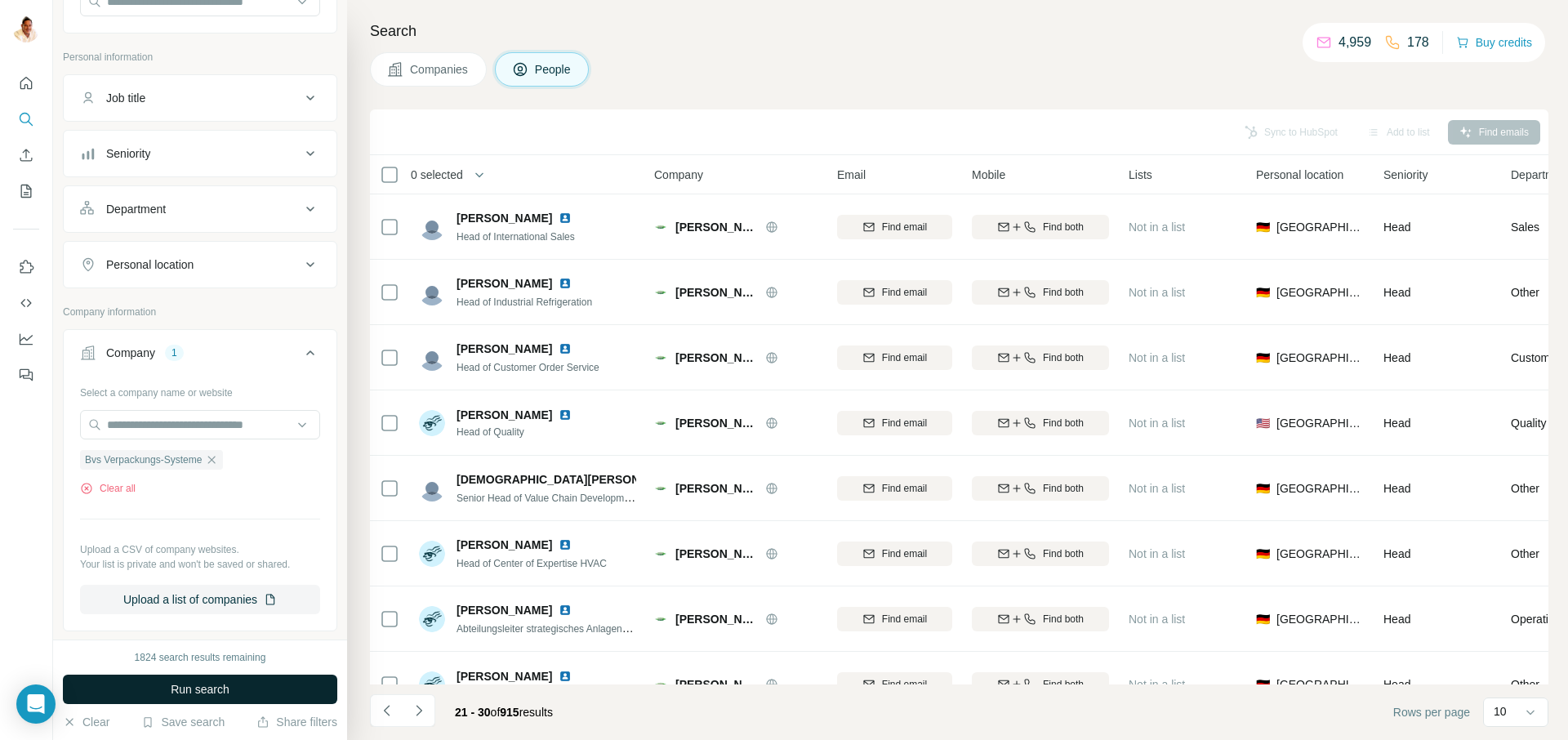
click at [194, 684] on span "Run search" at bounding box center [200, 690] width 59 height 17
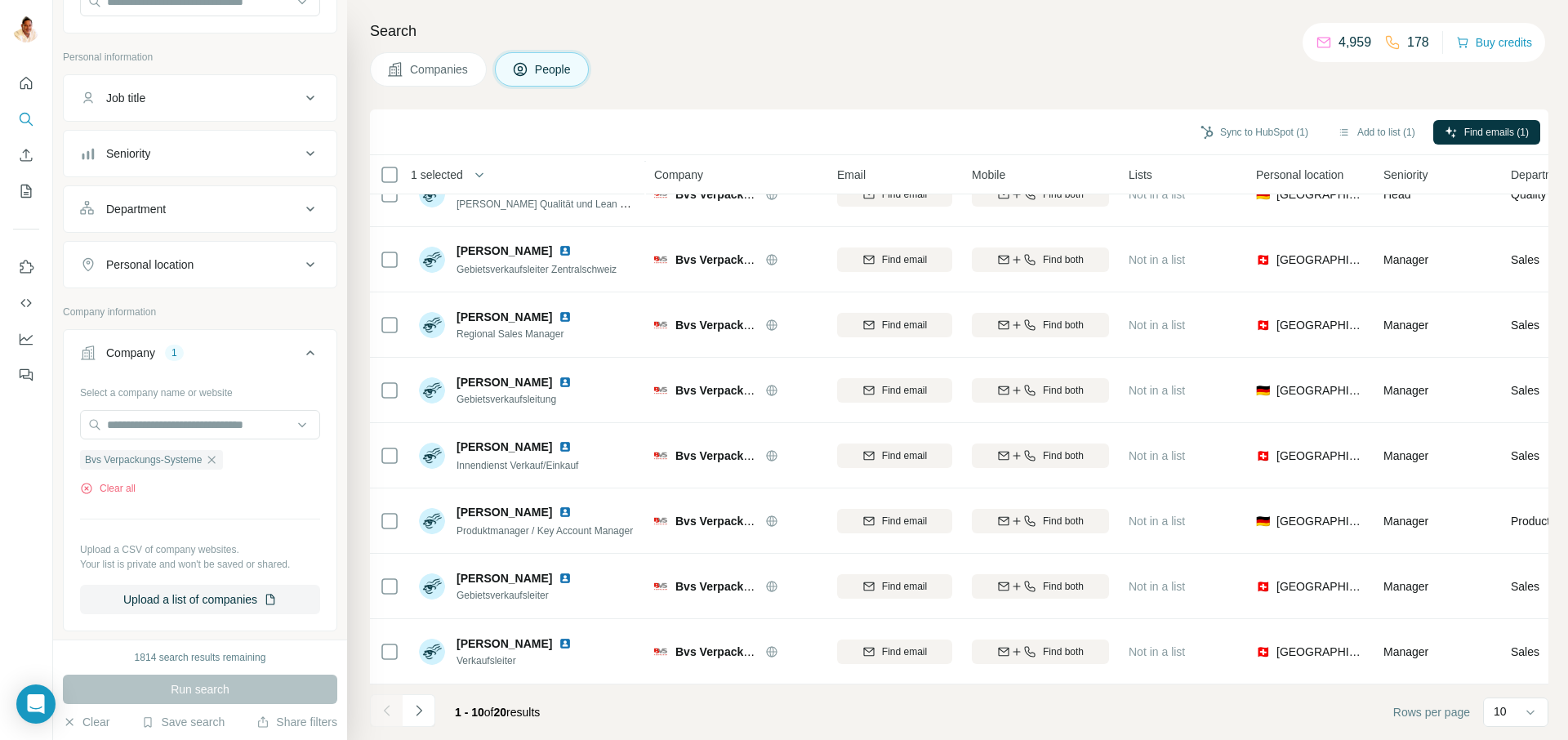
scroll to position [164, 0]
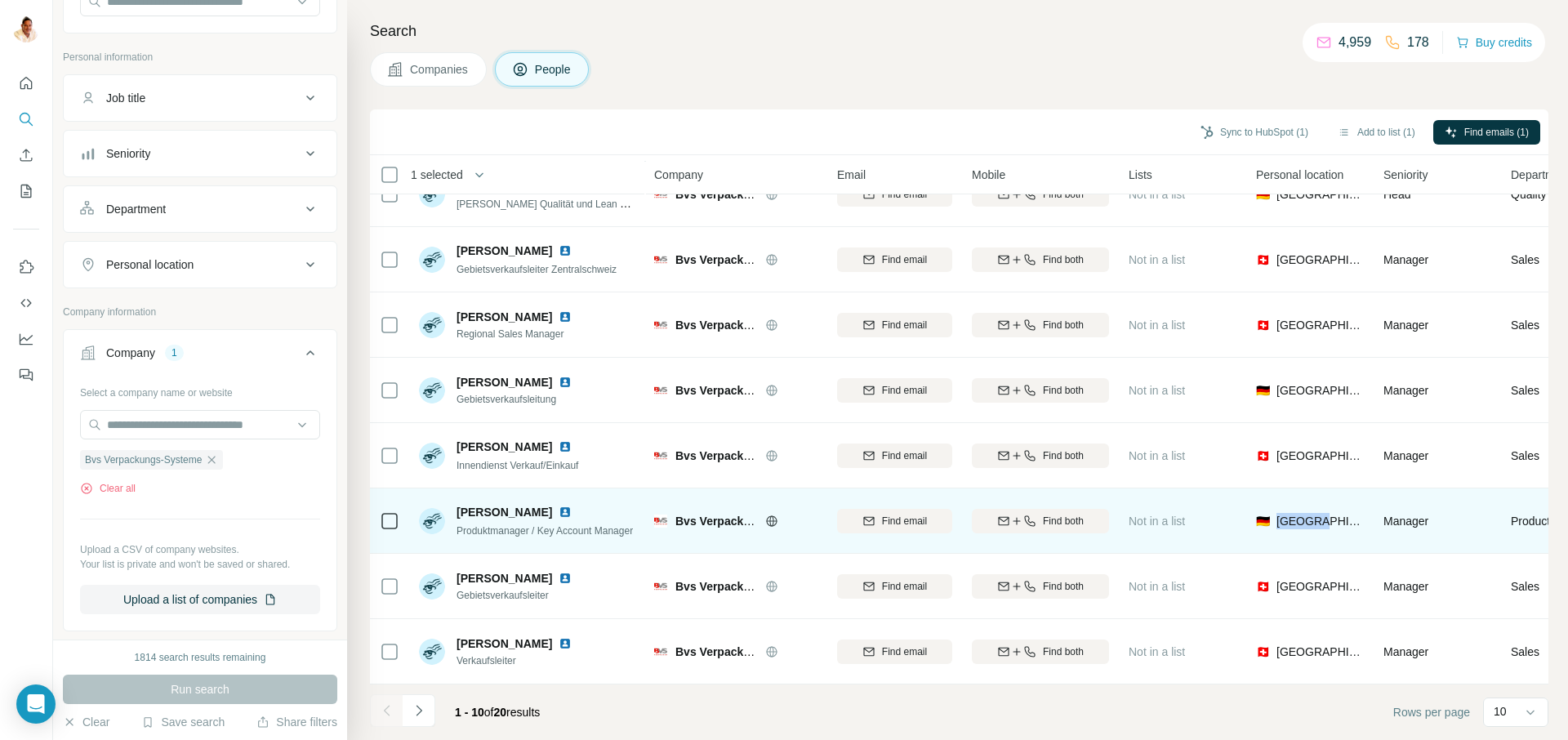
drag, startPoint x: 1264, startPoint y: 532, endPoint x: 1326, endPoint y: 516, distance: 64.0
click at [1326, 516] on div "🇩🇪 [GEOGRAPHIC_DATA]" at bounding box center [1310, 520] width 108 height 45
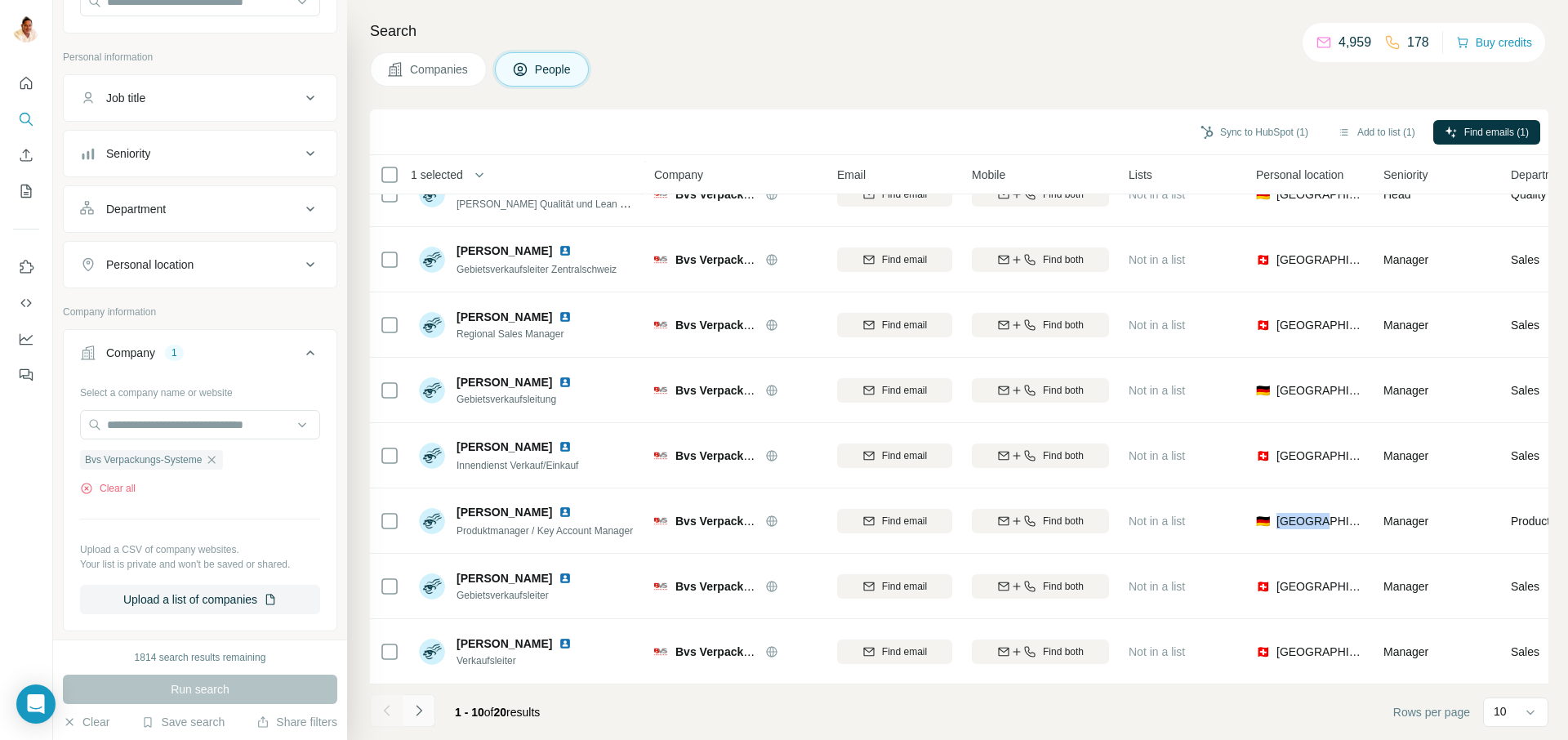
click at [419, 708] on icon "Navigate to next page" at bounding box center [419, 711] width 17 height 17
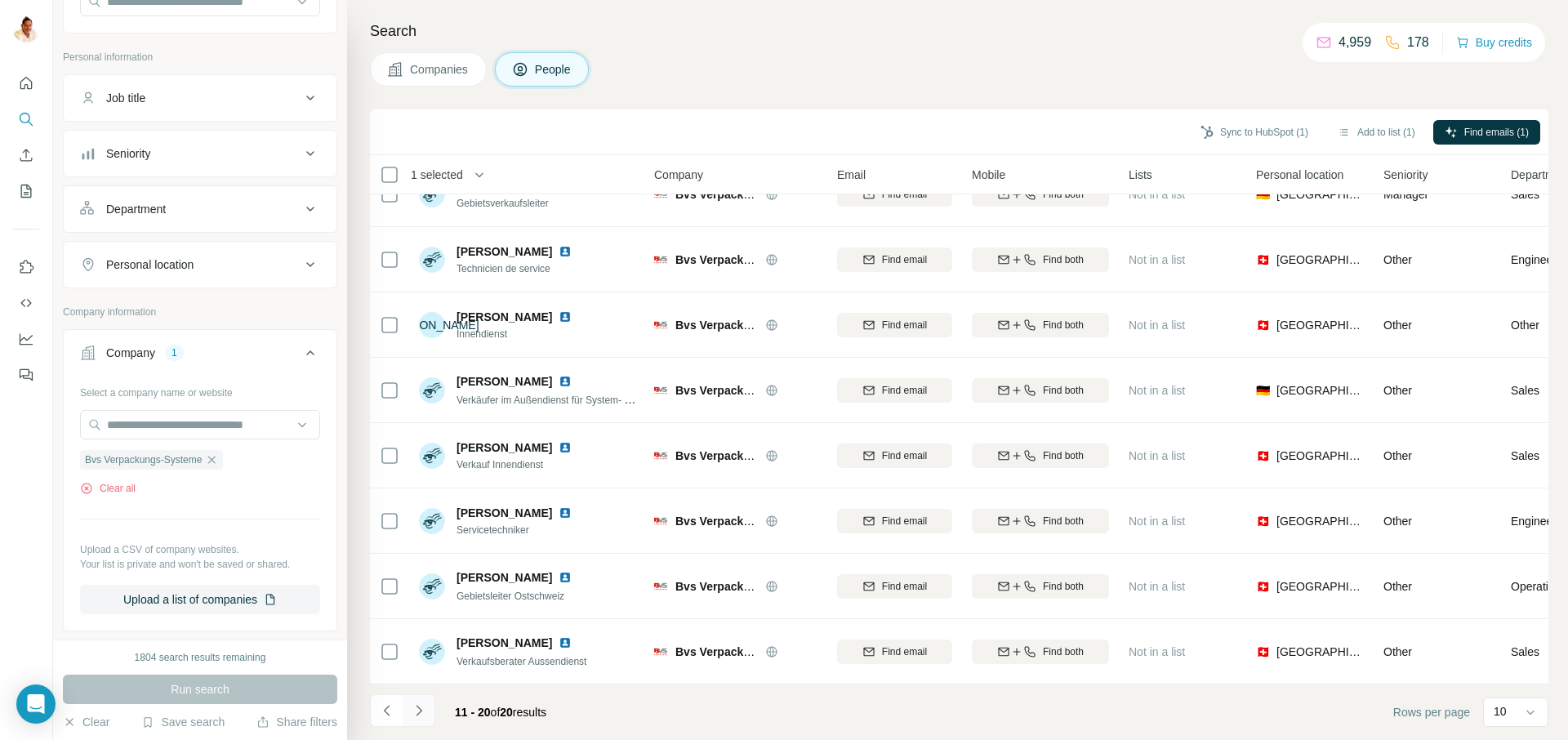
click at [419, 709] on icon "Navigate to next page" at bounding box center [418, 710] width 6 height 11
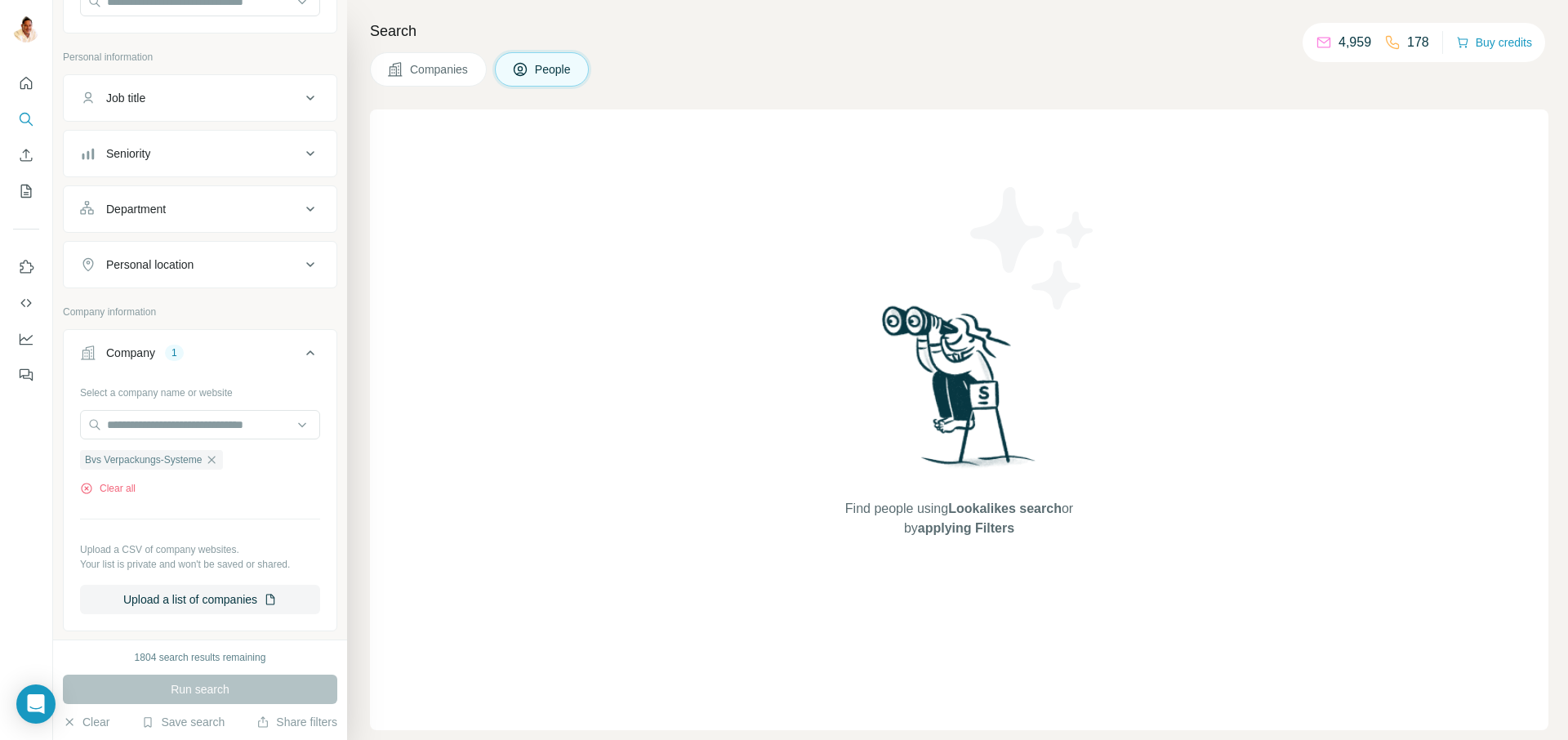
click at [750, 459] on div "Find people using Lookalikes search or by applying Filters" at bounding box center [959, 420] width 1178 height 621
click at [452, 76] on span "Companies" at bounding box center [439, 69] width 59 height 17
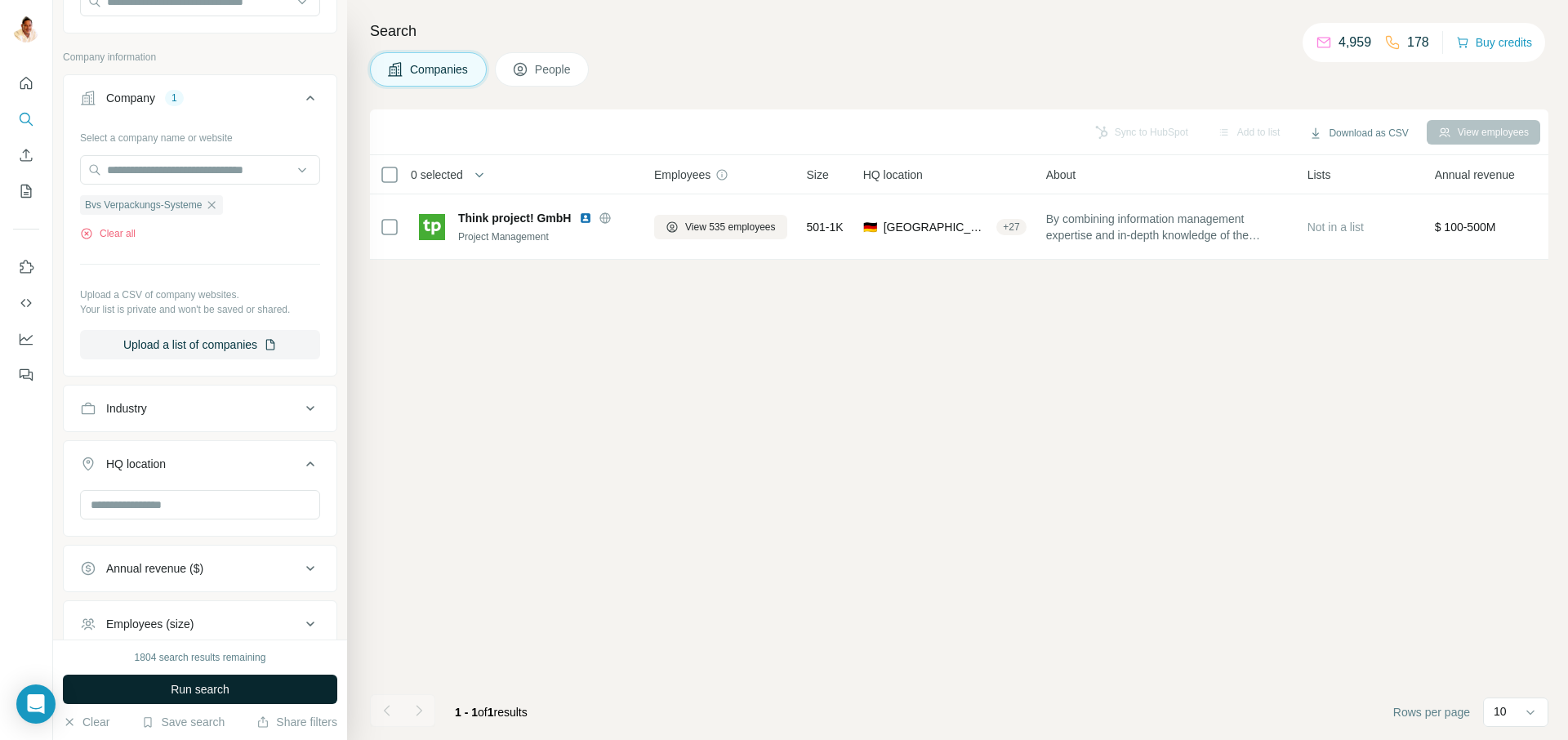
click at [212, 695] on span "Run search" at bounding box center [200, 690] width 59 height 17
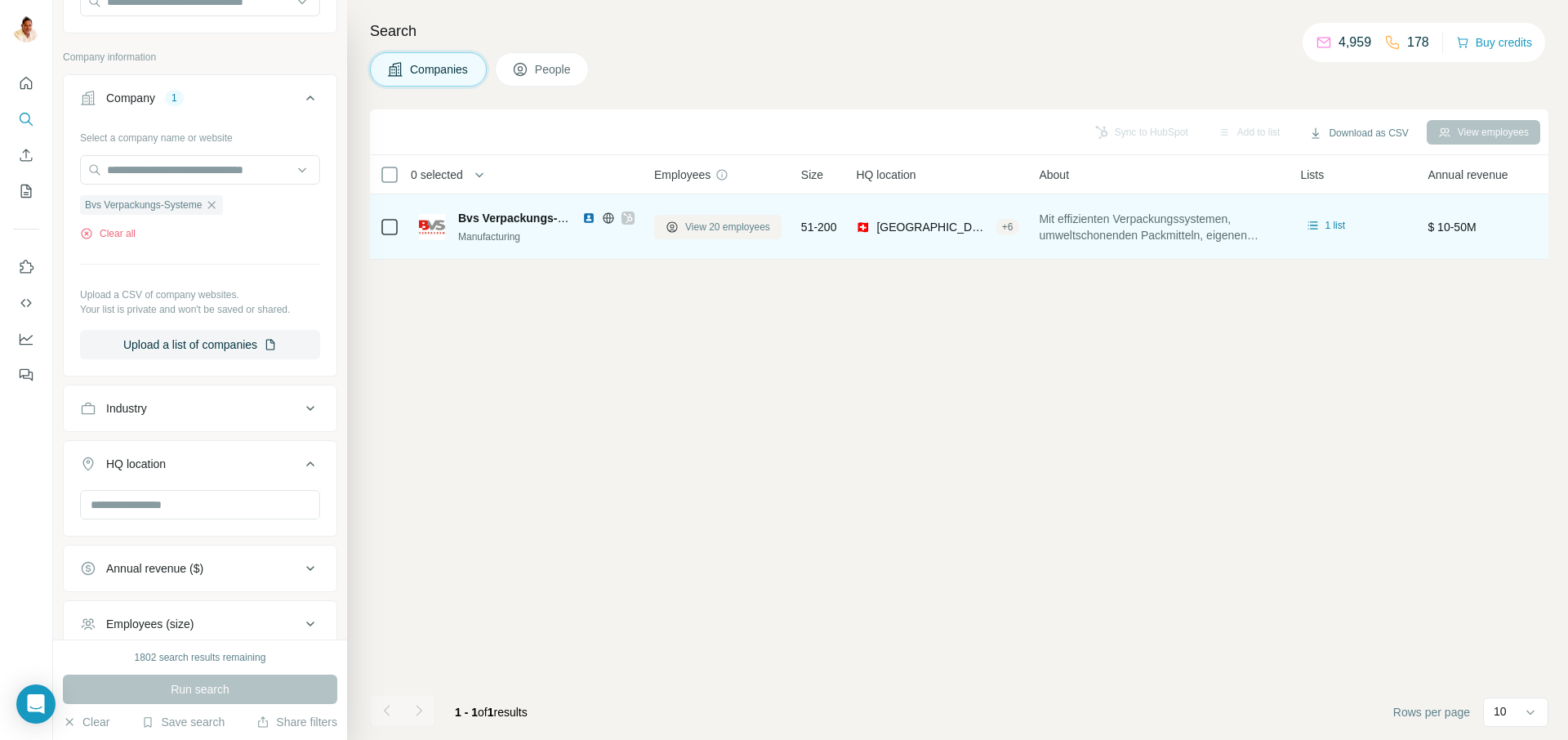
click at [708, 228] on span "View 20 employees" at bounding box center [727, 227] width 85 height 15
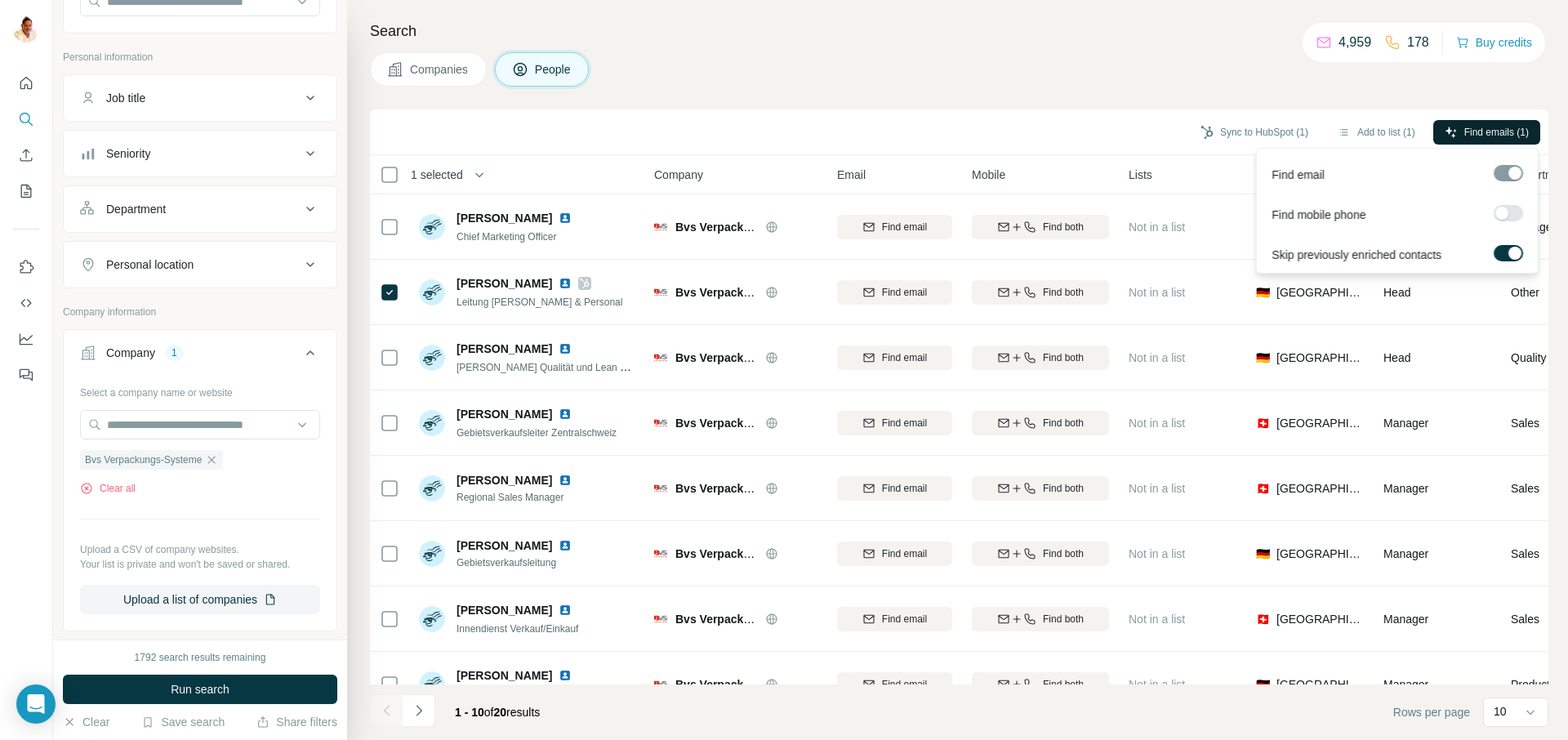
click at [1476, 133] on span "Find emails (1)" at bounding box center [1496, 132] width 64 height 15
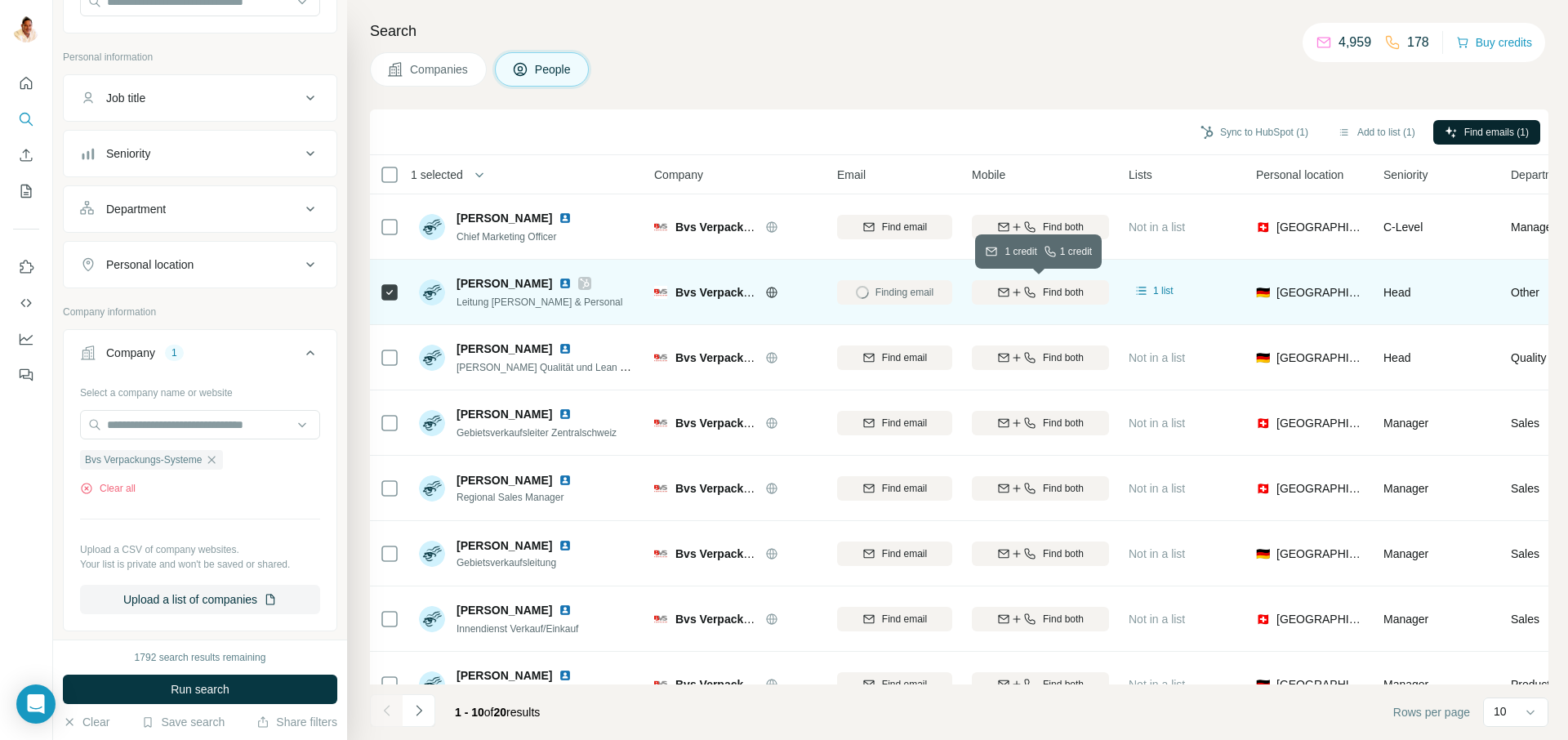
drag, startPoint x: 1005, startPoint y: 296, endPoint x: 1031, endPoint y: 294, distance: 26.1
click at [1005, 296] on icon "button" at bounding box center [1004, 292] width 13 height 13
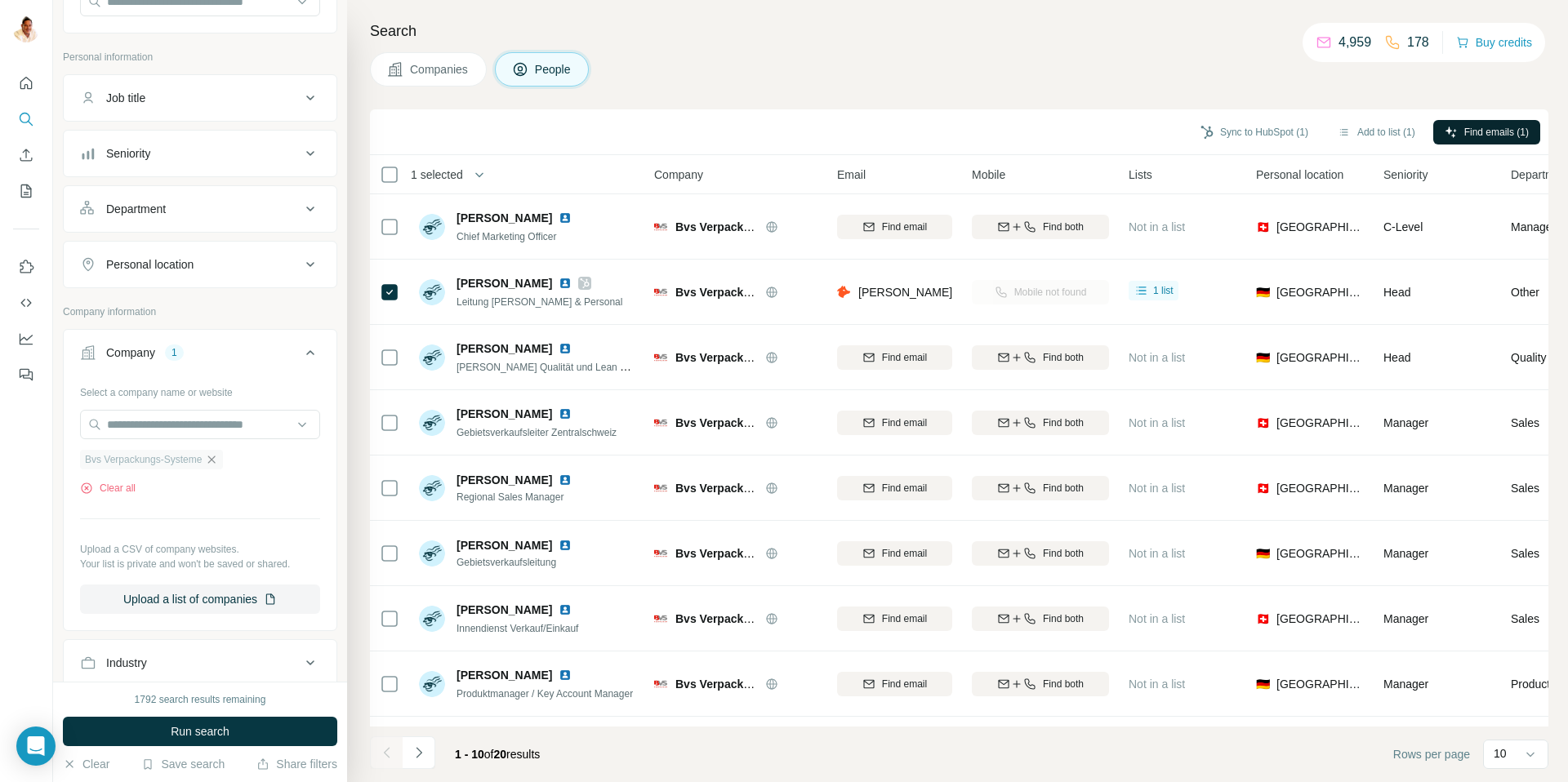
click at [218, 458] on icon "button" at bounding box center [211, 460] width 13 height 13
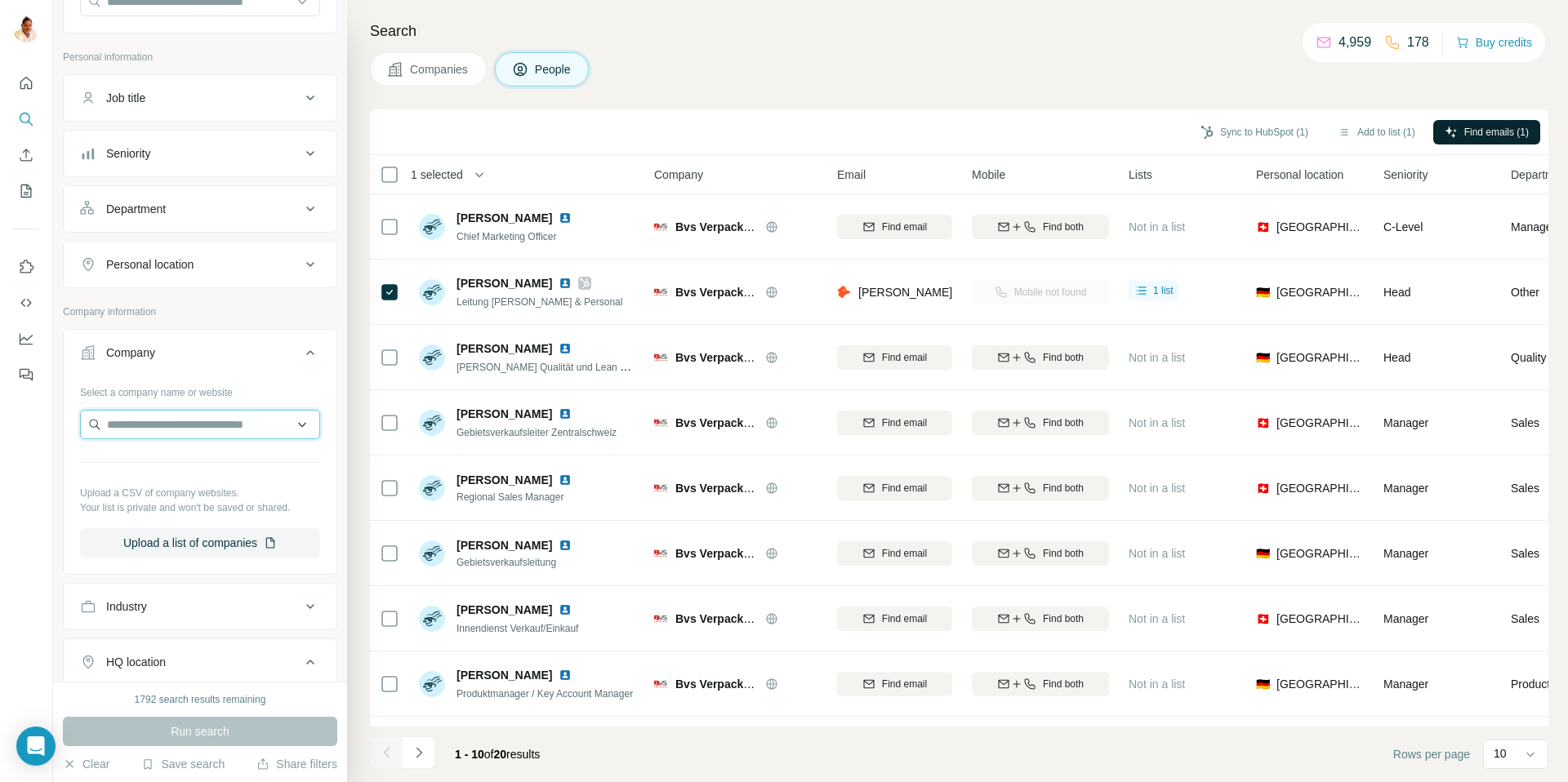
click at [194, 429] on input "text" at bounding box center [200, 424] width 240 height 30
paste input "**********"
type input "**********"
click at [181, 472] on p "[DOMAIN_NAME]" at bounding box center [173, 477] width 94 height 15
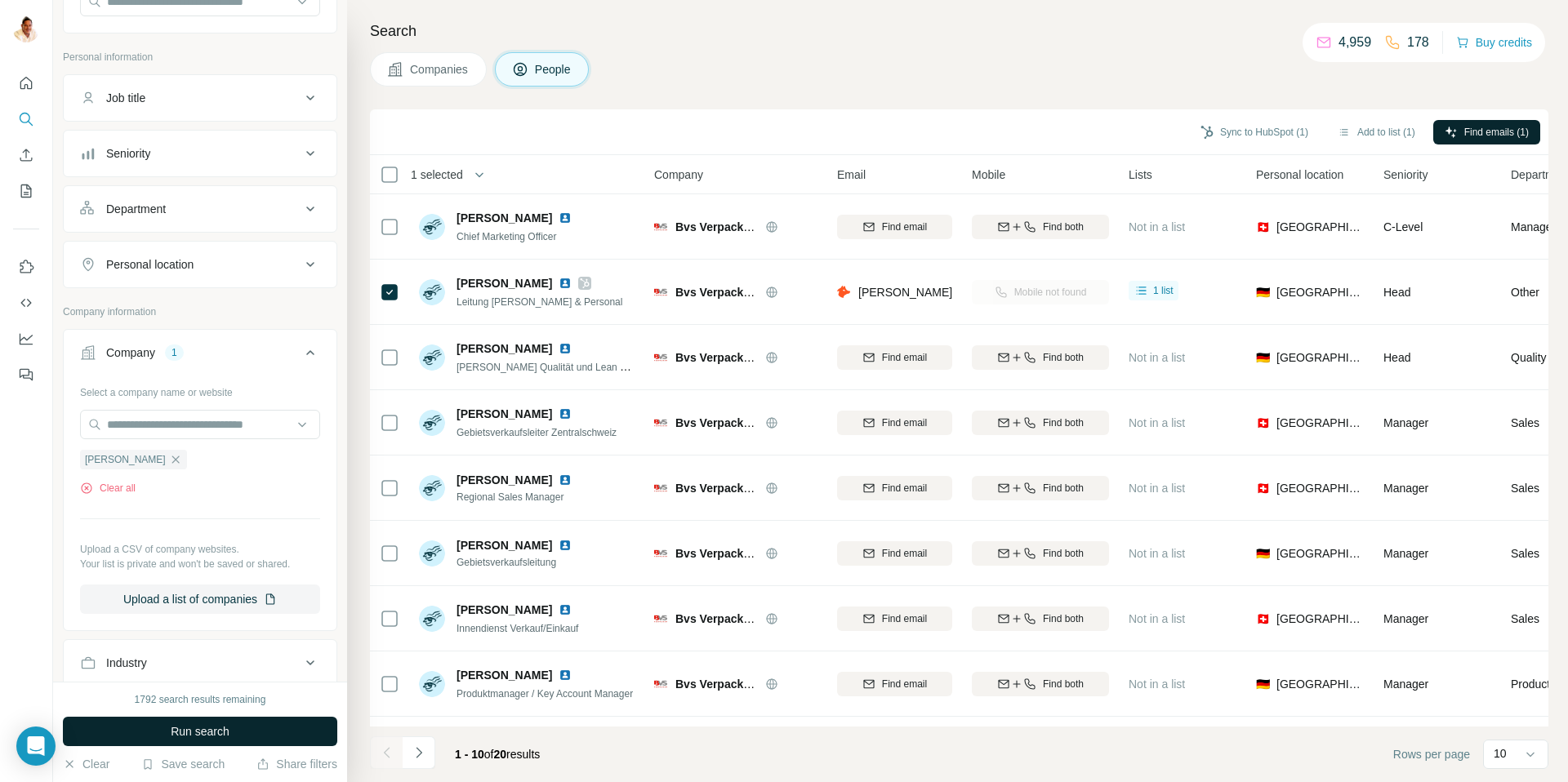
click at [197, 732] on span "Run search" at bounding box center [200, 732] width 59 height 17
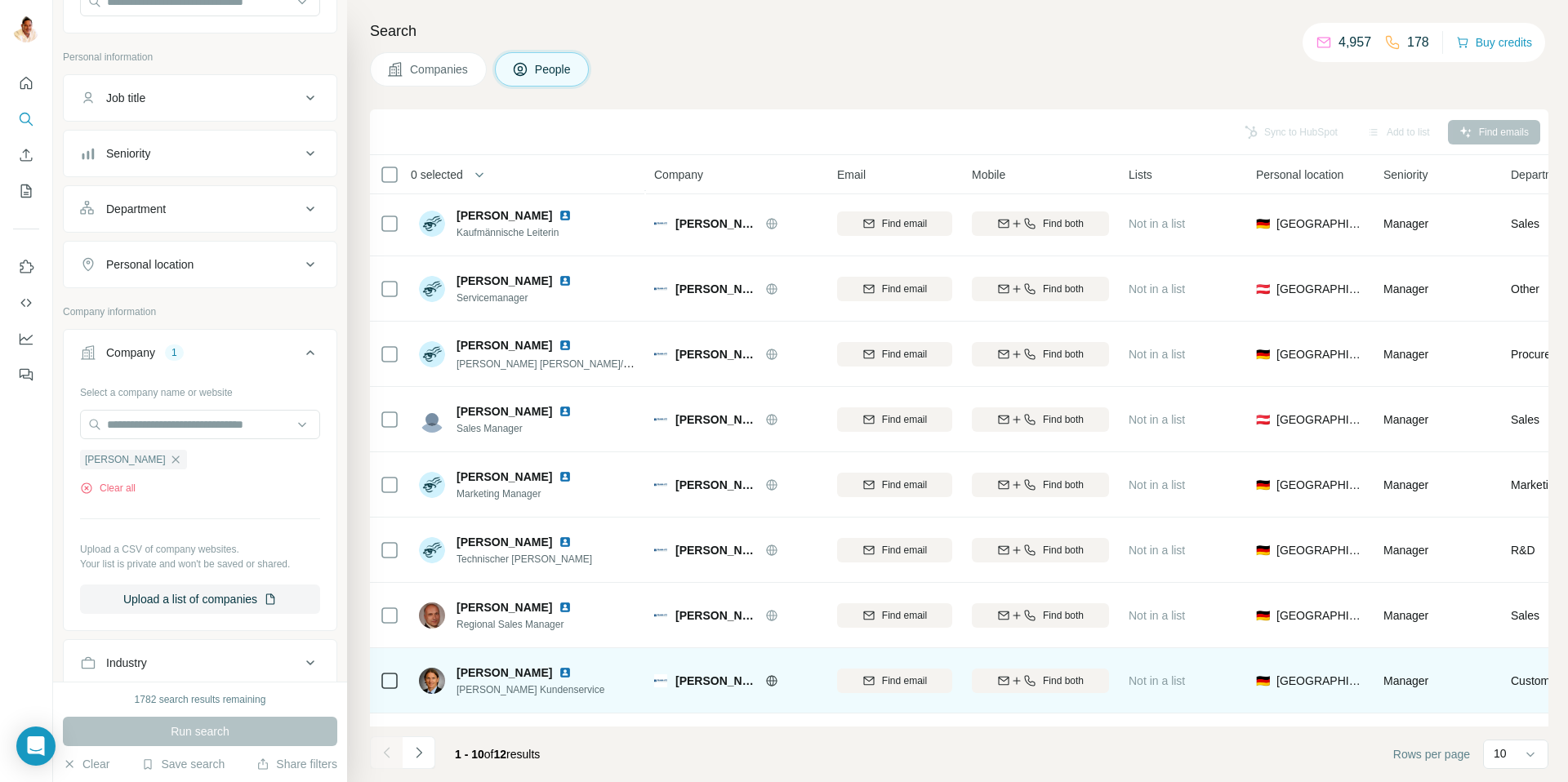
scroll to position [121, 0]
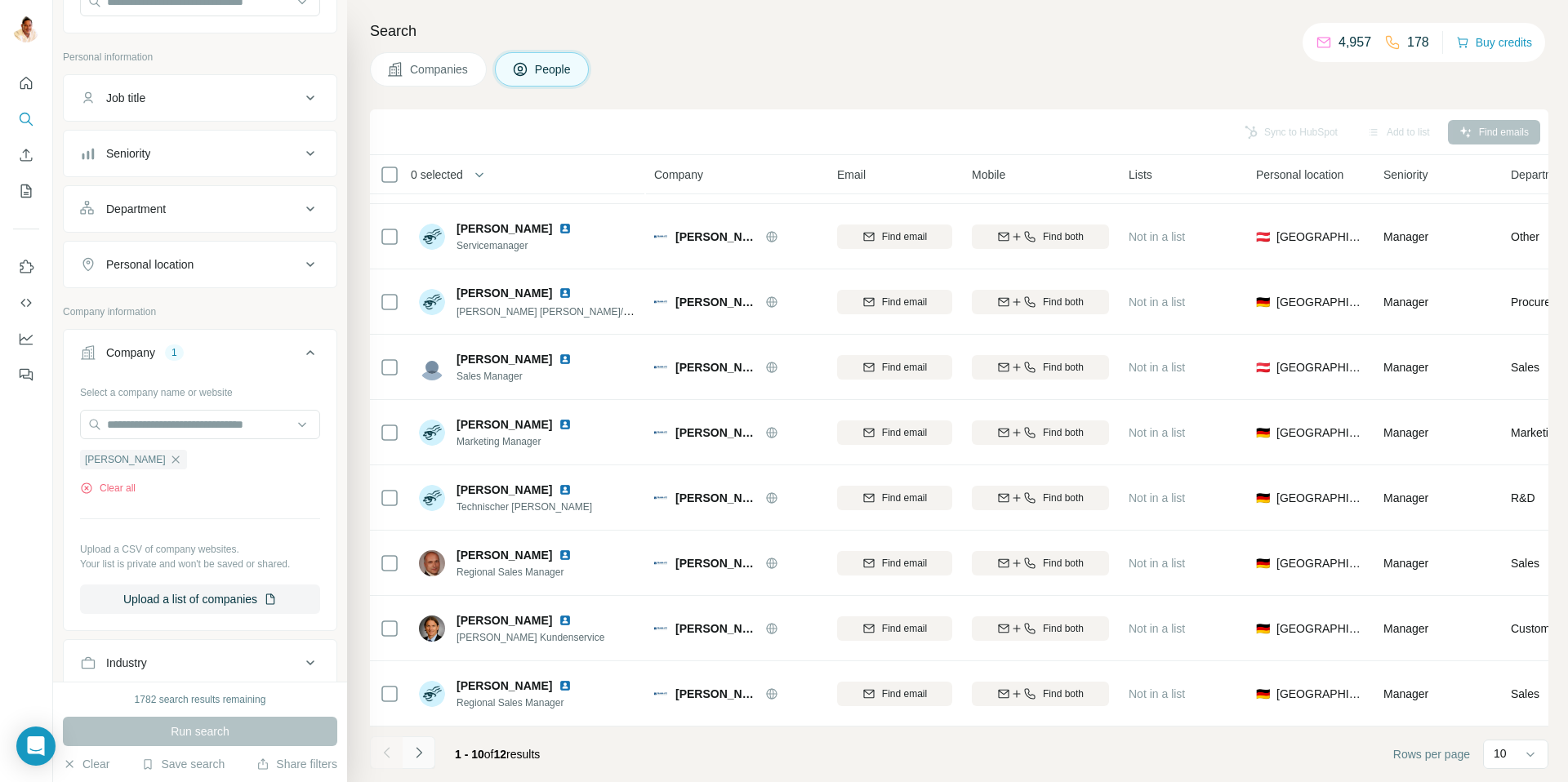
click at [422, 746] on icon "Navigate to next page" at bounding box center [419, 753] width 17 height 17
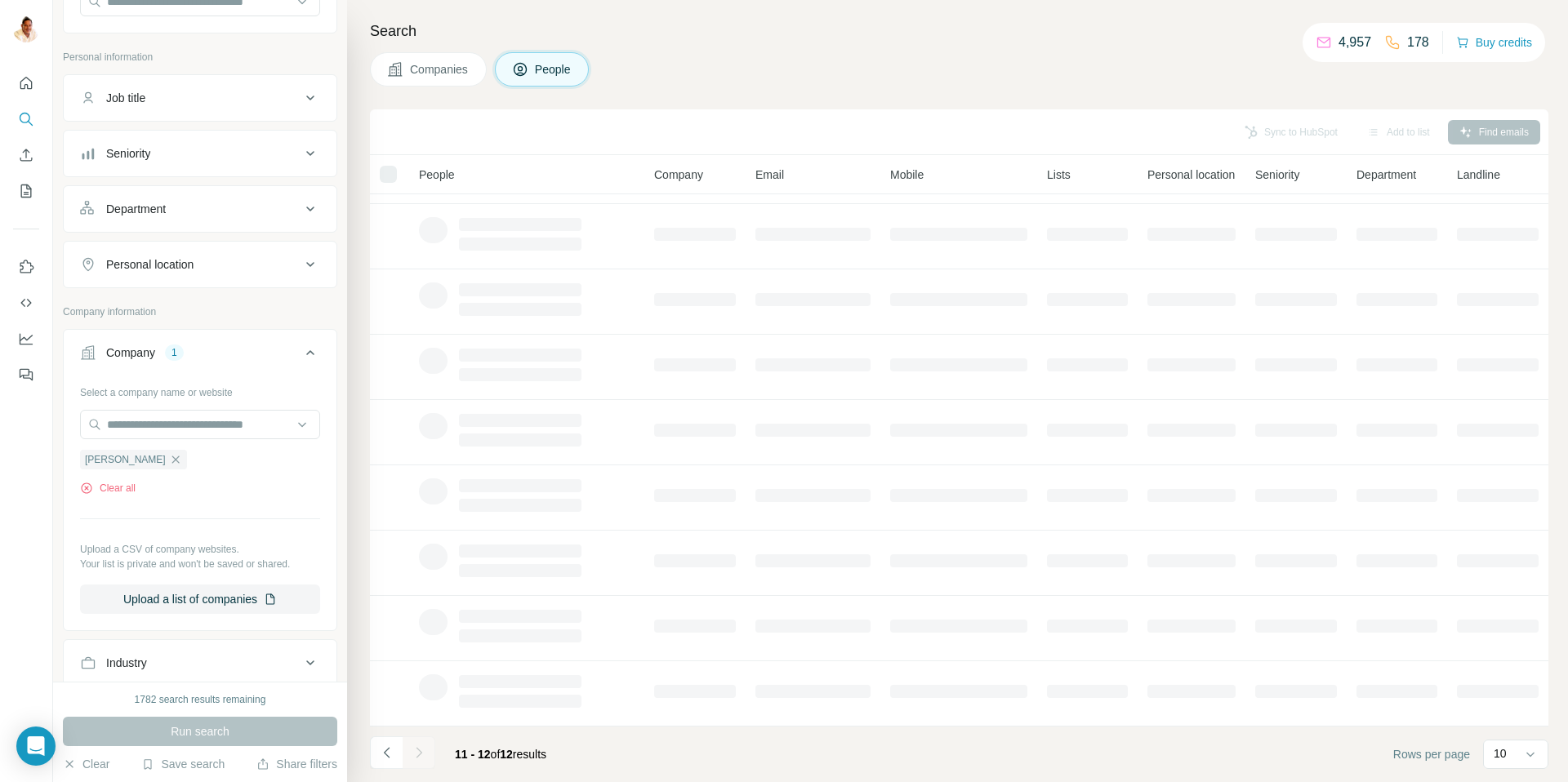
scroll to position [0, 0]
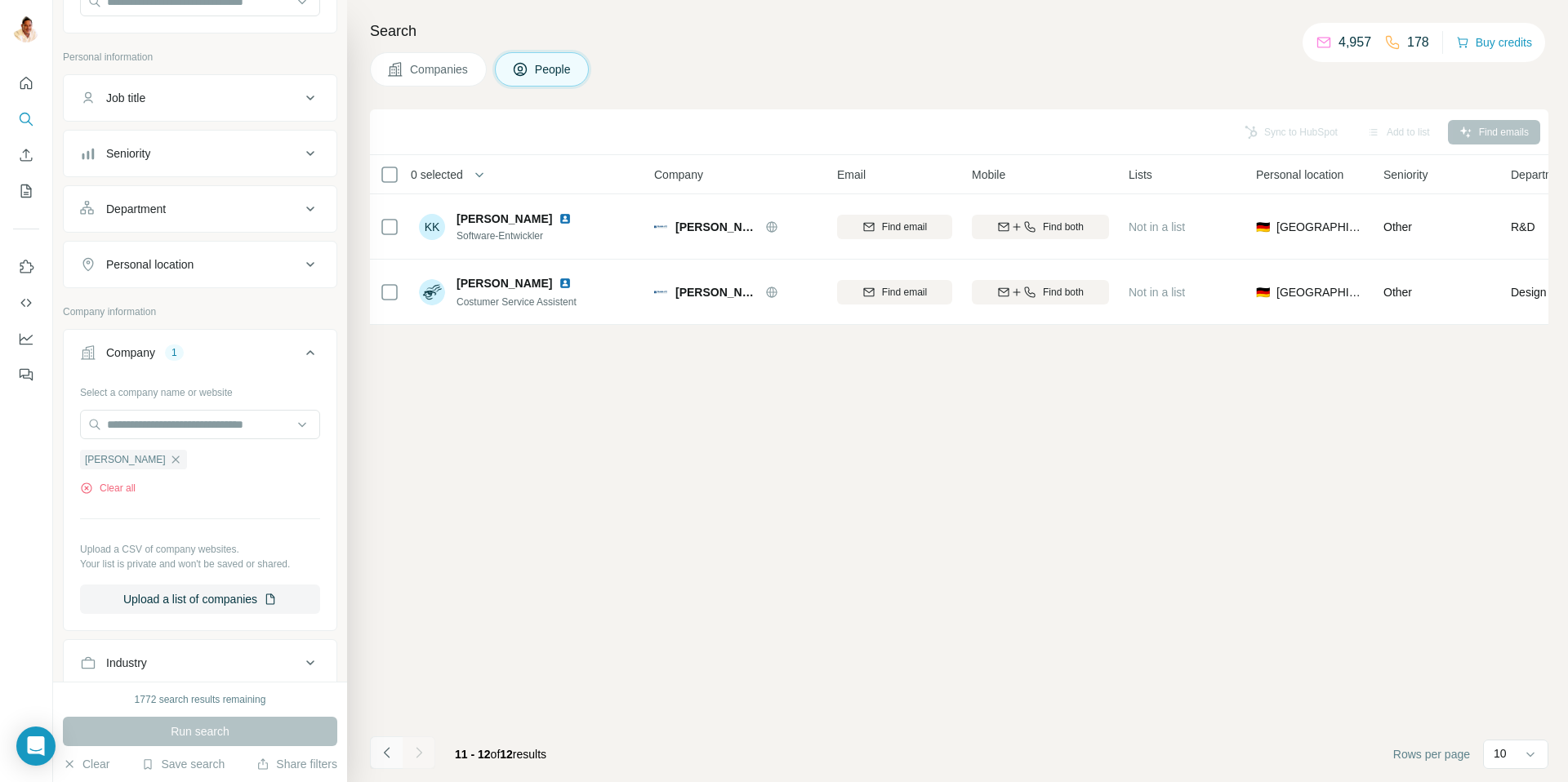
click at [391, 756] on icon "Navigate to previous page" at bounding box center [387, 753] width 17 height 17
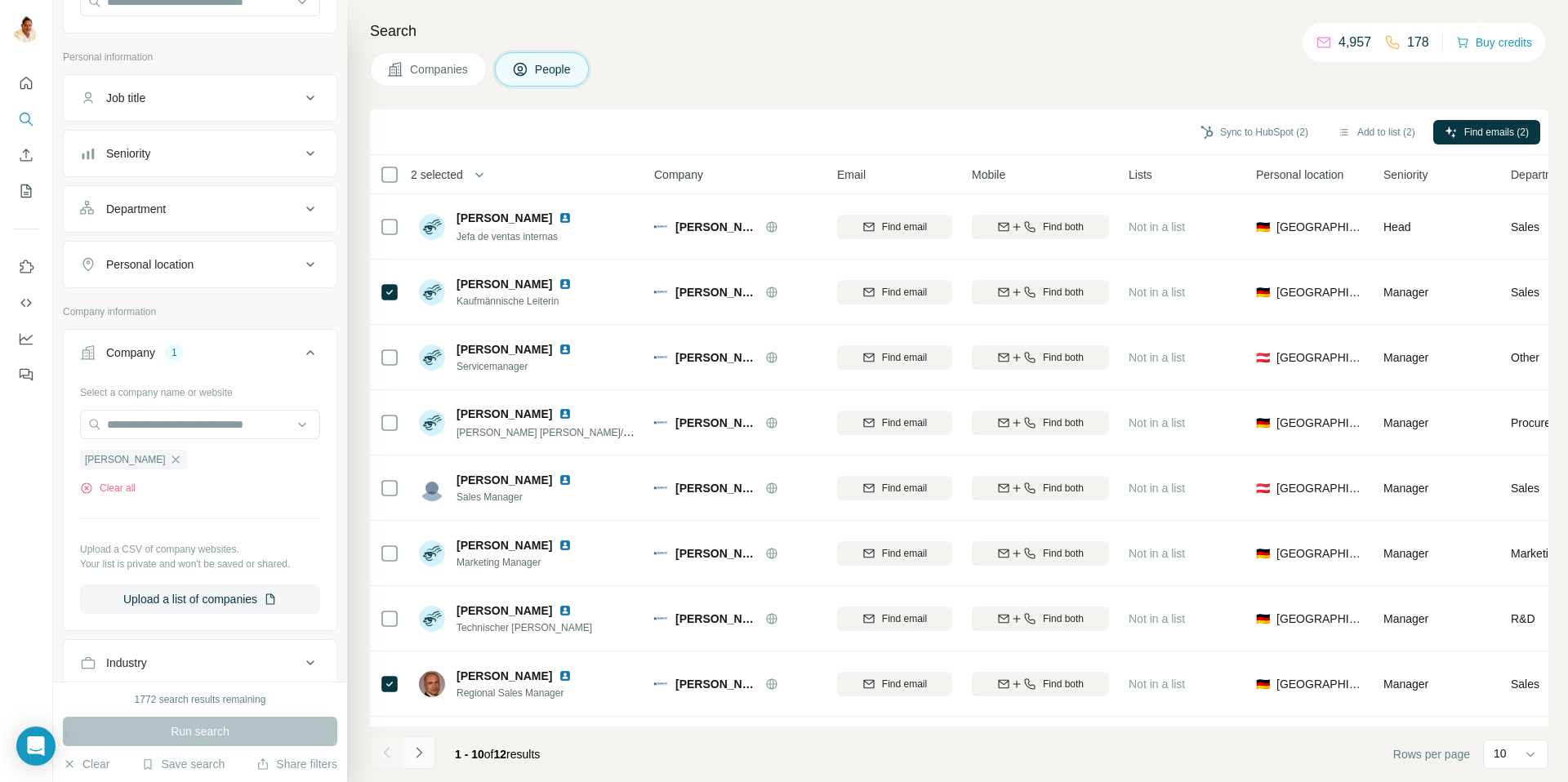
click at [419, 749] on icon "Navigate to next page" at bounding box center [419, 753] width 17 height 17
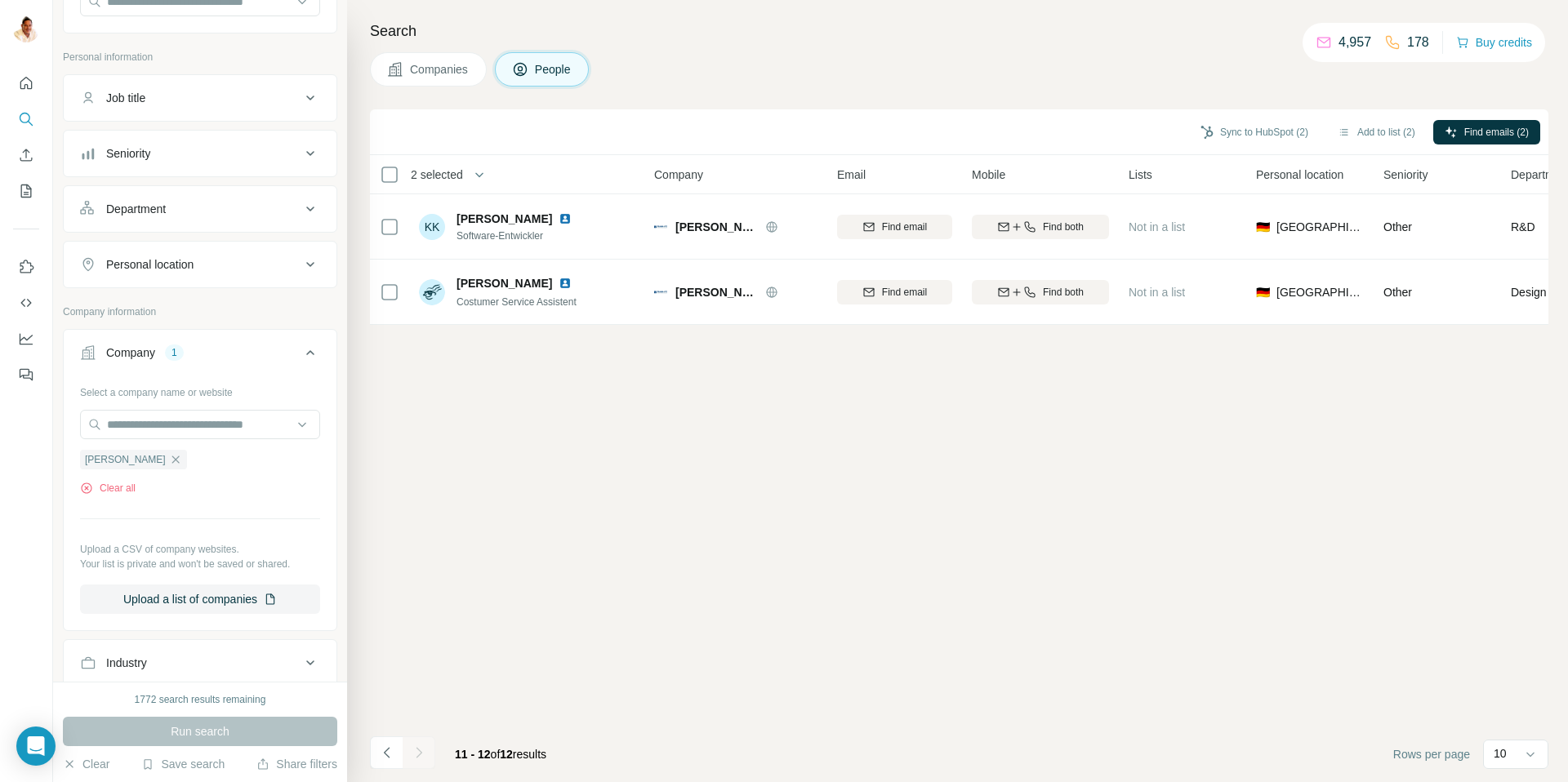
click at [393, 750] on icon "Navigate to previous page" at bounding box center [387, 753] width 17 height 17
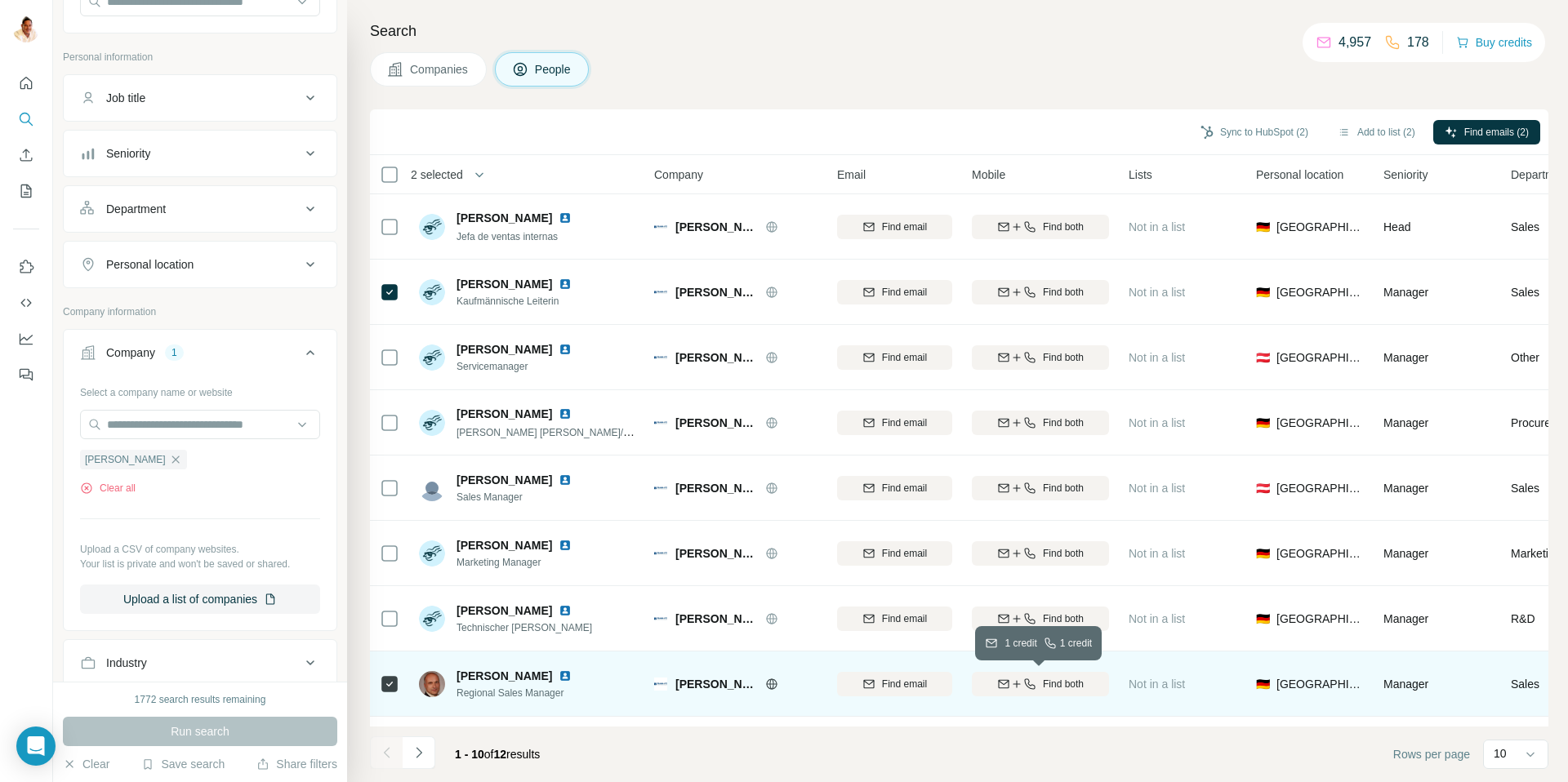
click at [1027, 689] on icon "button" at bounding box center [1030, 685] width 13 height 13
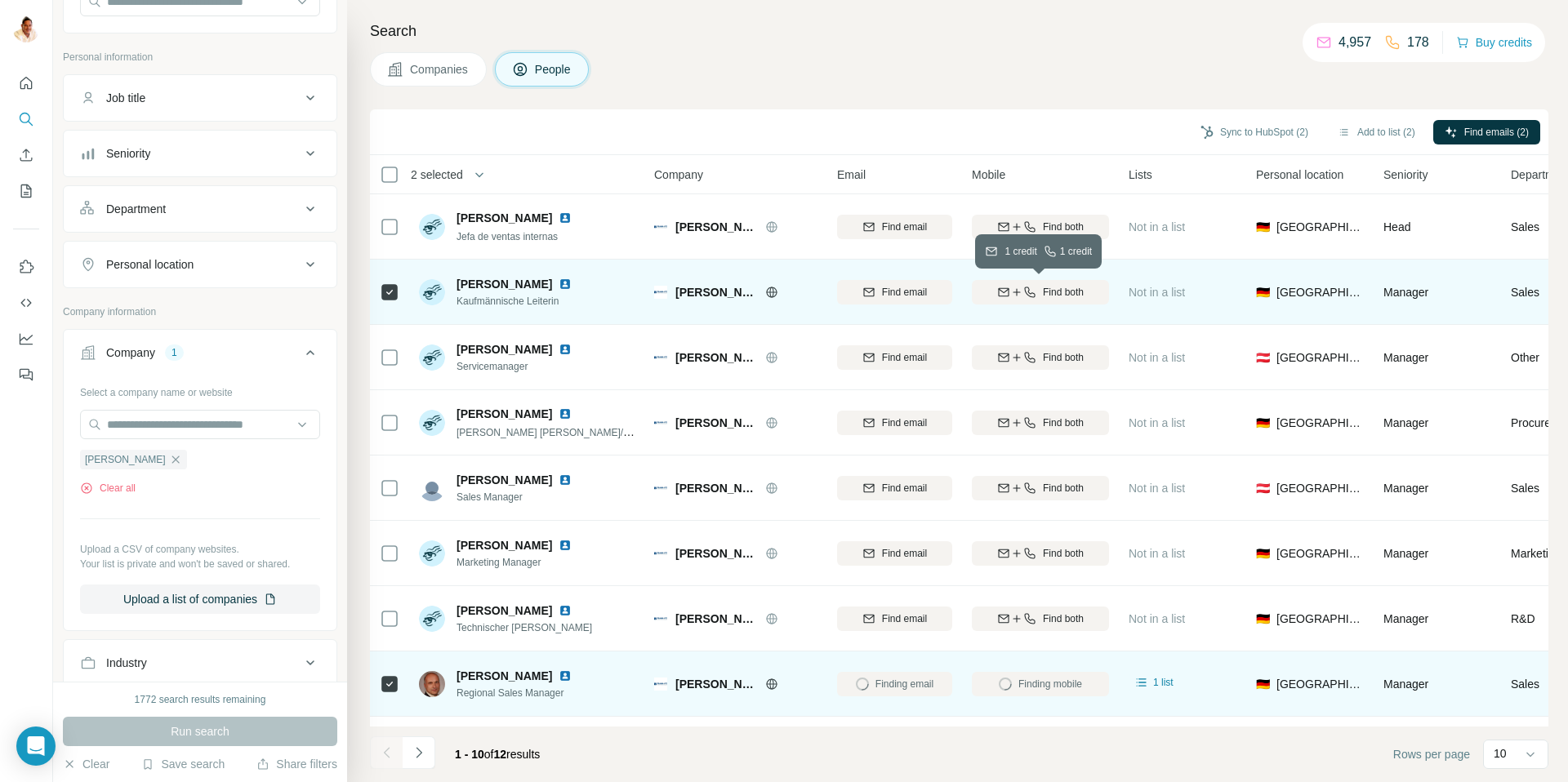
click at [1089, 285] on div "Find both" at bounding box center [1040, 292] width 137 height 15
